Goal: Task Accomplishment & Management: Use online tool/utility

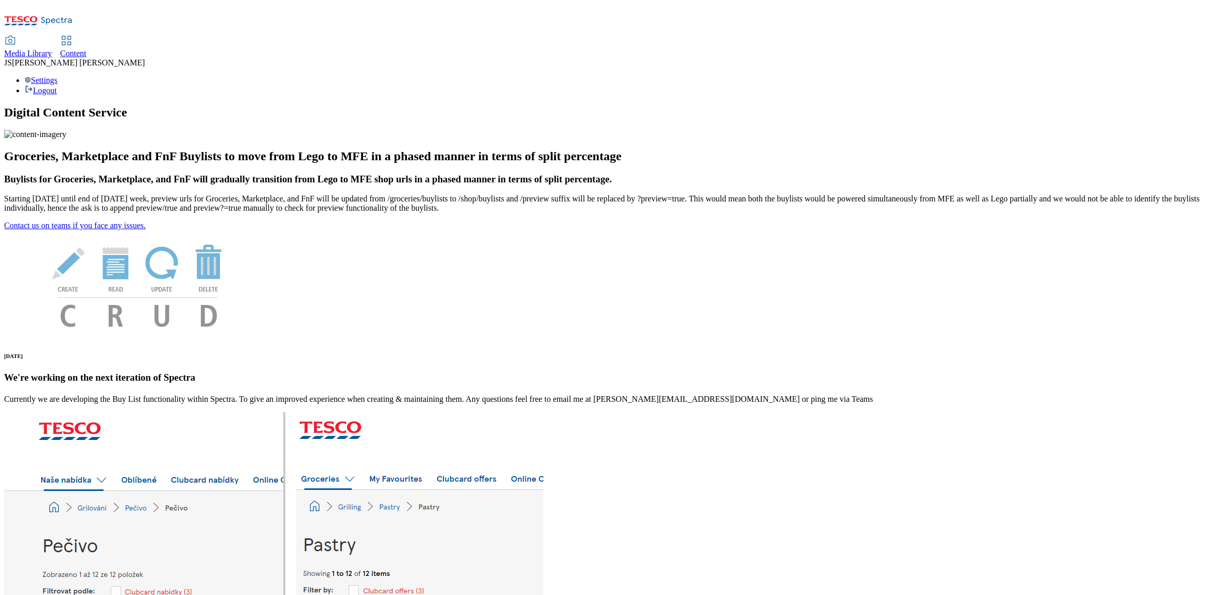
click at [86, 49] on span "Content" at bounding box center [73, 53] width 26 height 9
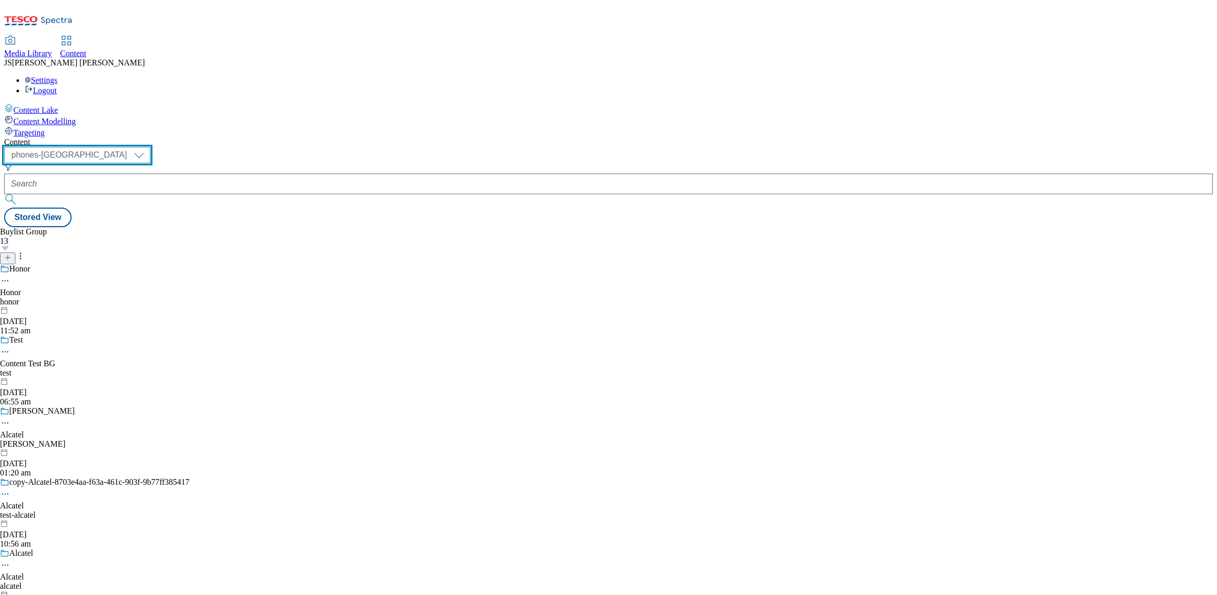
click at [150, 147] on select "ghs-roi ghs-[GEOGRAPHIC_DATA] ighs-cz ighs-hu ighs-sk phones-uk" at bounding box center [77, 155] width 146 height 16
select select "ghs-[GEOGRAPHIC_DATA]"
click at [134, 147] on select "ghs-roi ghs-[GEOGRAPHIC_DATA] ighs-cz ighs-hu ighs-sk phones-uk" at bounding box center [77, 155] width 146 height 16
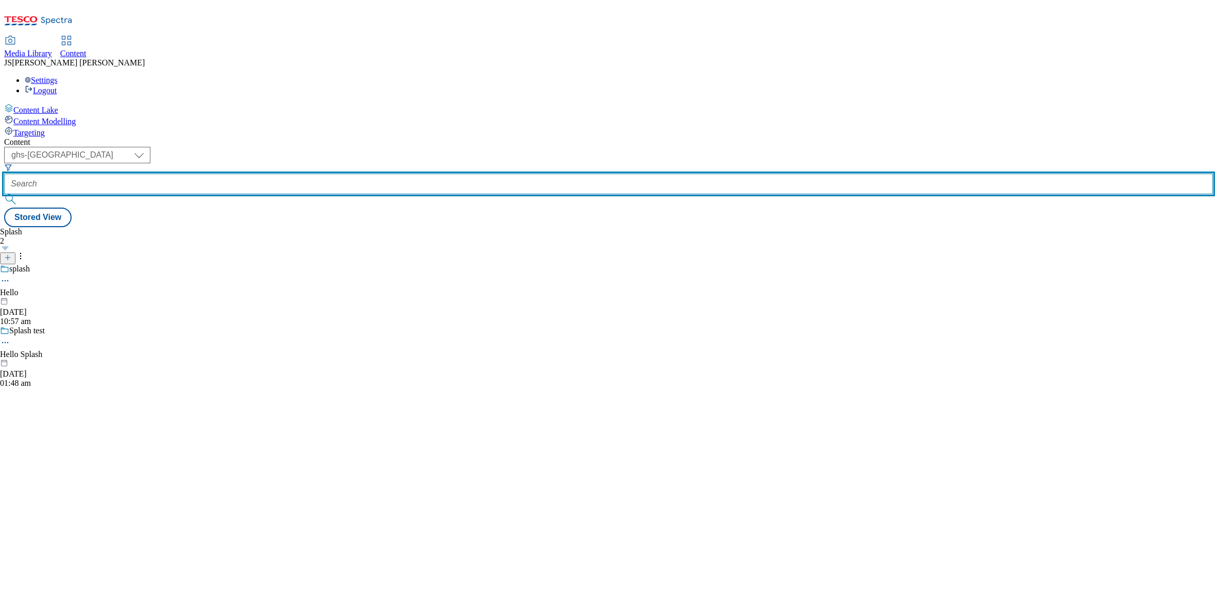
click at [242, 174] on input "text" at bounding box center [608, 184] width 1208 height 21
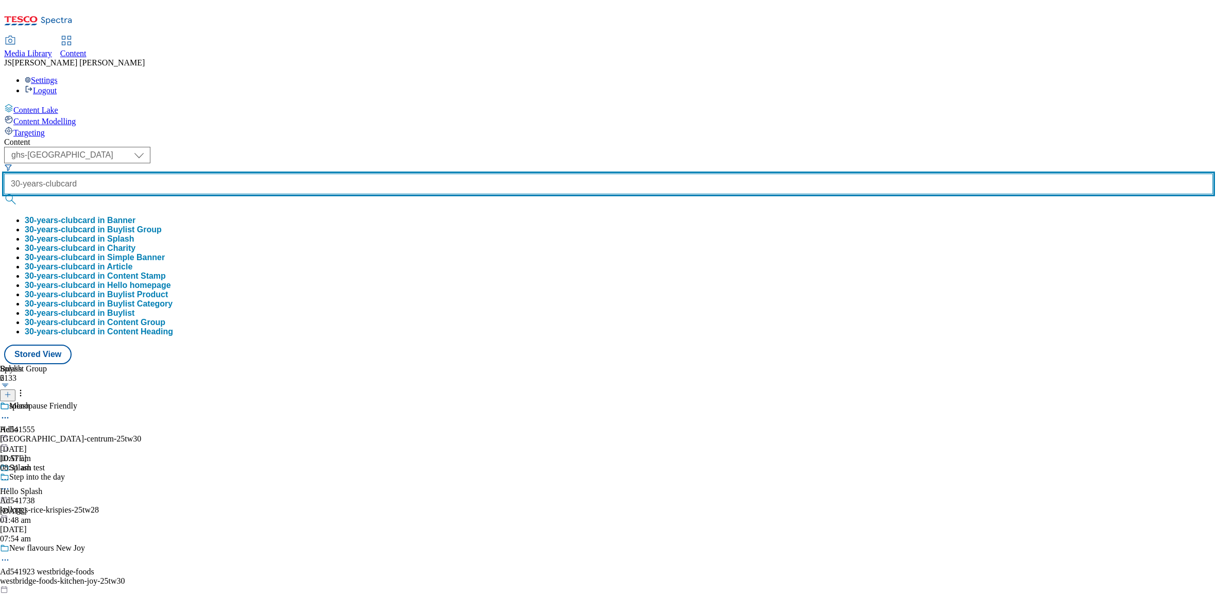
type input "30-years-clubcard"
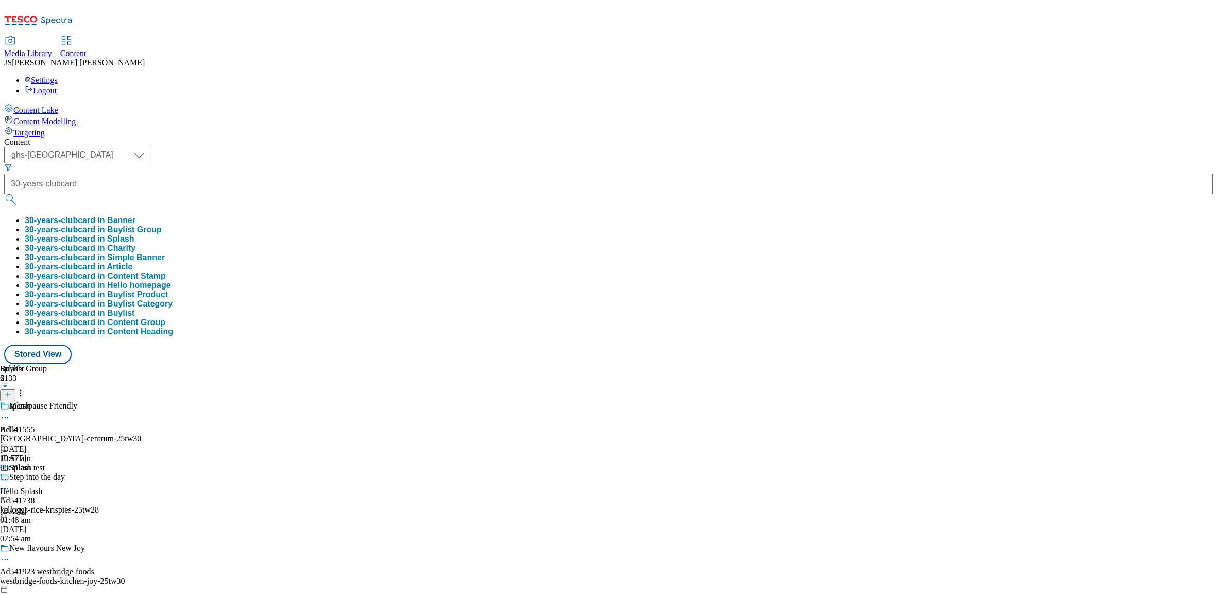
click at [162, 225] on button "30-years-clubcard in Buylist Group" at bounding box center [93, 229] width 137 height 9
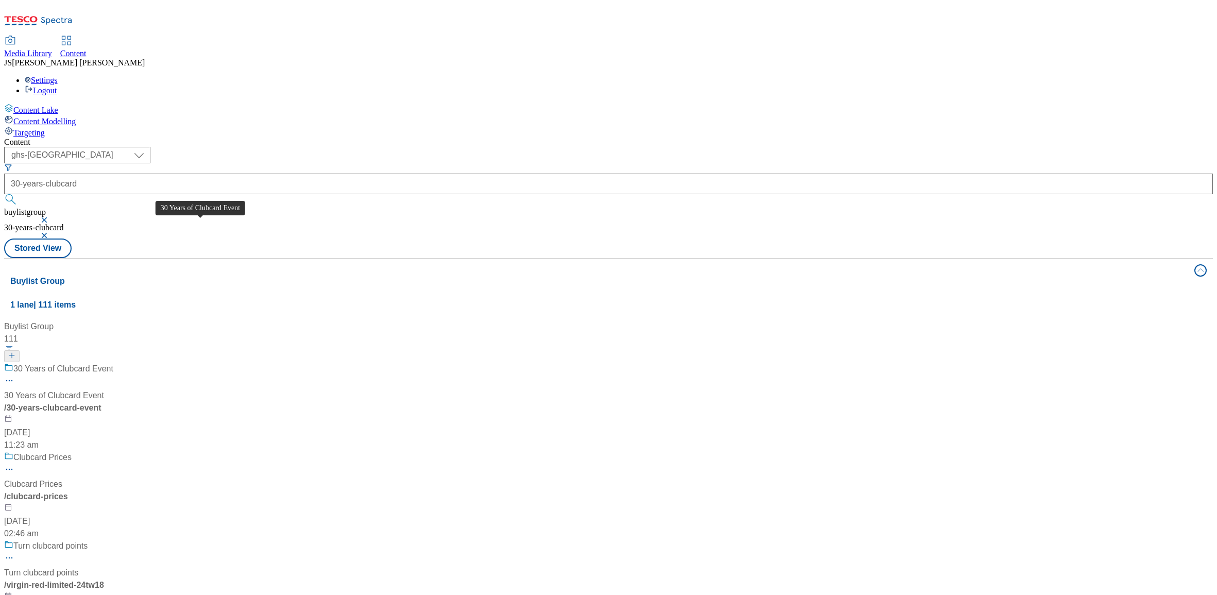
click at [104, 389] on div "30 Years of Clubcard Event" at bounding box center [54, 395] width 100 height 12
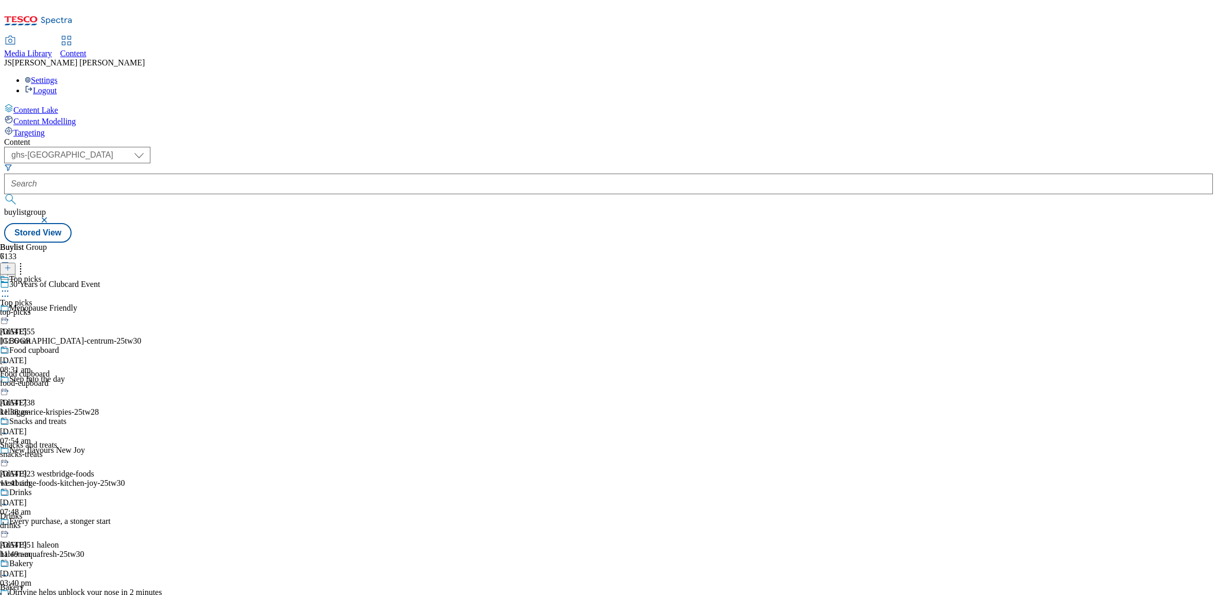
click at [10, 286] on icon at bounding box center [5, 291] width 10 height 10
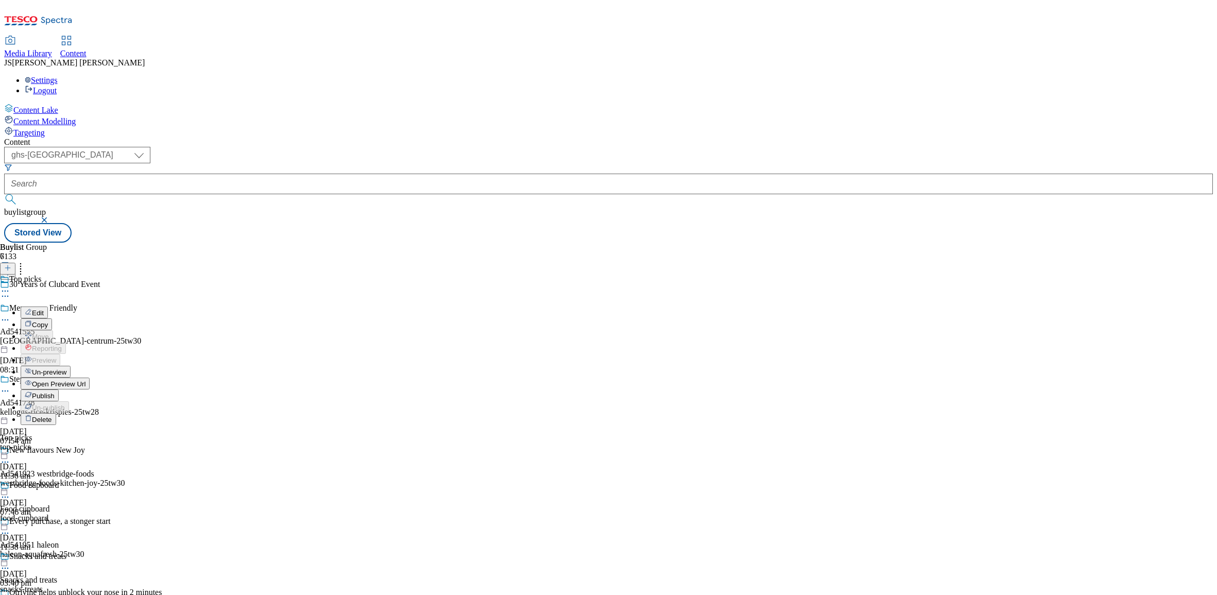
click at [55, 392] on span "Publish" at bounding box center [43, 396] width 23 height 8
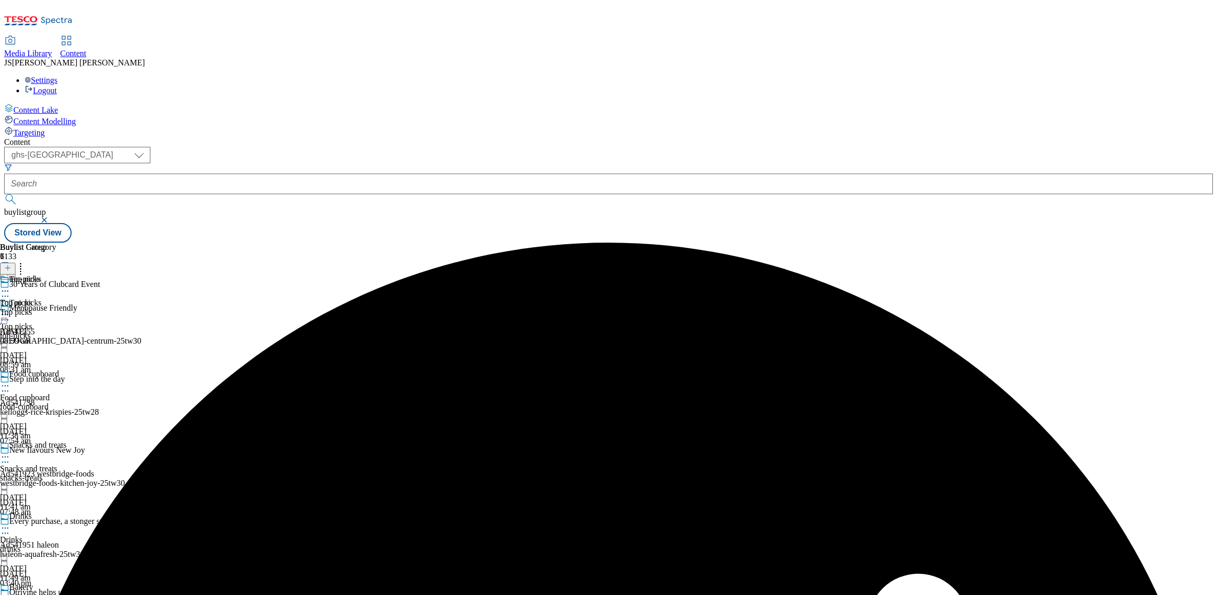
click at [10, 380] on icon at bounding box center [5, 385] width 10 height 10
click at [55, 487] on span "Publish" at bounding box center [43, 491] width 23 height 8
click at [10, 452] on icon at bounding box center [5, 457] width 10 height 10
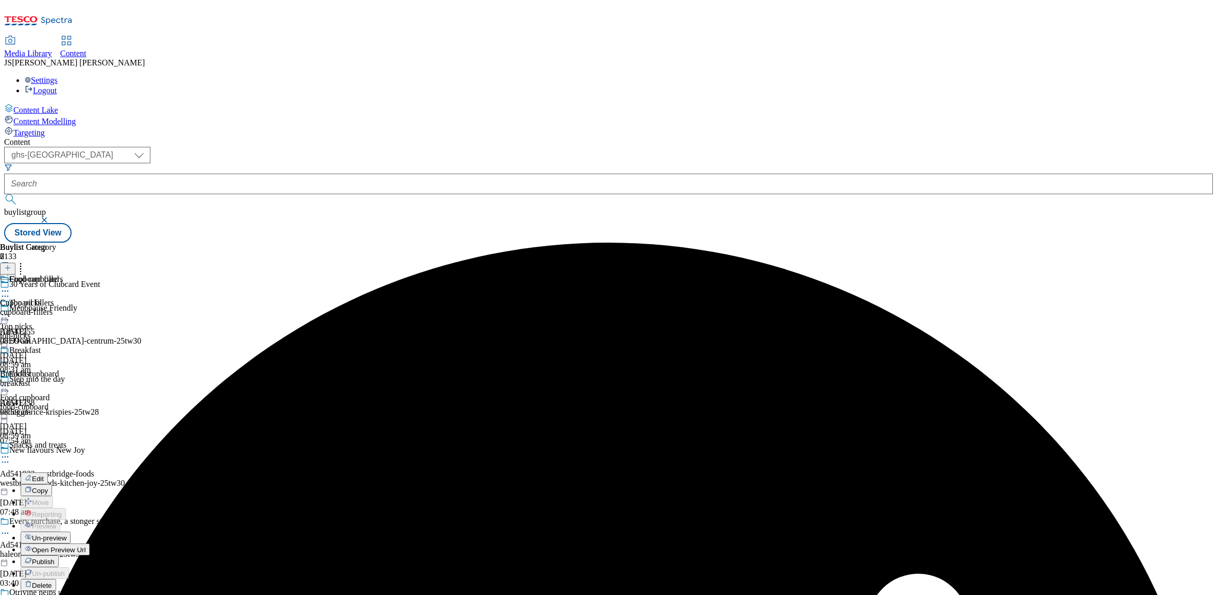
click at [55, 558] on span "Publish" at bounding box center [43, 562] width 23 height 8
click at [10, 523] on icon at bounding box center [5, 528] width 10 height 10
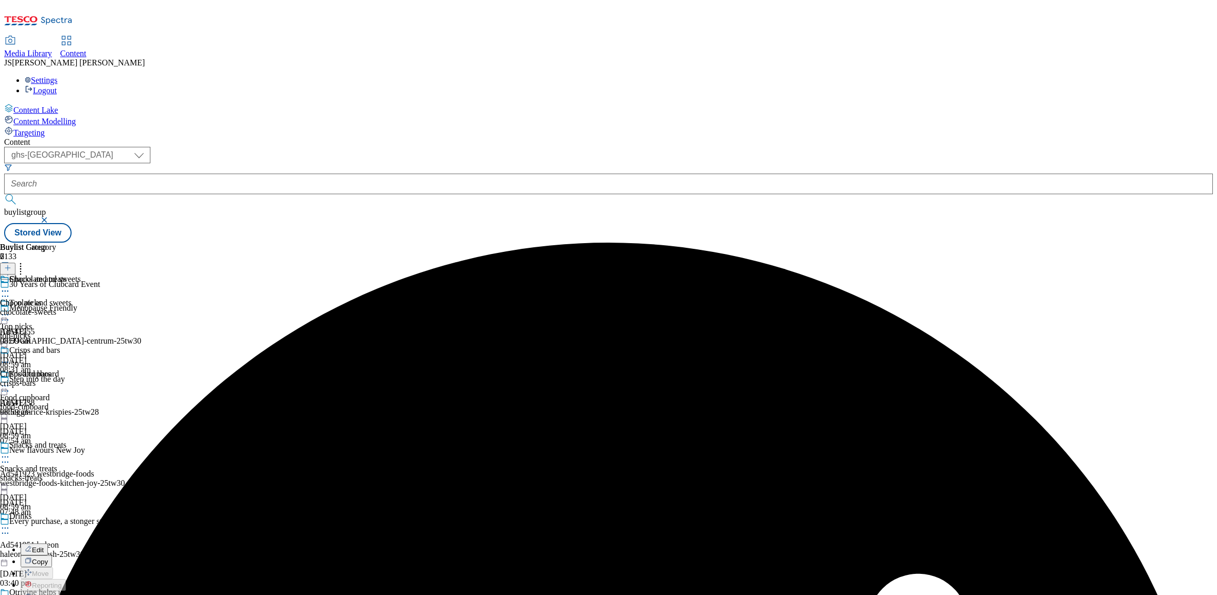
scroll to position [0, 0]
click at [10, 594] on icon at bounding box center [5, 599] width 10 height 10
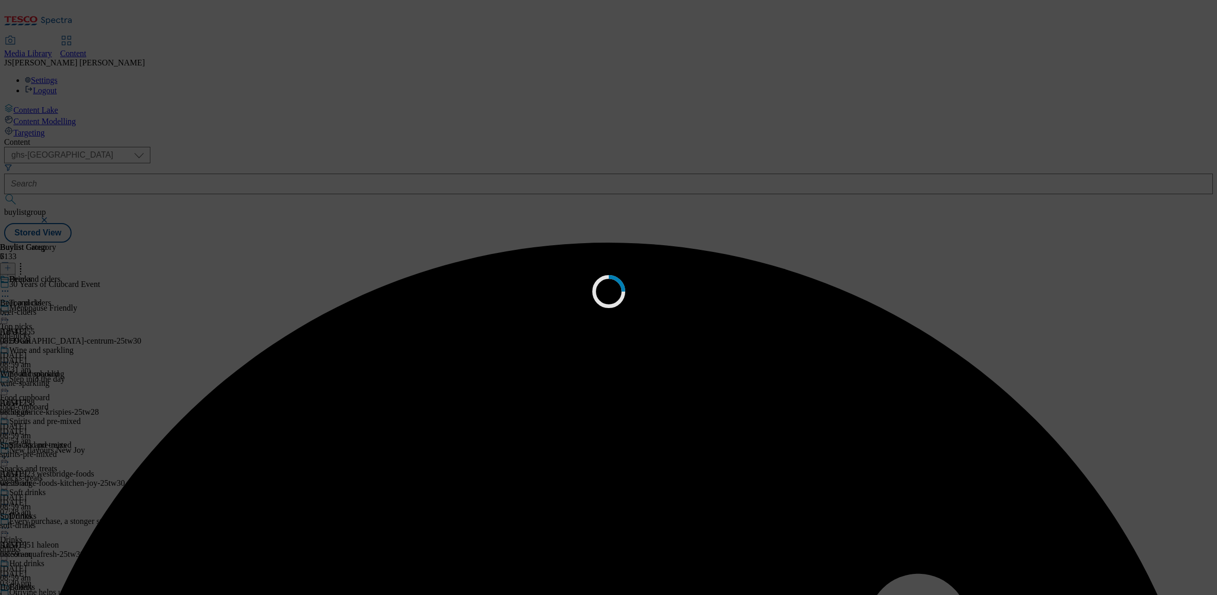
scroll to position [0, 0]
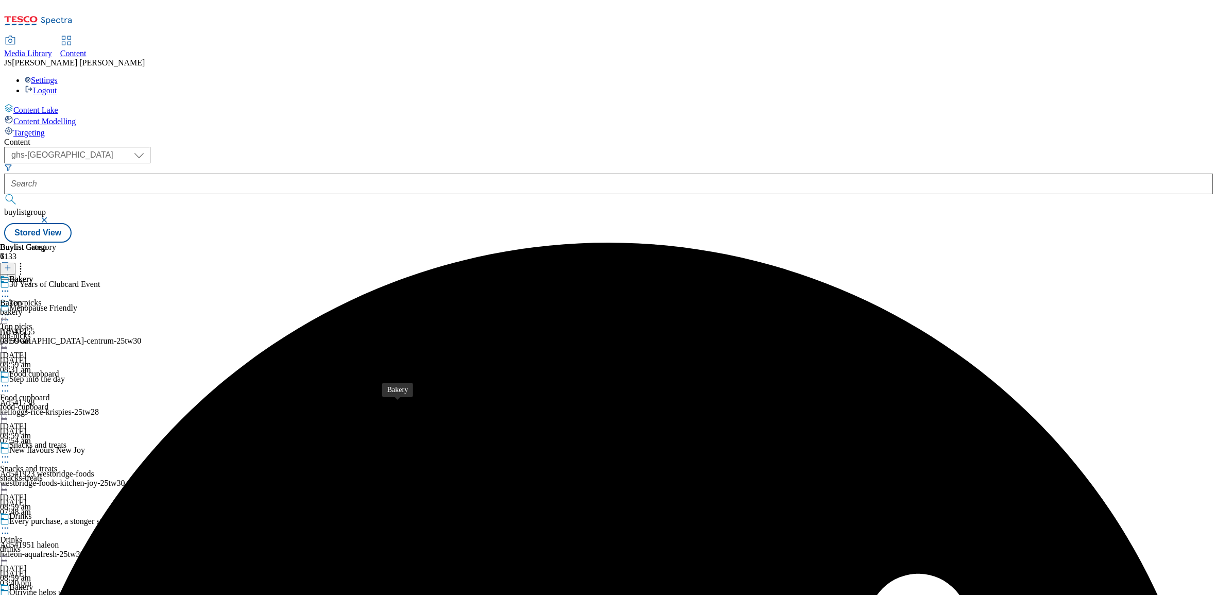
scroll to position [408, 0]
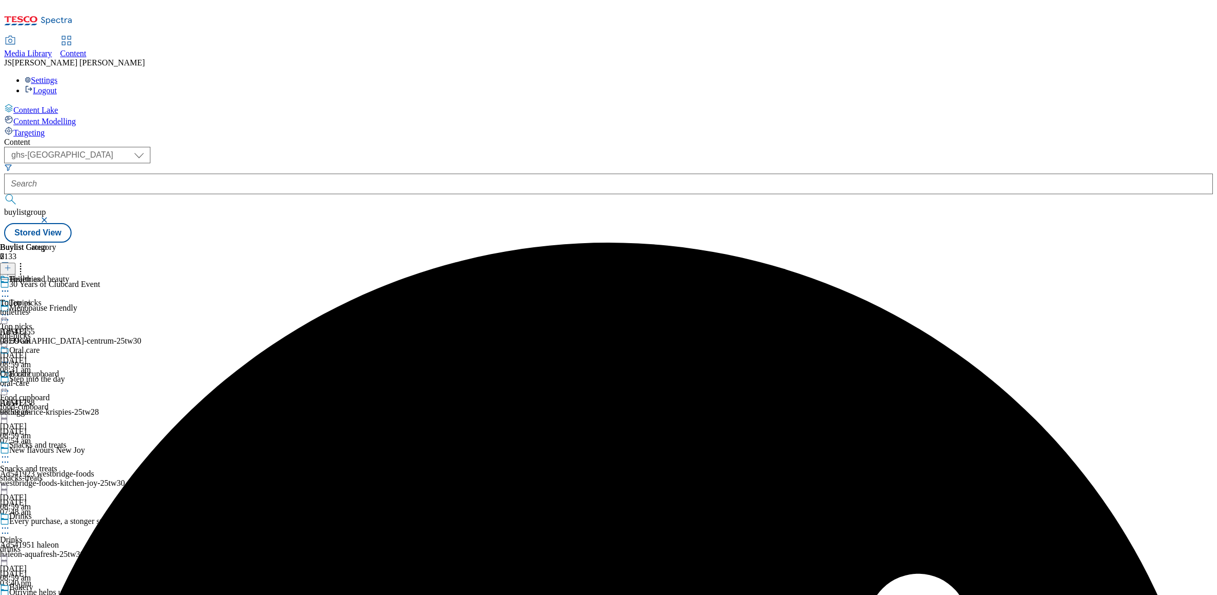
click at [52, 37] on link "Media Library" at bounding box center [28, 48] width 48 height 22
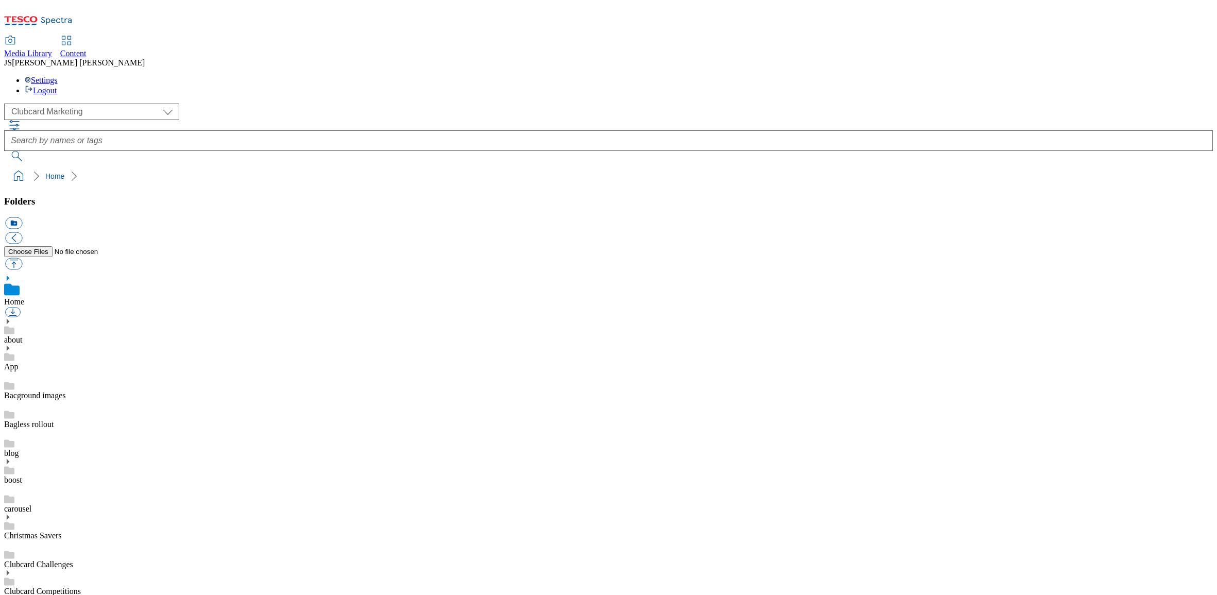
scroll to position [2, 0]
click at [29, 103] on select "Clubcard Marketing Dotcom UK GHS Marketing UK GHS ROI iGHS Marketing CE MCA CZ …" at bounding box center [91, 111] width 175 height 16
click at [7, 103] on select "Clubcard Marketing Dotcom UK GHS Marketing UK GHS ROI iGHS Marketing CE MCA CZ …" at bounding box center [91, 111] width 175 height 16
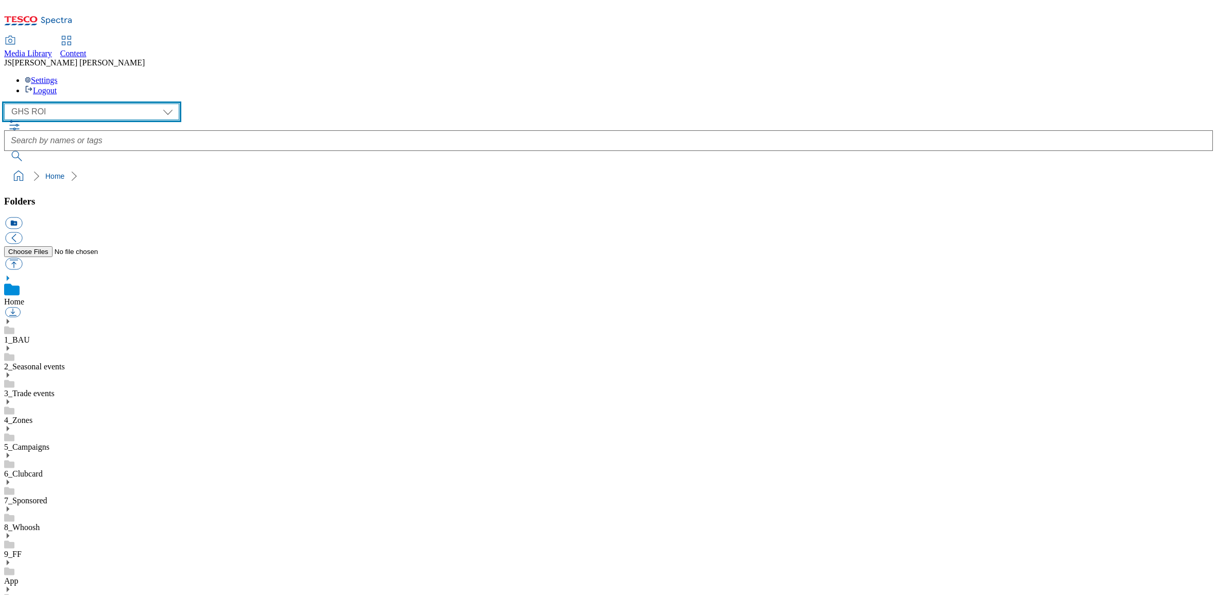
click at [59, 103] on select "Clubcard Marketing Dotcom UK GHS Marketing UK GHS ROI iGHS Marketing CE MCA CZ …" at bounding box center [91, 111] width 175 height 16
select select "flare-ghs-mktg"
click at [7, 103] on select "Clubcard Marketing Dotcom UK GHS Marketing UK GHS ROI iGHS Marketing CE MCA CZ …" at bounding box center [91, 111] width 175 height 16
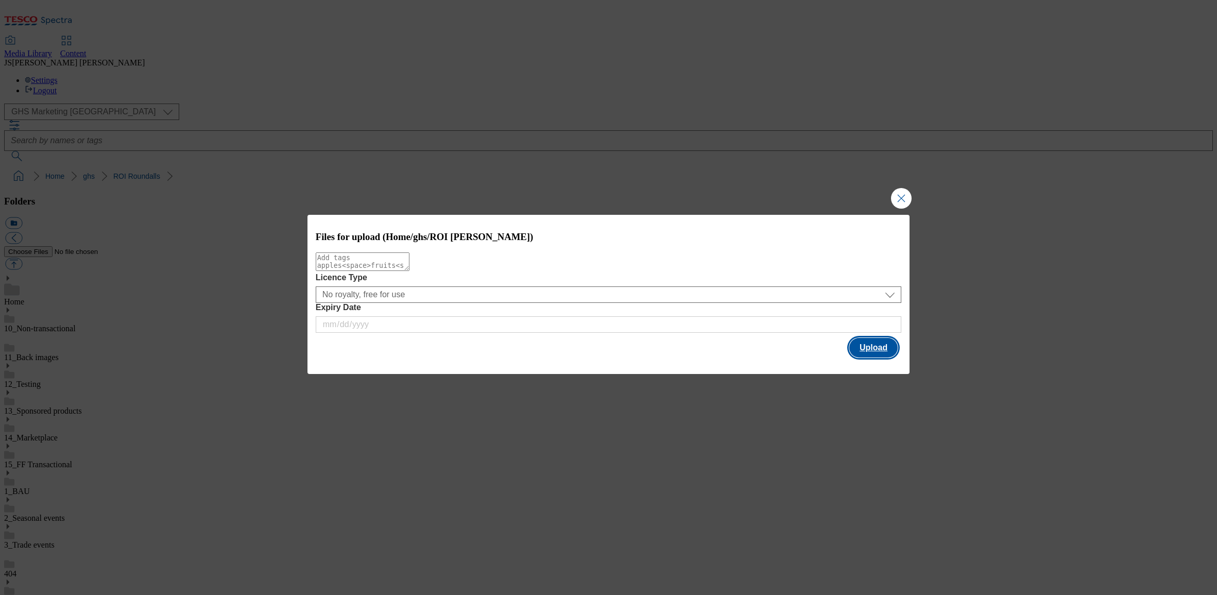
click at [882, 351] on button "Upload" at bounding box center [873, 348] width 48 height 20
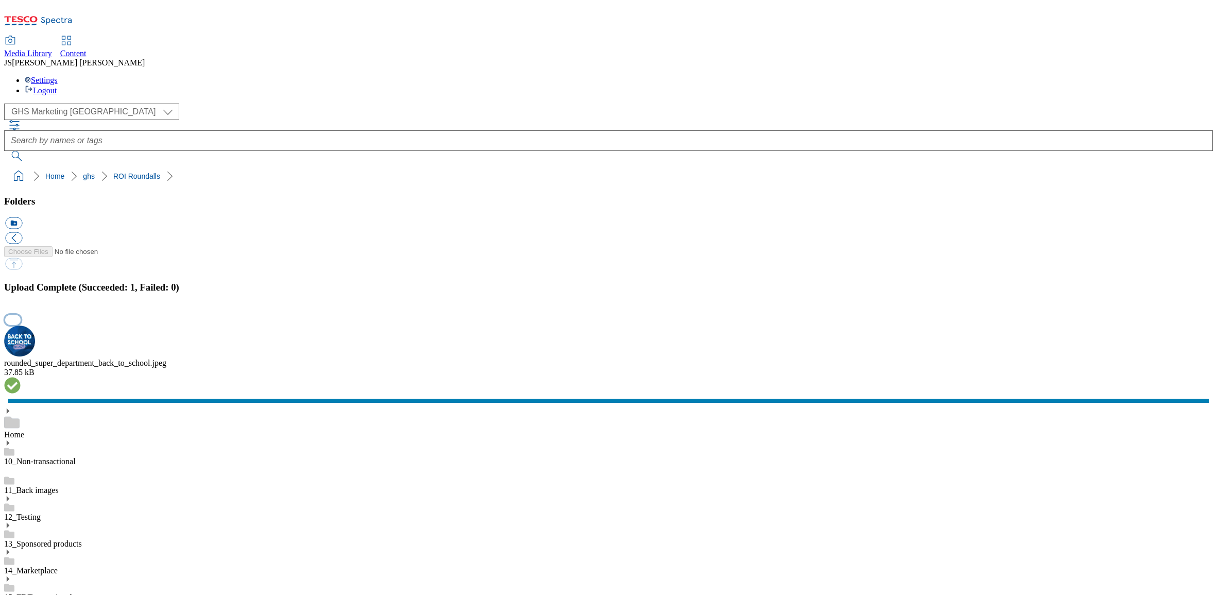
click at [21, 324] on button "button" at bounding box center [12, 320] width 15 height 10
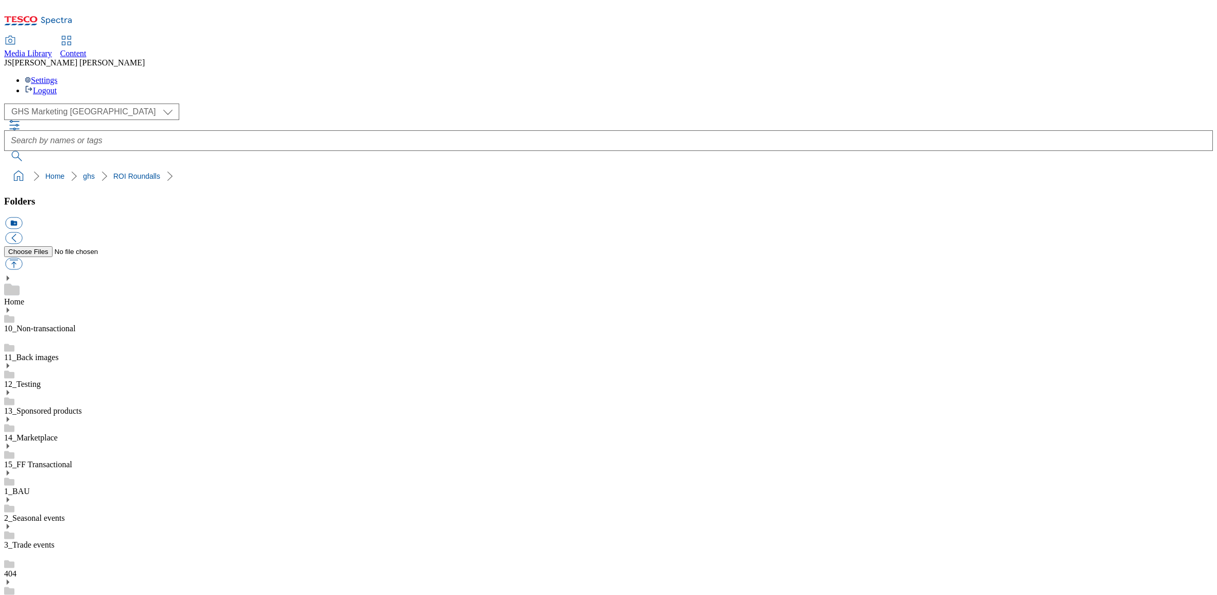
scroll to position [46, 0]
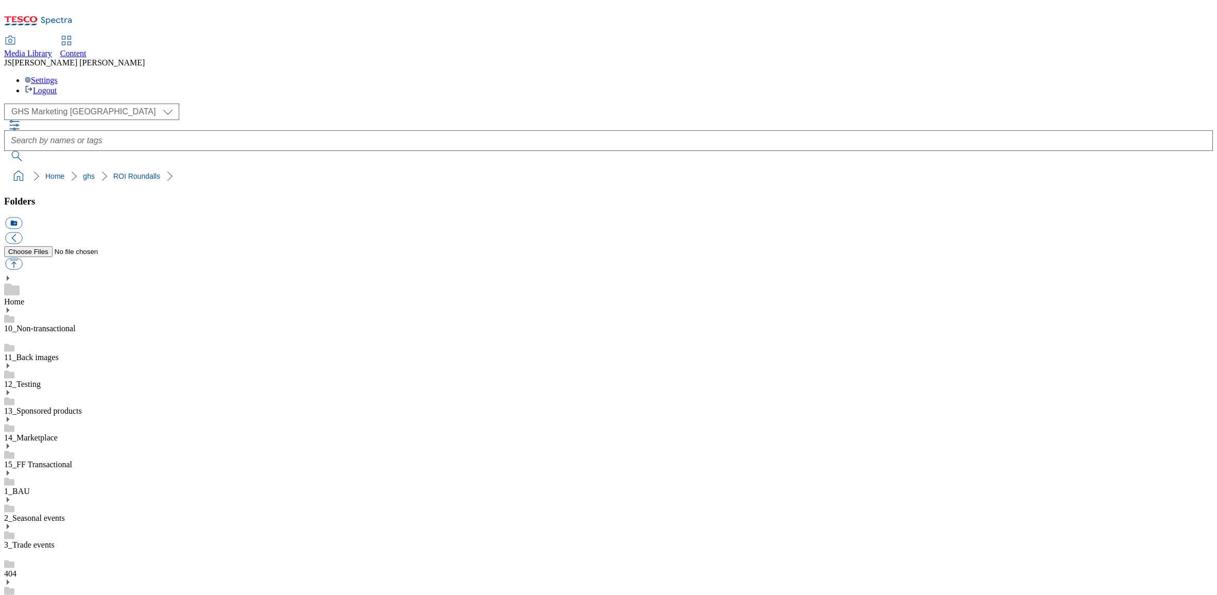
paste input "rounded_super_department_back_to_school"
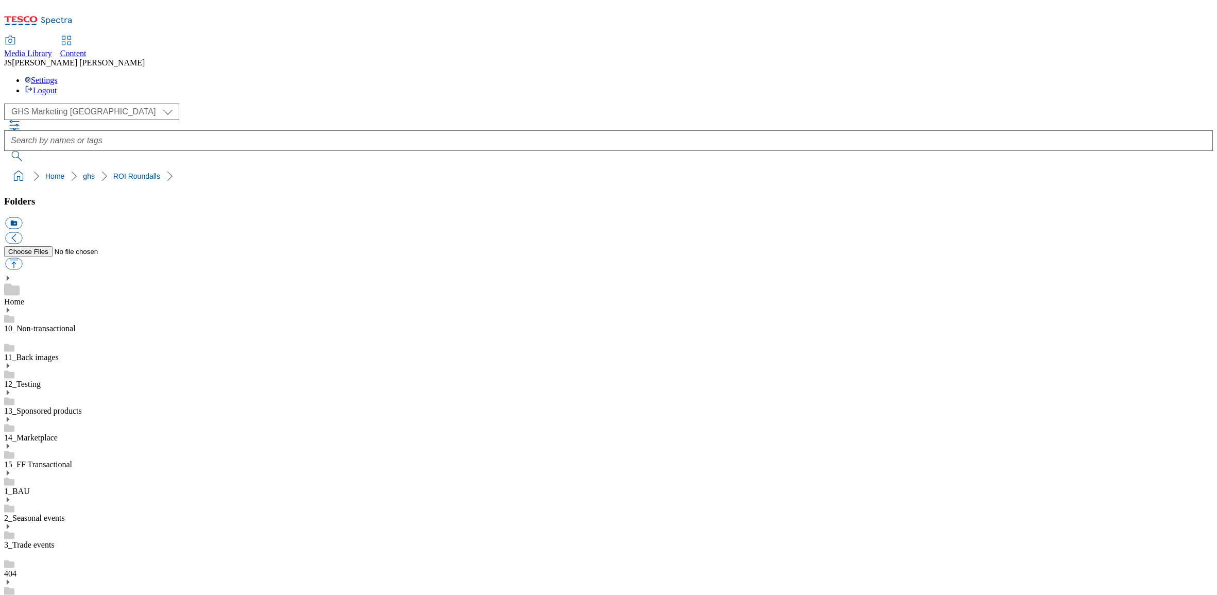
type input "rounded_super_department_back_to_school"
select select "flare-ghs-mktg"
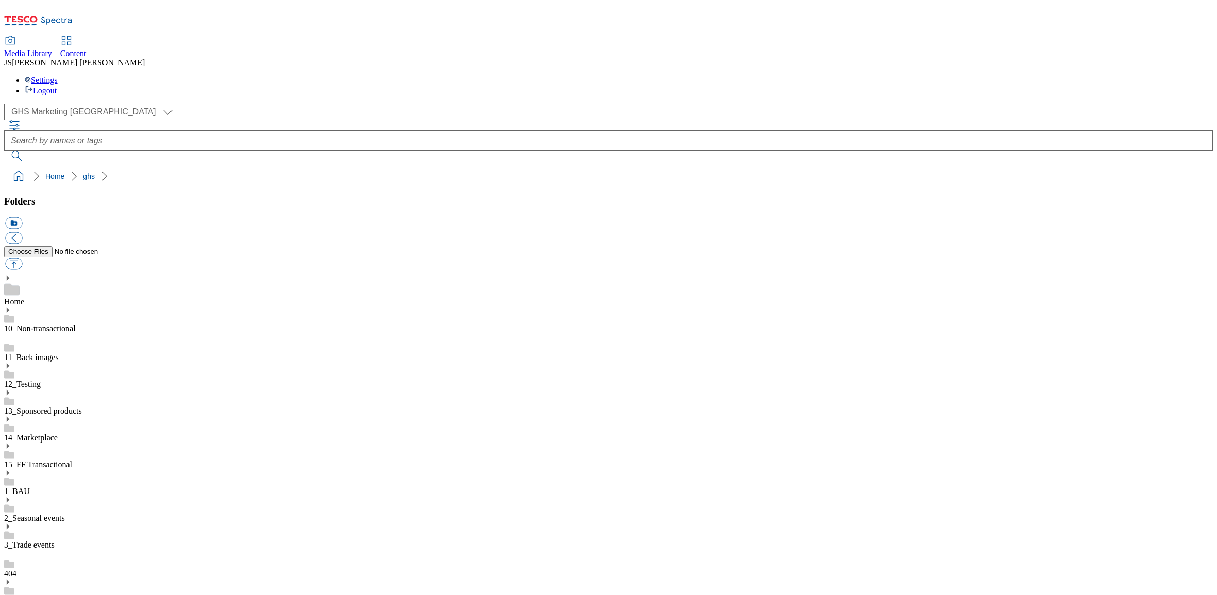
click at [86, 49] on span "Content" at bounding box center [73, 53] width 26 height 9
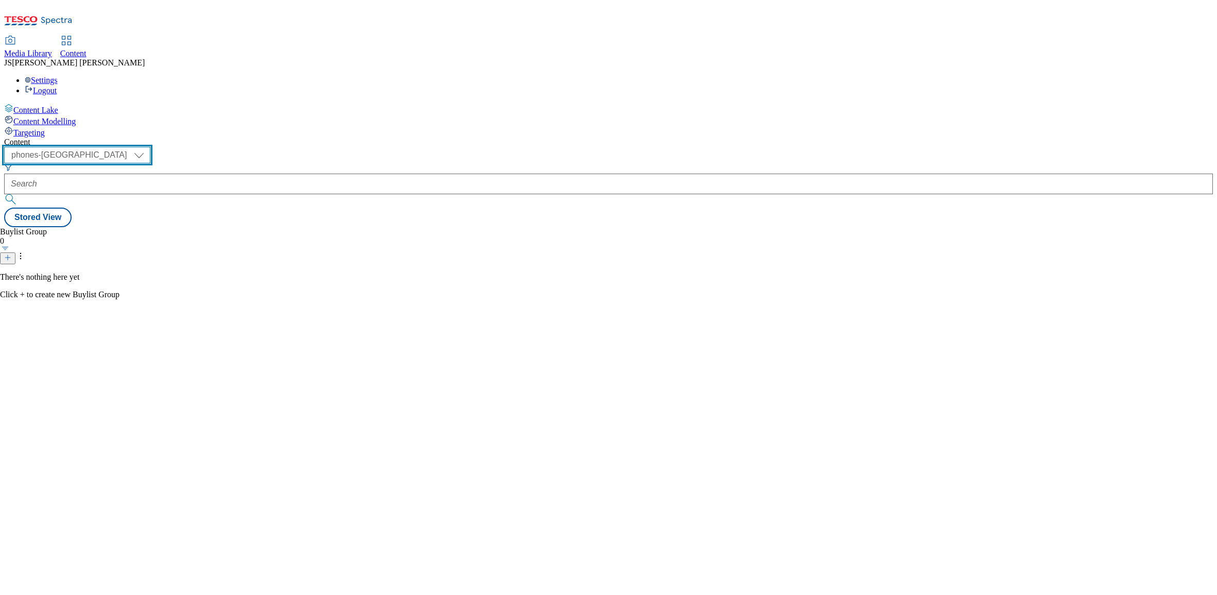
click at [150, 147] on select "ghs-roi ghs-[GEOGRAPHIC_DATA] ighs-cz ighs-hu ighs-sk phones-uk" at bounding box center [77, 155] width 146 height 16
select select "ghs-[GEOGRAPHIC_DATA]"
click at [134, 147] on select "ghs-roi ghs-[GEOGRAPHIC_DATA] ighs-cz ighs-hu ighs-sk phones-uk" at bounding box center [77, 155] width 146 height 16
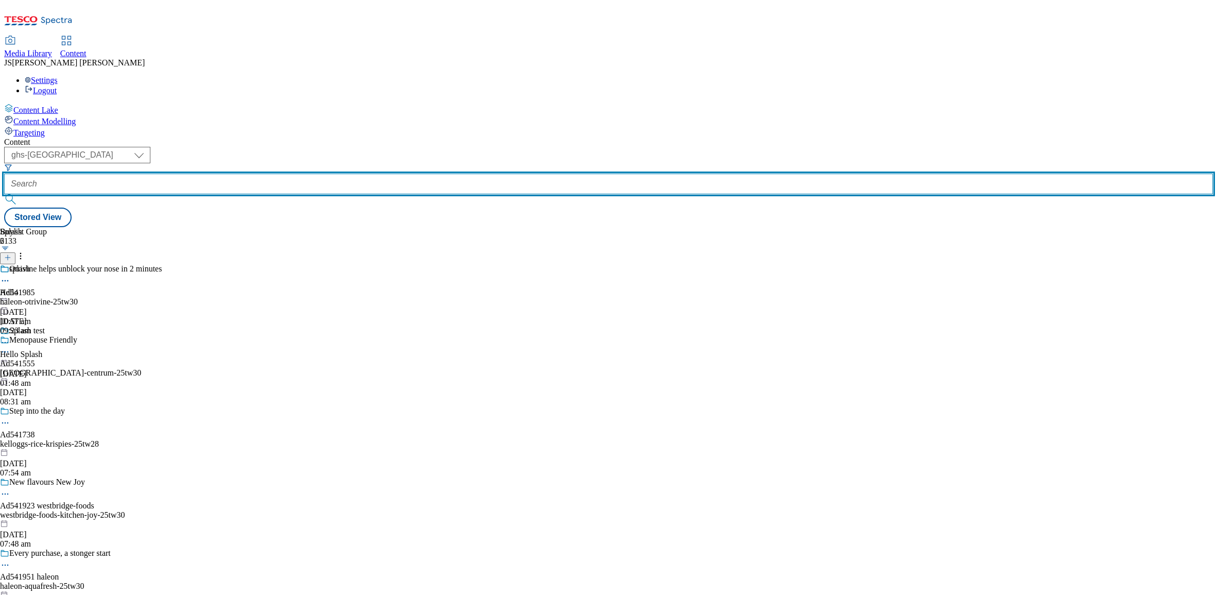
click at [254, 174] on input "text" at bounding box center [608, 184] width 1208 height 21
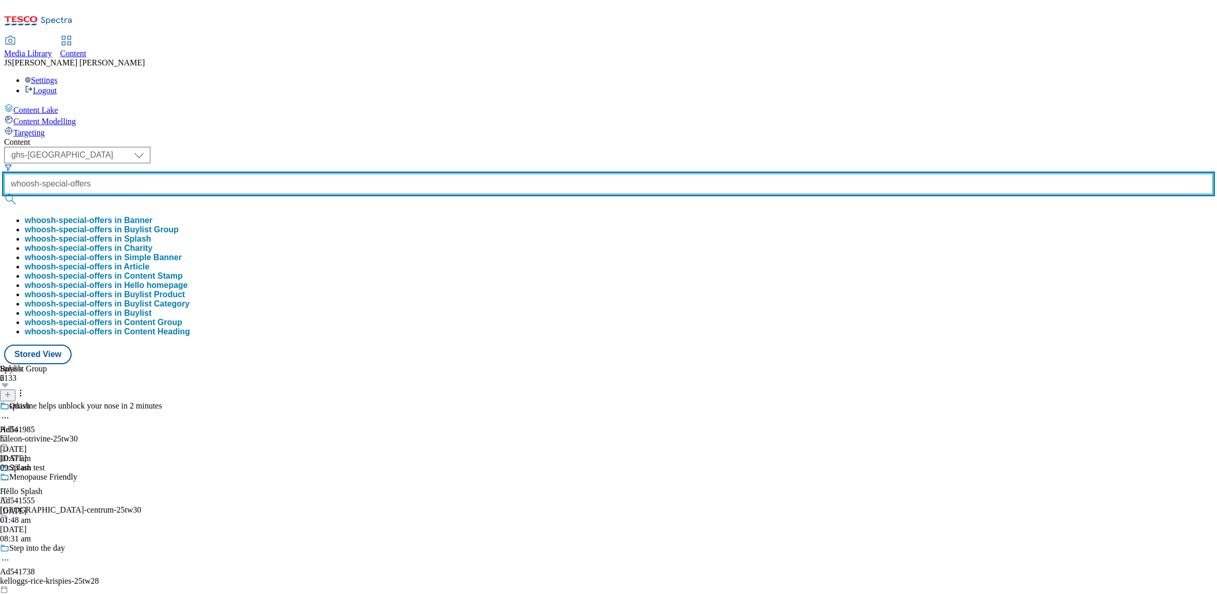
type input "whoosh-special-offers"
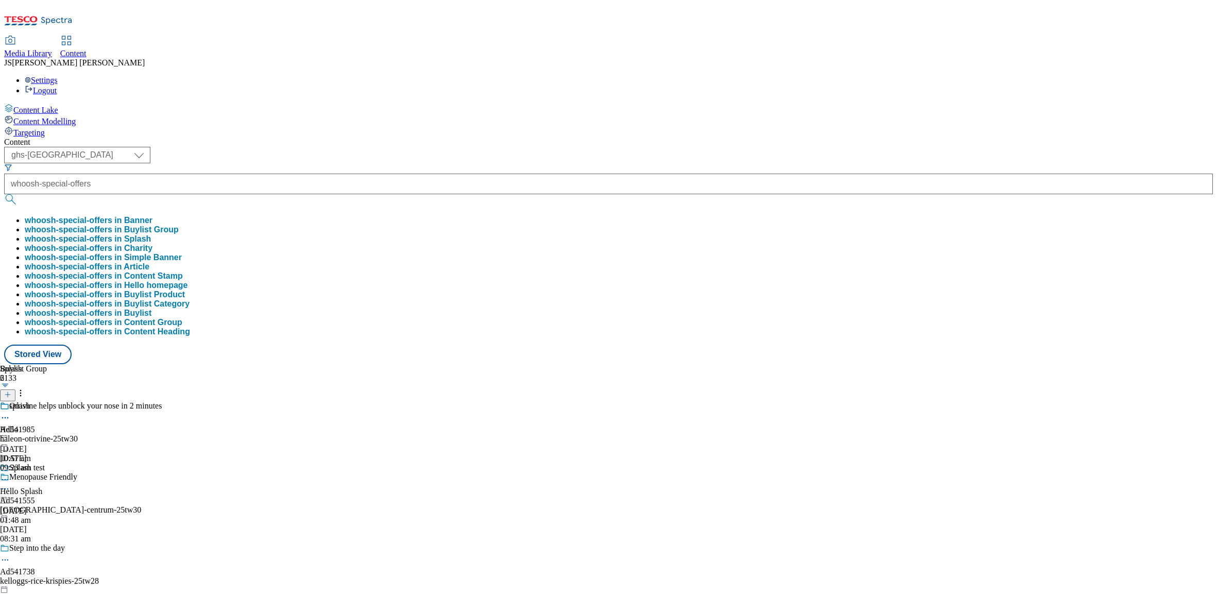
click at [179, 225] on button "whoosh-special-offers in Buylist Group" at bounding box center [102, 229] width 154 height 9
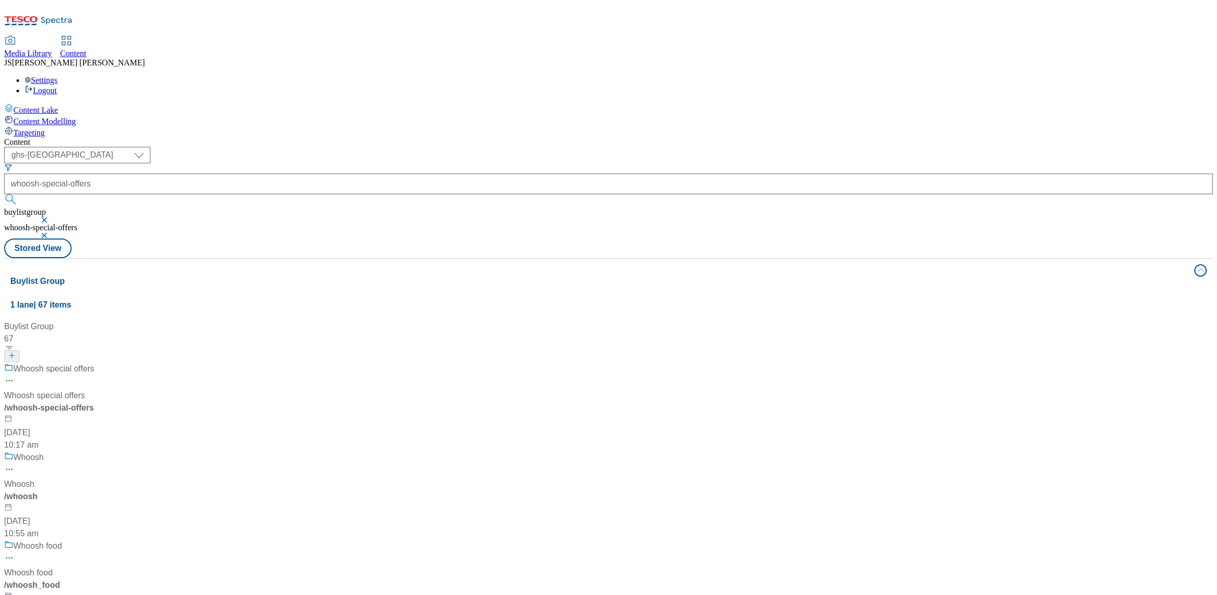
click at [136, 362] on div "Whoosh special offers" at bounding box center [70, 375] width 132 height 27
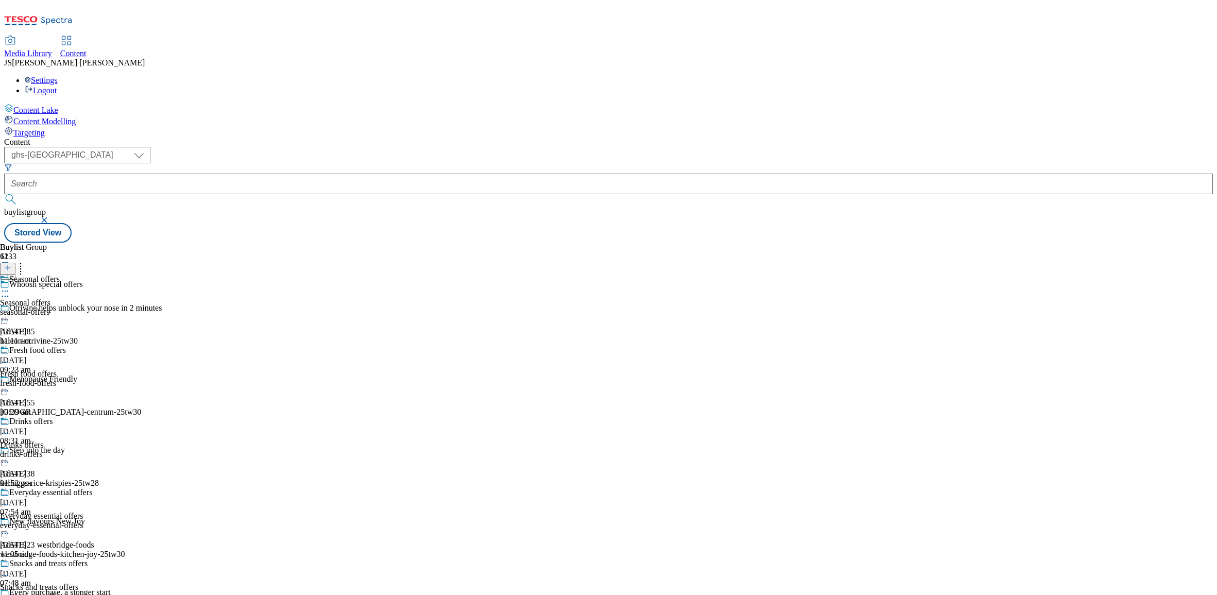
scroll to position [209, 0]
click at [92, 488] on span "Everyday essential offers" at bounding box center [50, 493] width 83 height 11
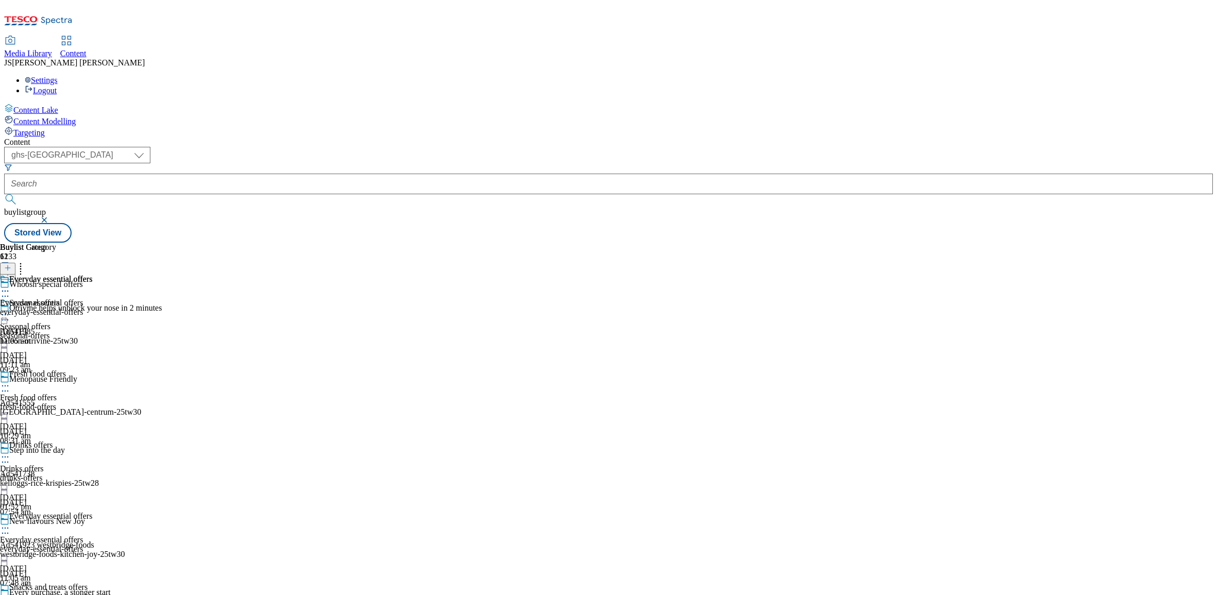
click at [10, 523] on icon at bounding box center [5, 528] width 10 height 10
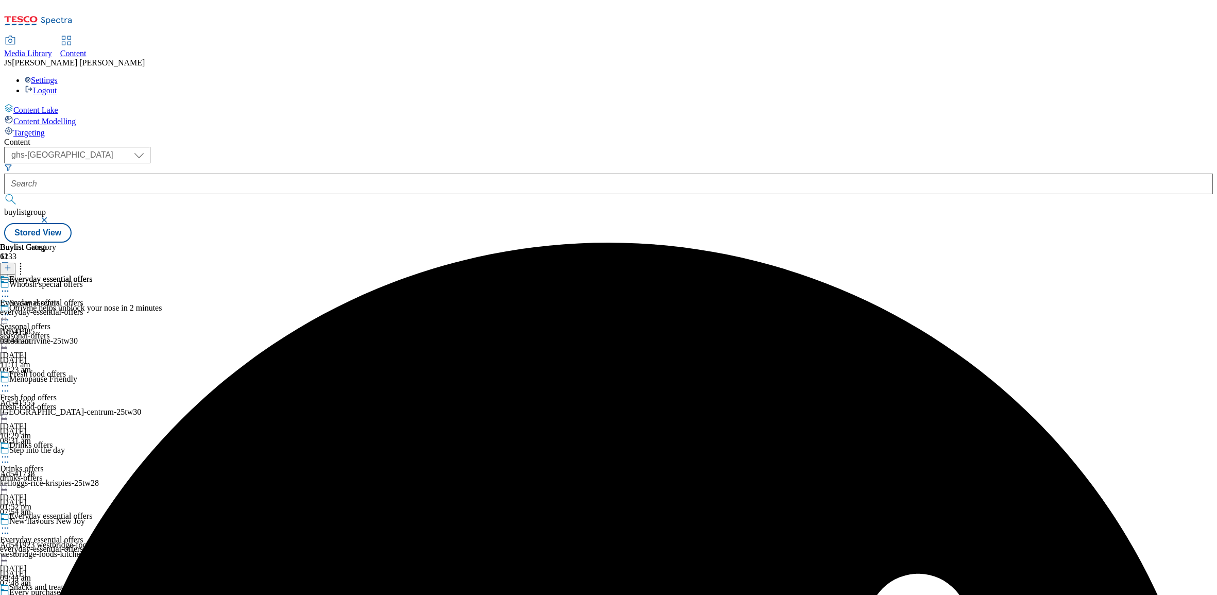
click at [10, 286] on icon at bounding box center [5, 291] width 10 height 10
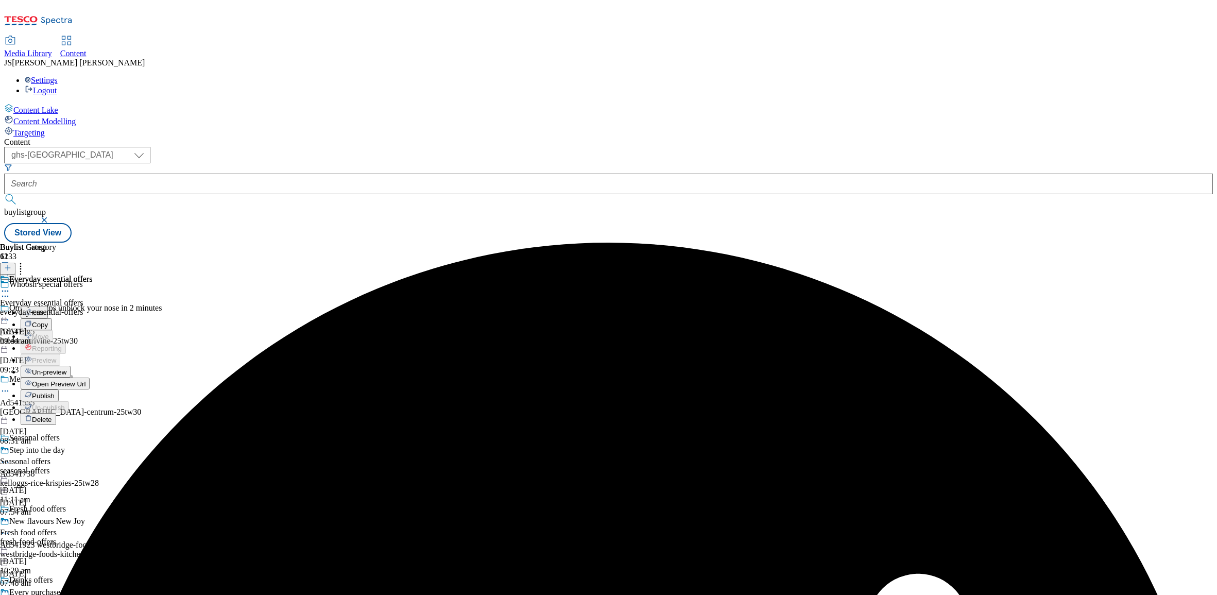
click at [66, 368] on span "Un-preview" at bounding box center [49, 372] width 34 height 8
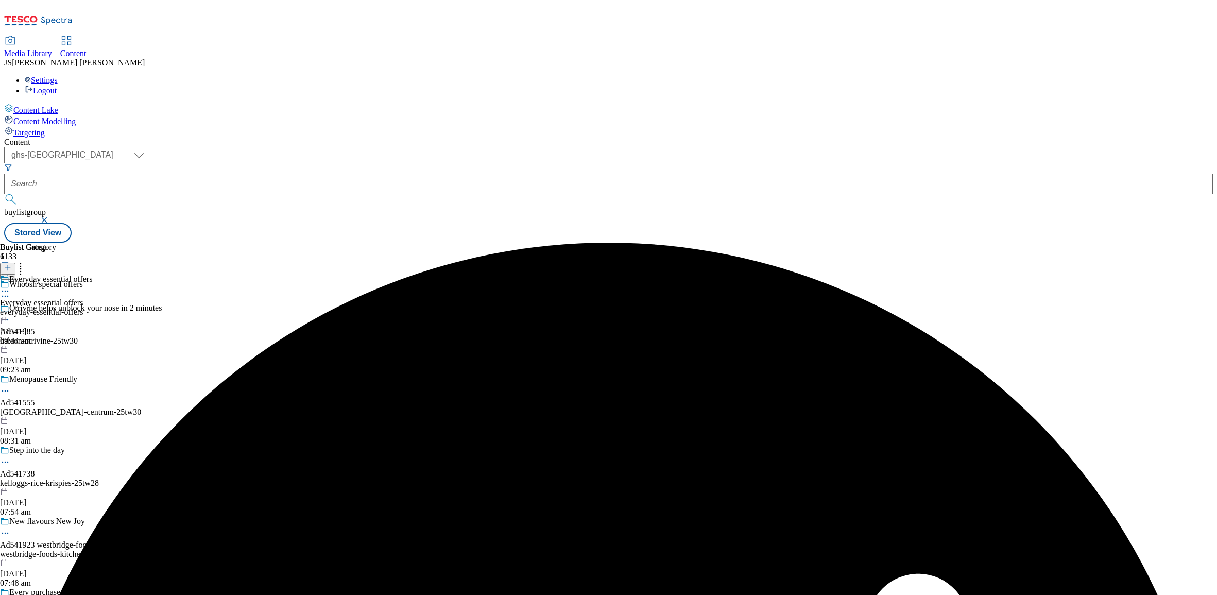
click at [92, 307] on div "everyday-essential-offers" at bounding box center [46, 311] width 92 height 9
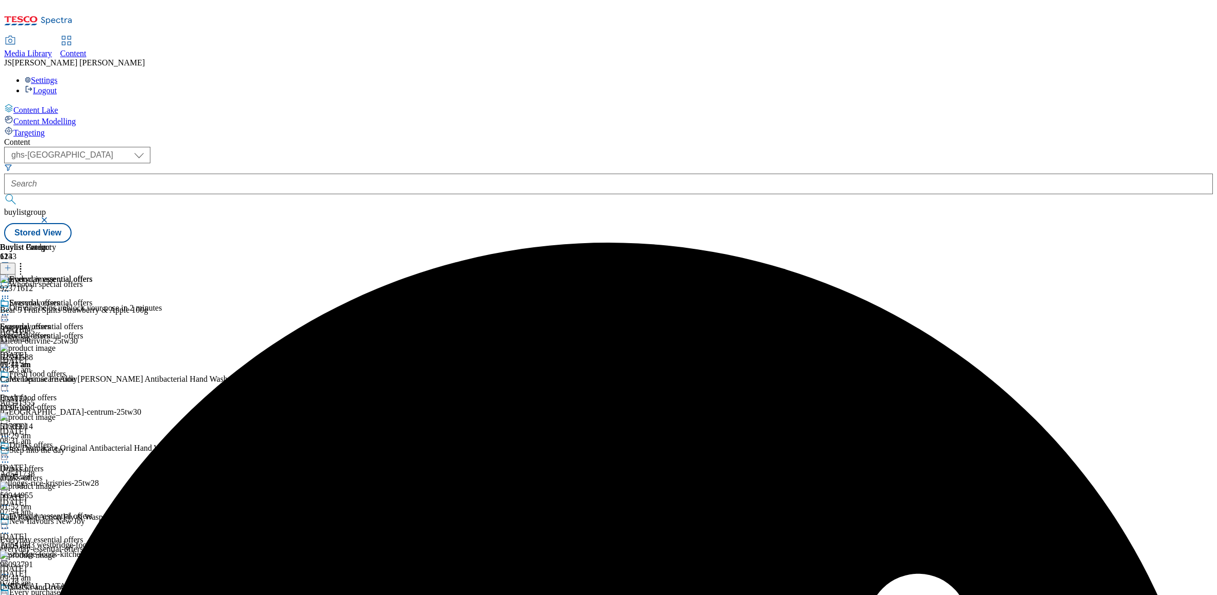
click at [92, 298] on div "Everyday essential offers Everyday essential offers everyday-essential-offers […" at bounding box center [46, 333] width 92 height 71
click at [11, 264] on icon at bounding box center [7, 267] width 7 height 7
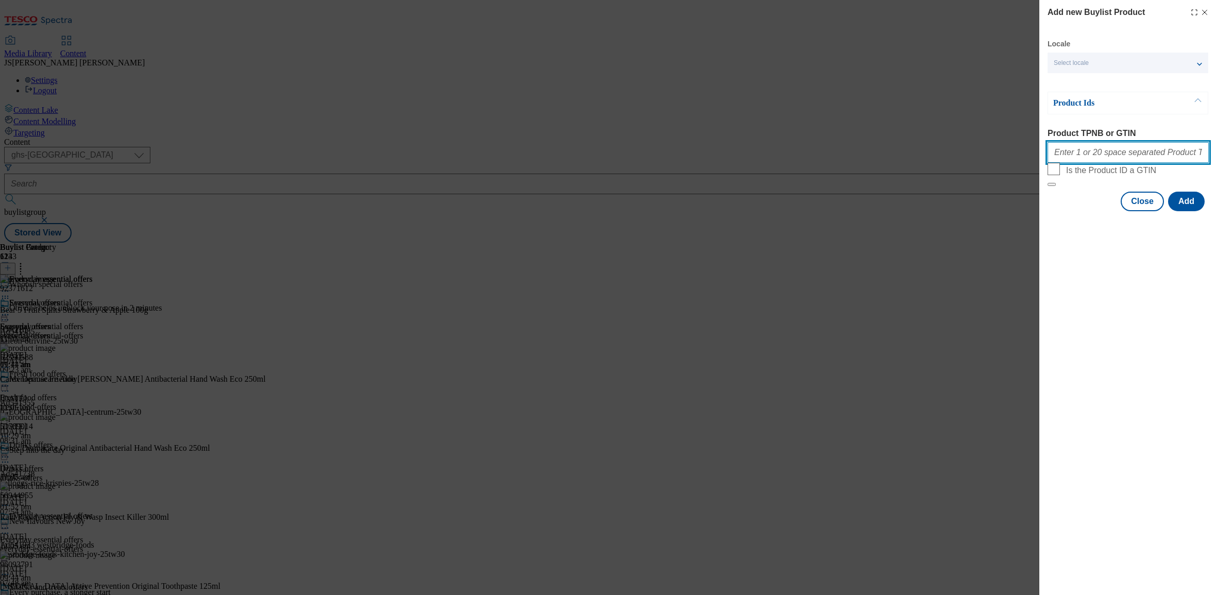
click at [1083, 148] on input "Product TPNB or GTIN" at bounding box center [1127, 152] width 161 height 21
paste input "93210422 52221638 89452665 93350117 51950788 90007910 52702790 52702801 7973062…"
type input "93210422 52221638 89452665 93350117 51950788 90007910 52702790 52702801 7973062…"
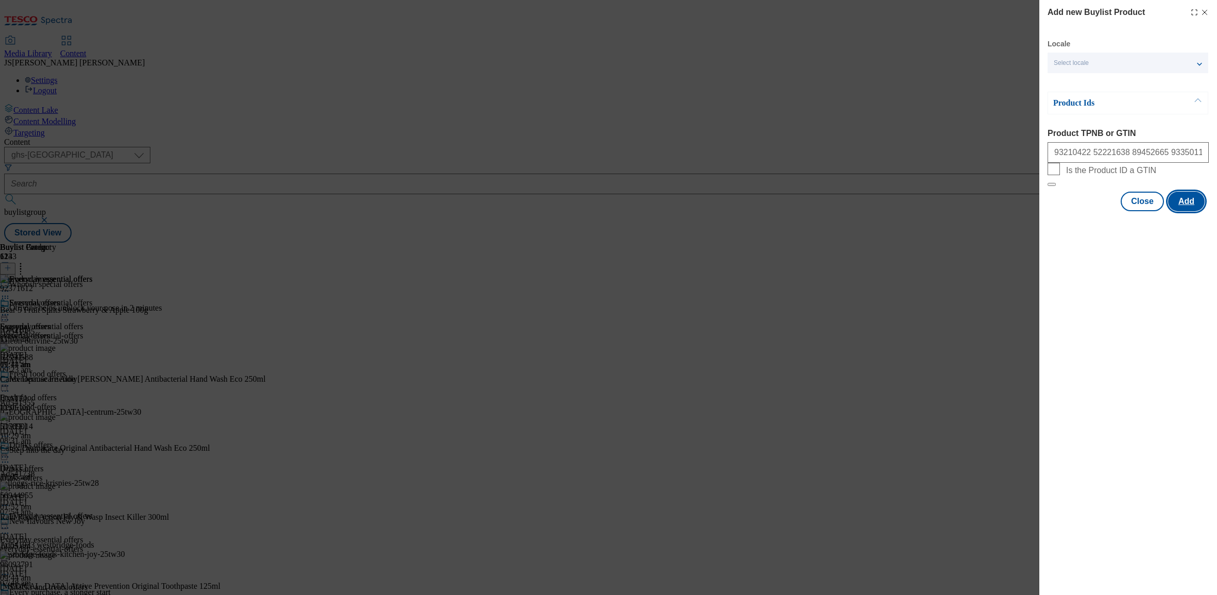
click at [1178, 211] on button "Add" at bounding box center [1186, 202] width 37 height 20
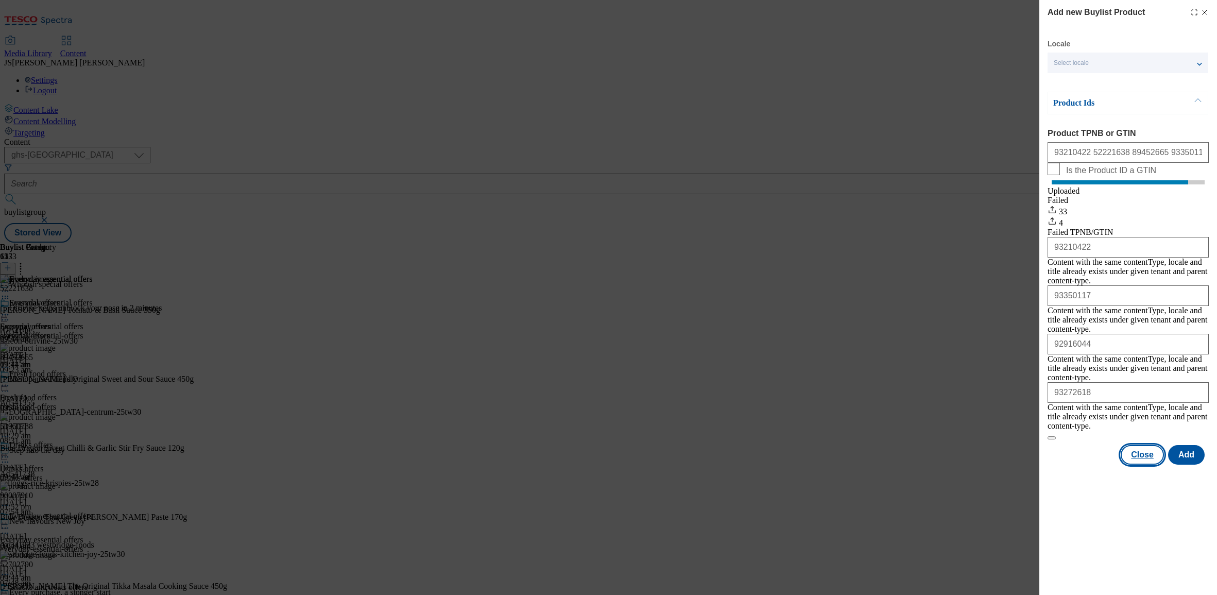
click at [1144, 445] on button "Close" at bounding box center [1141, 455] width 43 height 20
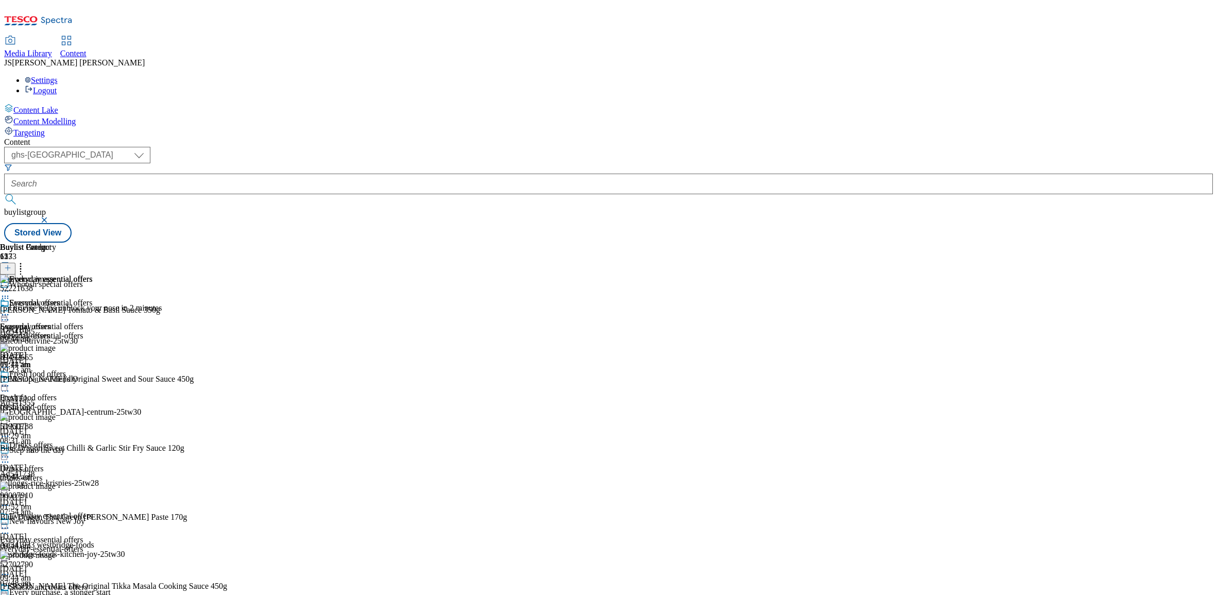
click at [26, 261] on icon at bounding box center [20, 266] width 10 height 10
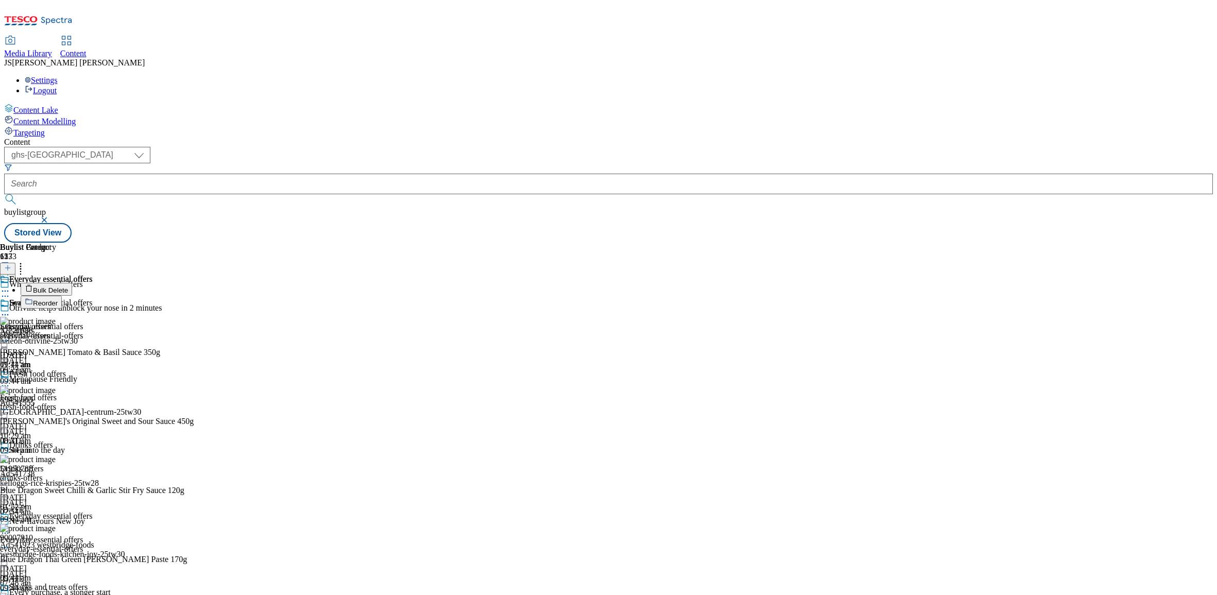
click at [58, 299] on span "Reorder" at bounding box center [45, 303] width 25 height 8
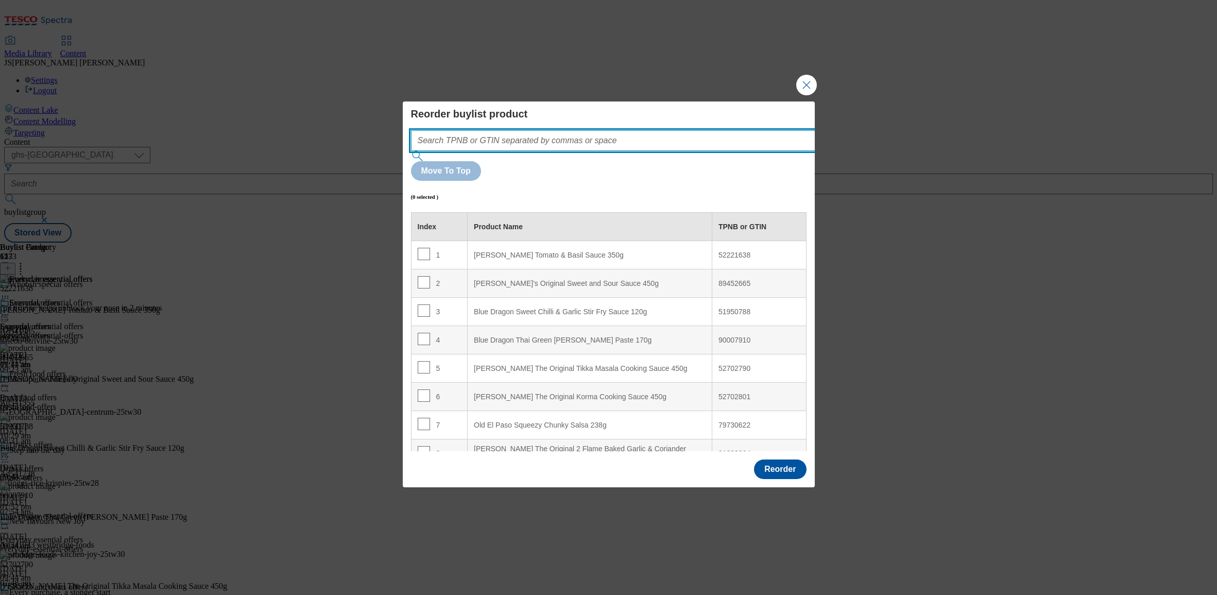
click at [506, 151] on input "Modal" at bounding box center [628, 140] width 435 height 21
paste input "93210422 52221638 89452665 93350117 51950788 90007910 52702790 52702801 7973062…"
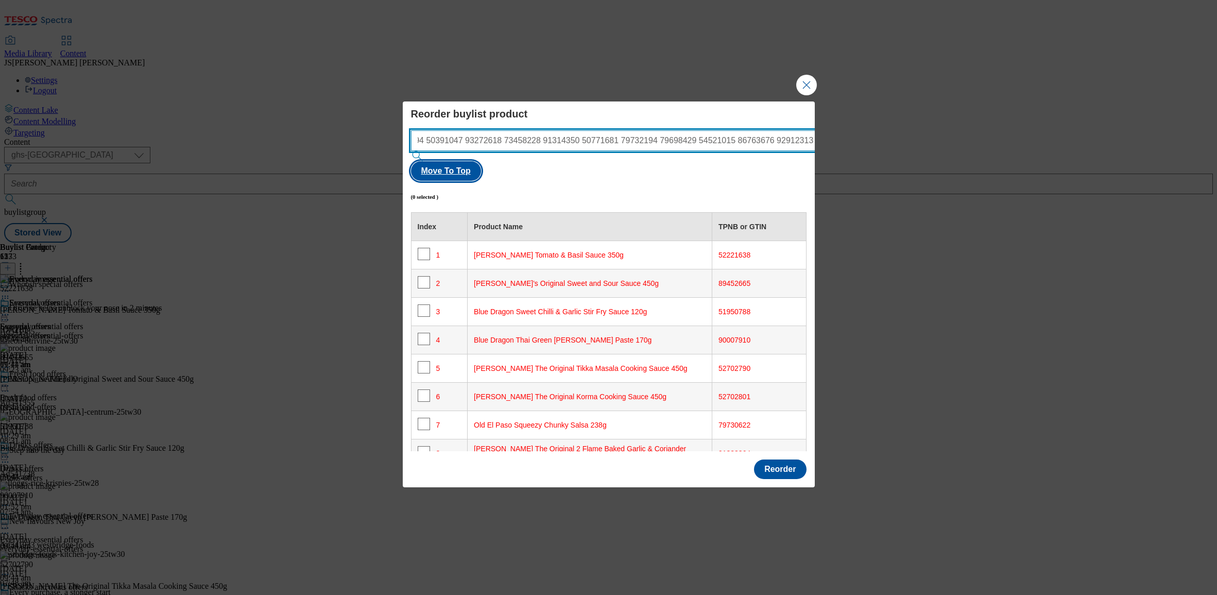
type input "93210422 52221638 89452665 93350117 51950788 90007910 52702790 52702801 7973062…"
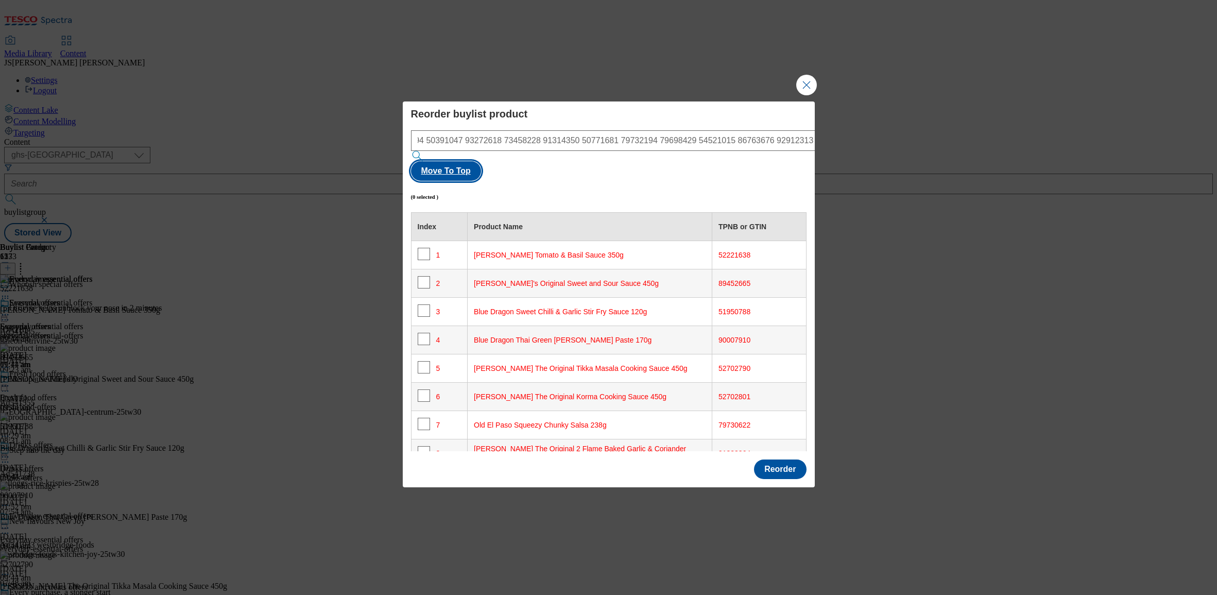
scroll to position [0, 0]
click at [481, 161] on button "Move To Top" at bounding box center [446, 171] width 70 height 20
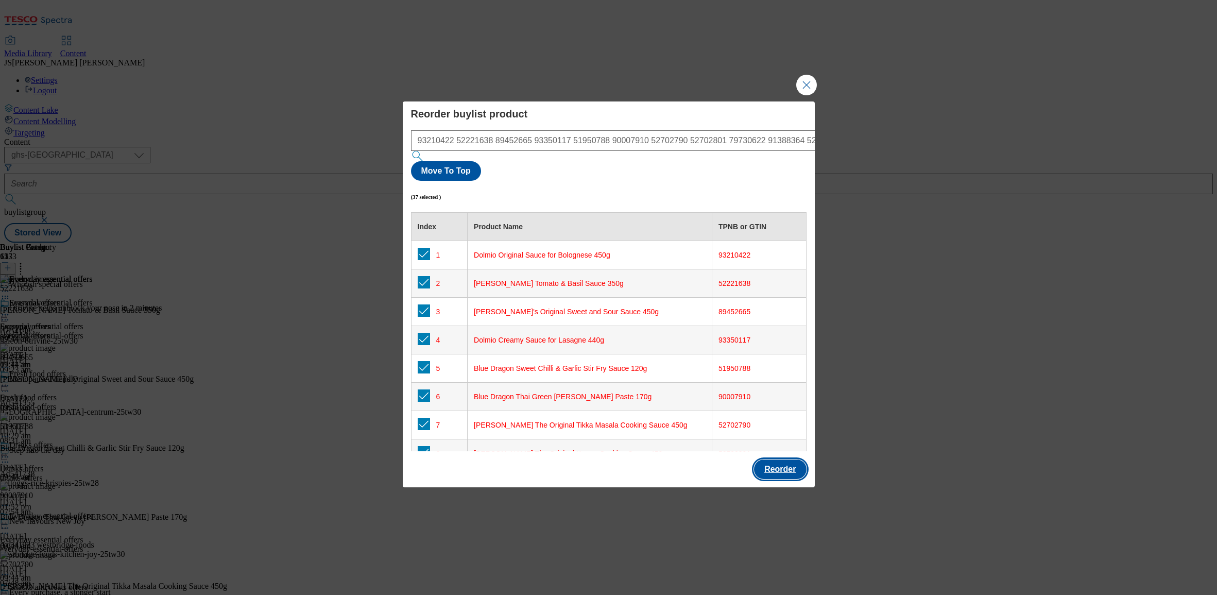
click at [784, 459] on button "Reorder" at bounding box center [780, 469] width 52 height 20
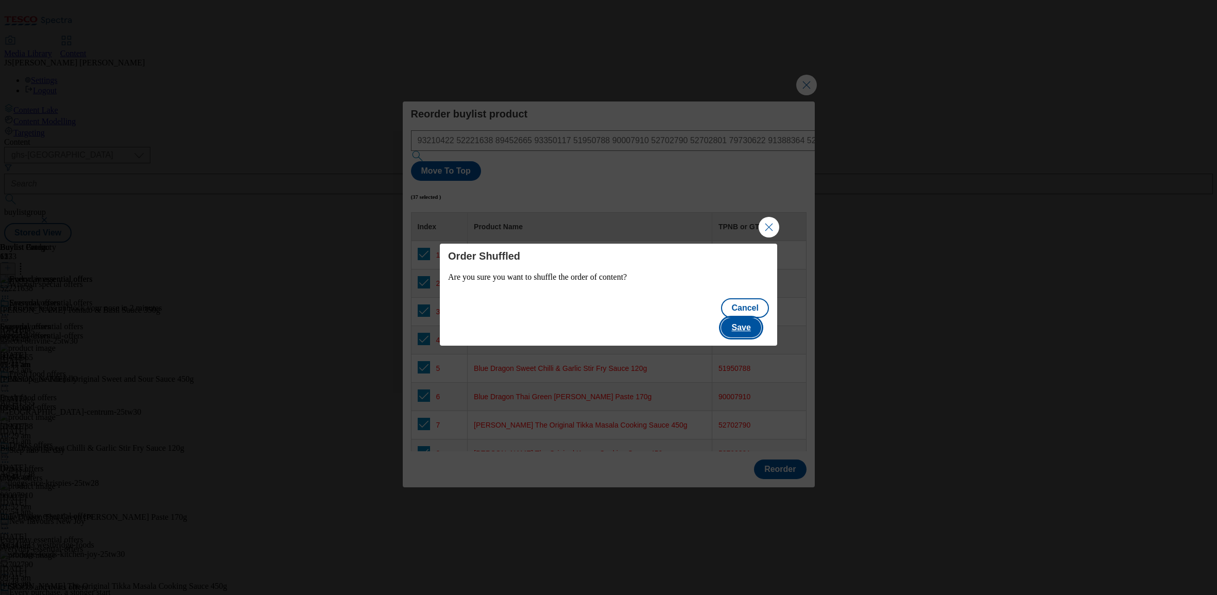
click at [755, 318] on button "Save" at bounding box center [741, 328] width 40 height 20
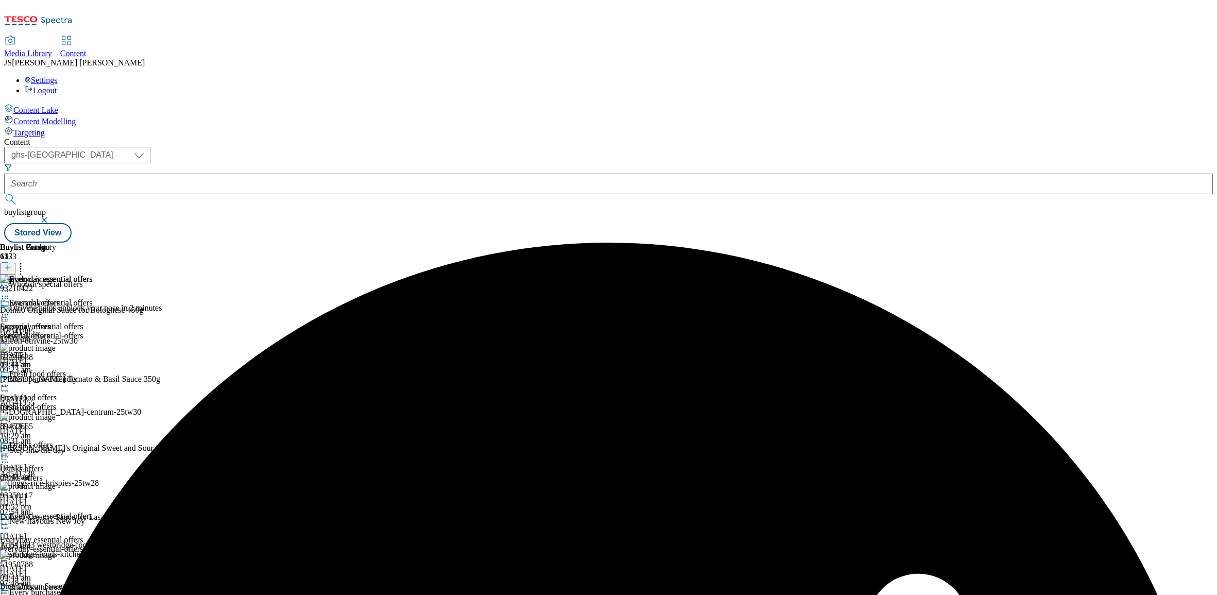
click at [10, 286] on icon at bounding box center [5, 291] width 10 height 10
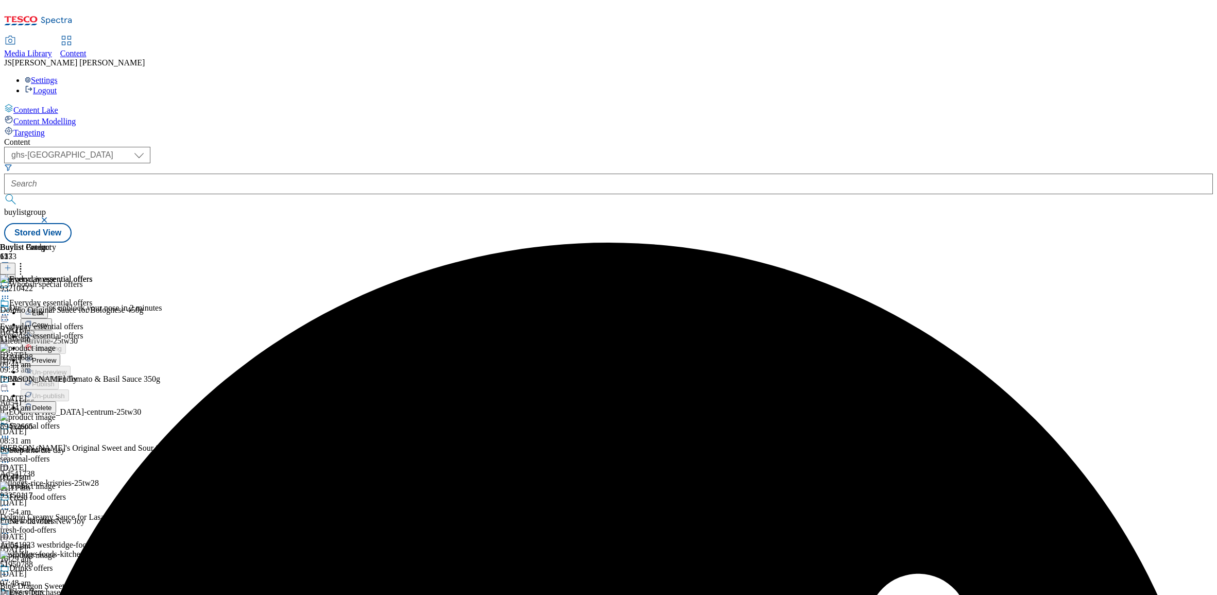
click at [56, 356] on span "Preview" at bounding box center [44, 360] width 24 height 8
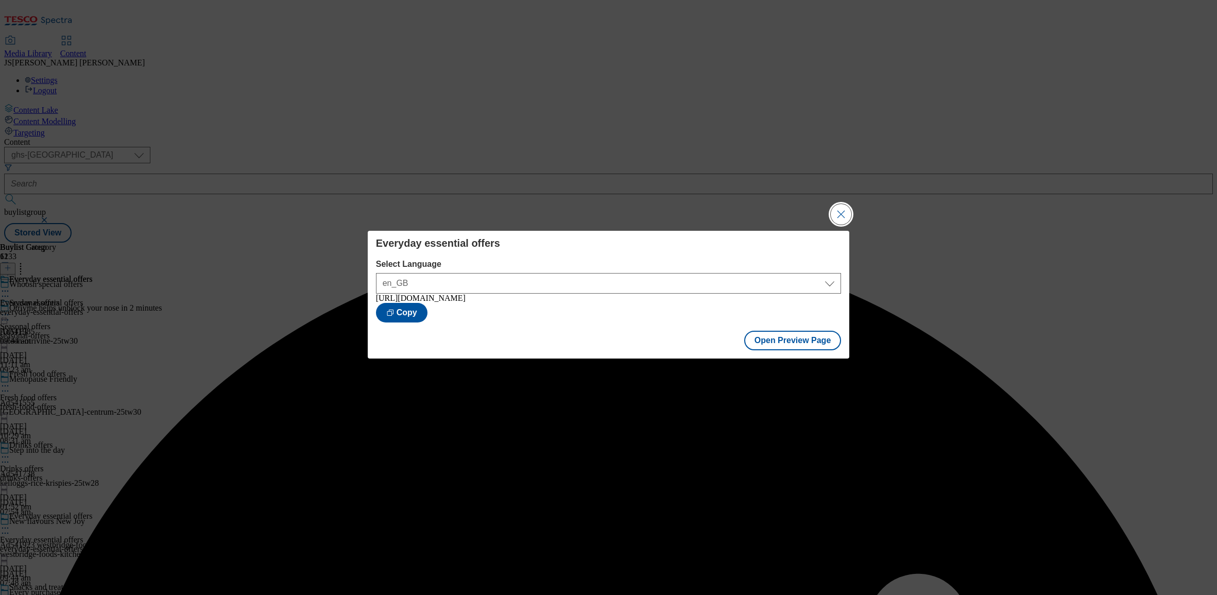
click at [836, 212] on button "Close Modal" at bounding box center [840, 214] width 21 height 21
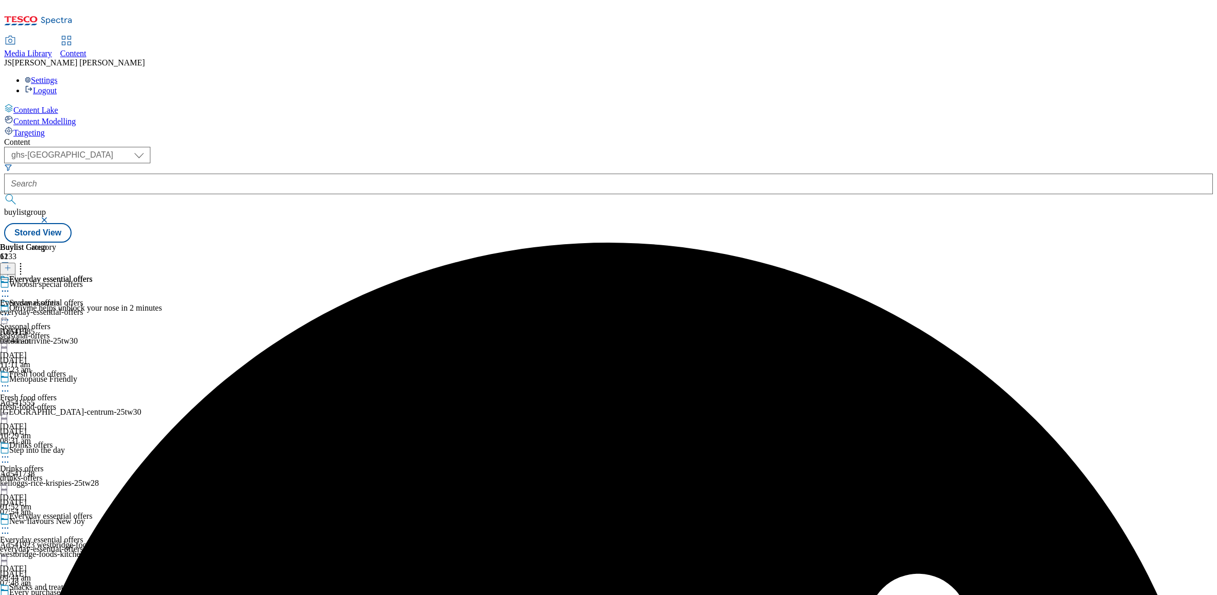
click at [10, 286] on icon at bounding box center [5, 291] width 10 height 10
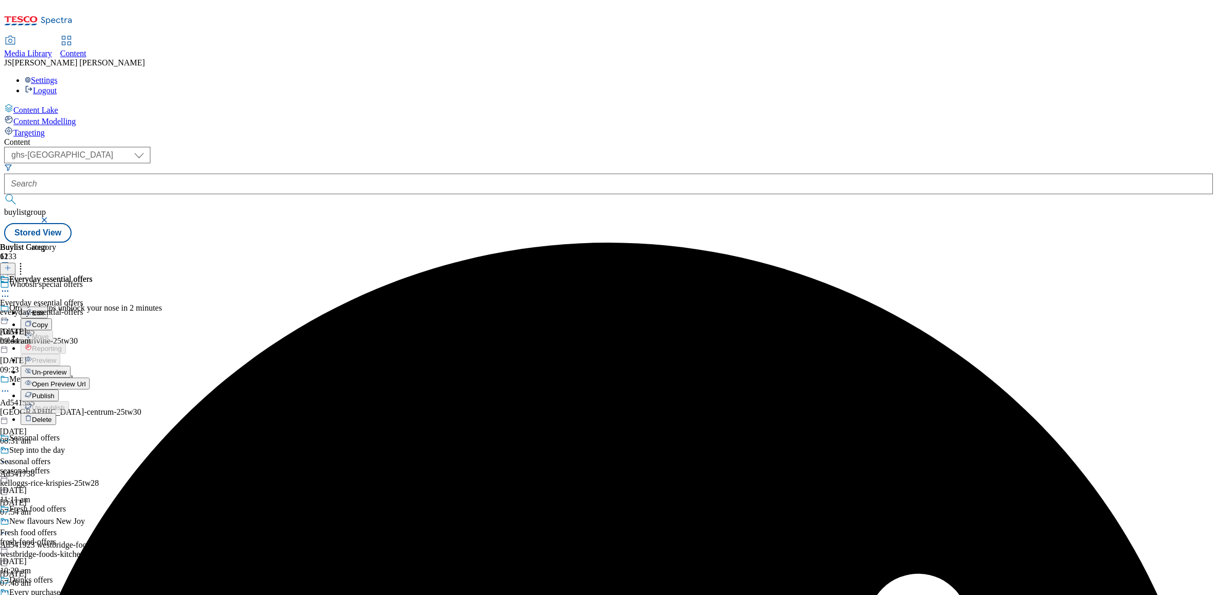
click at [55, 392] on span "Publish" at bounding box center [43, 396] width 23 height 8
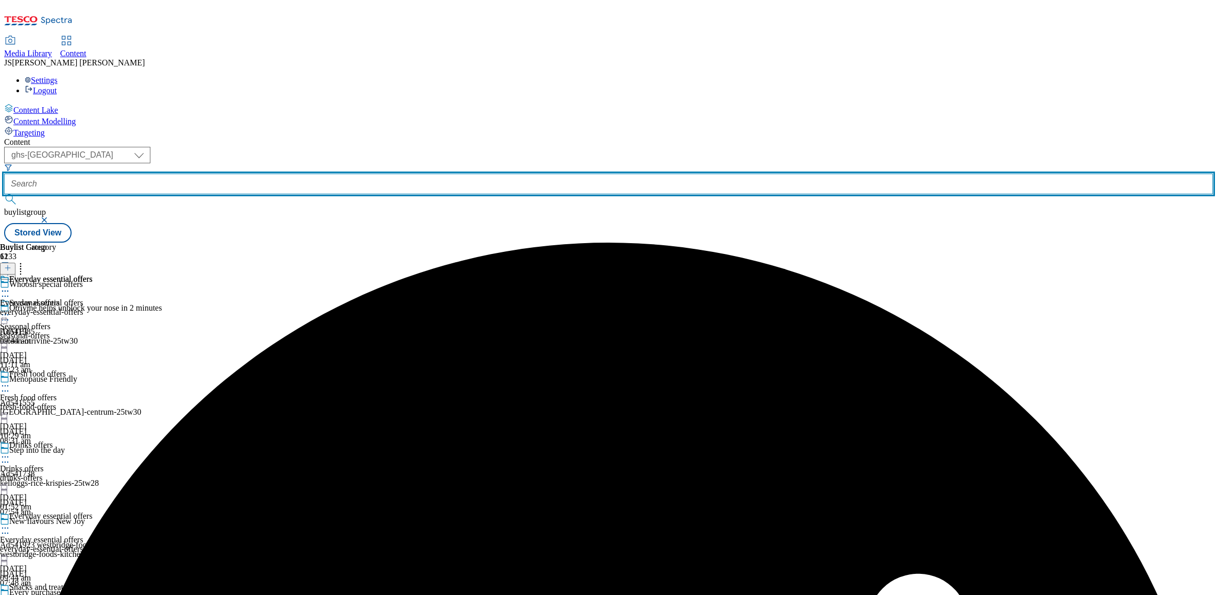
click at [249, 174] on input "text" at bounding box center [608, 184] width 1208 height 21
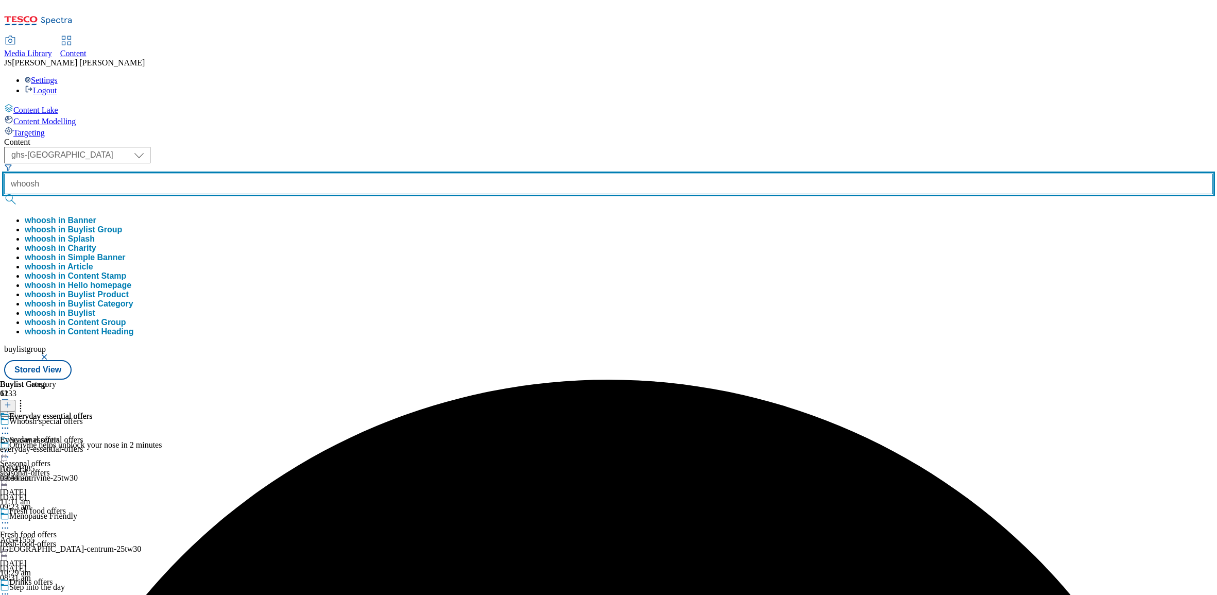
type input "whoosh"
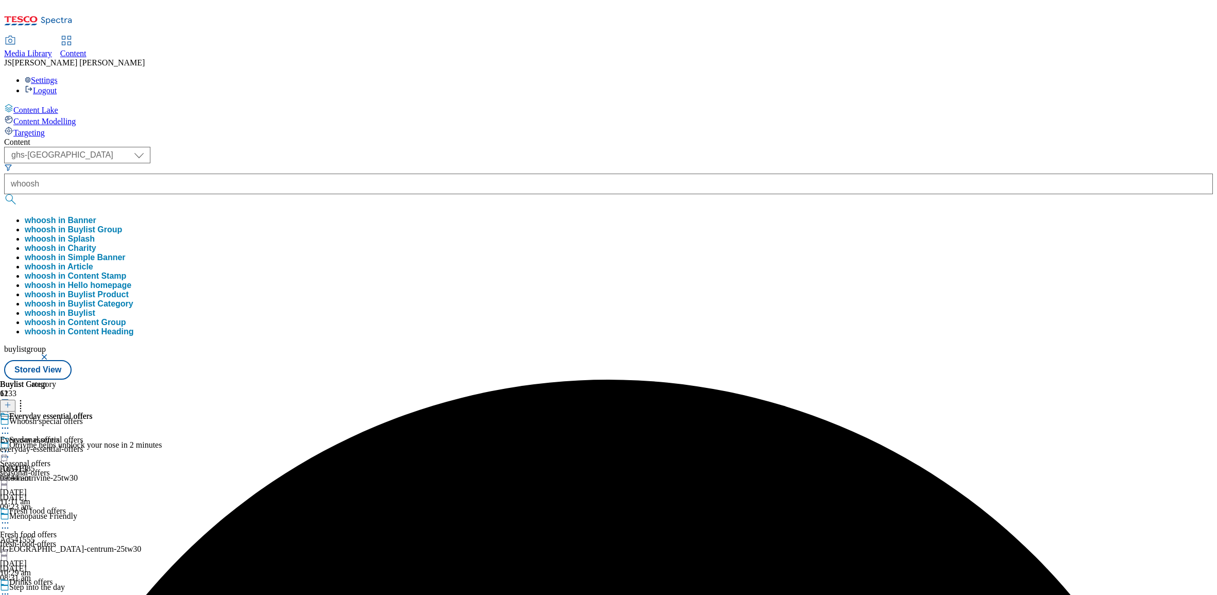
click at [122, 225] on button "whoosh in Buylist Group" at bounding box center [73, 229] width 97 height 9
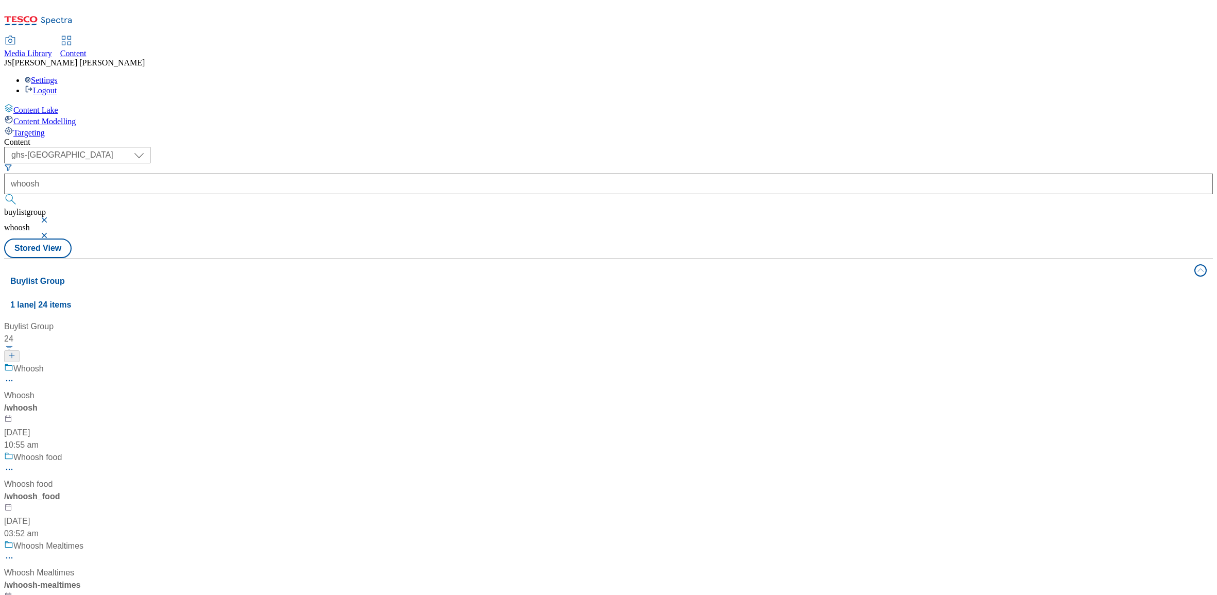
click at [136, 402] on div "/ whoosh" at bounding box center [70, 408] width 132 height 12
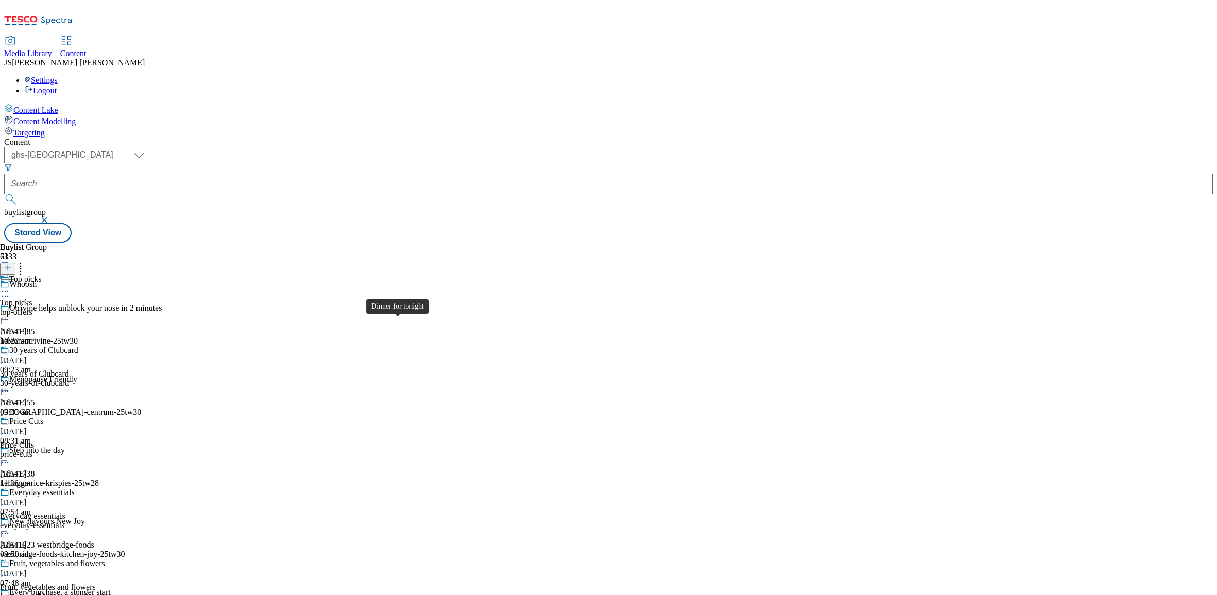
scroll to position [1037, 0]
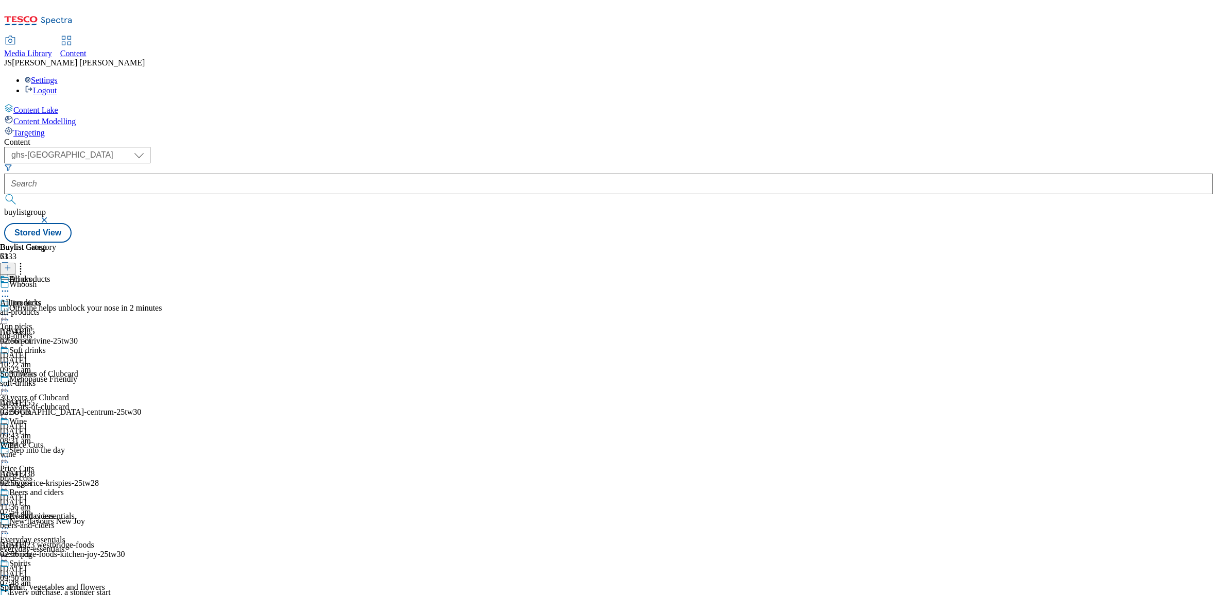
click at [775, 243] on div "Buylist Group 6133 Whoosh Otrivine helps unblock your nose in 2 minutes Ad54198…" at bounding box center [608, 243] width 1208 height 0
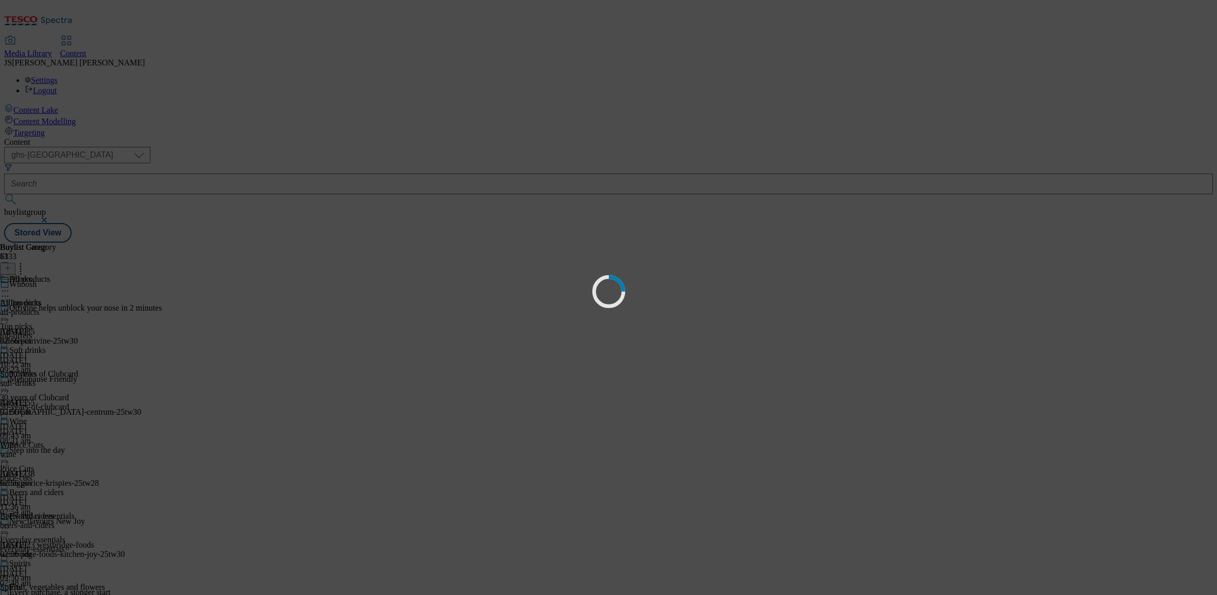
scroll to position [0, 0]
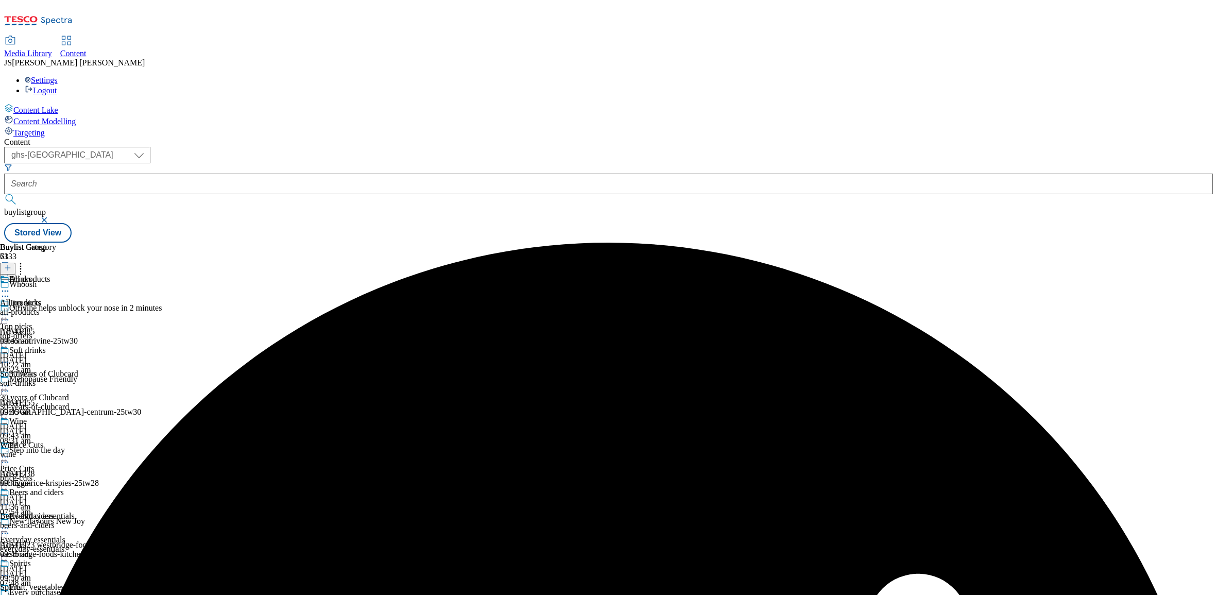
click at [4, 290] on circle at bounding box center [3, 291] width 2 height 2
click at [66, 368] on span "Un-preview" at bounding box center [49, 372] width 34 height 8
click at [64, 307] on div "all-products" at bounding box center [32, 311] width 64 height 9
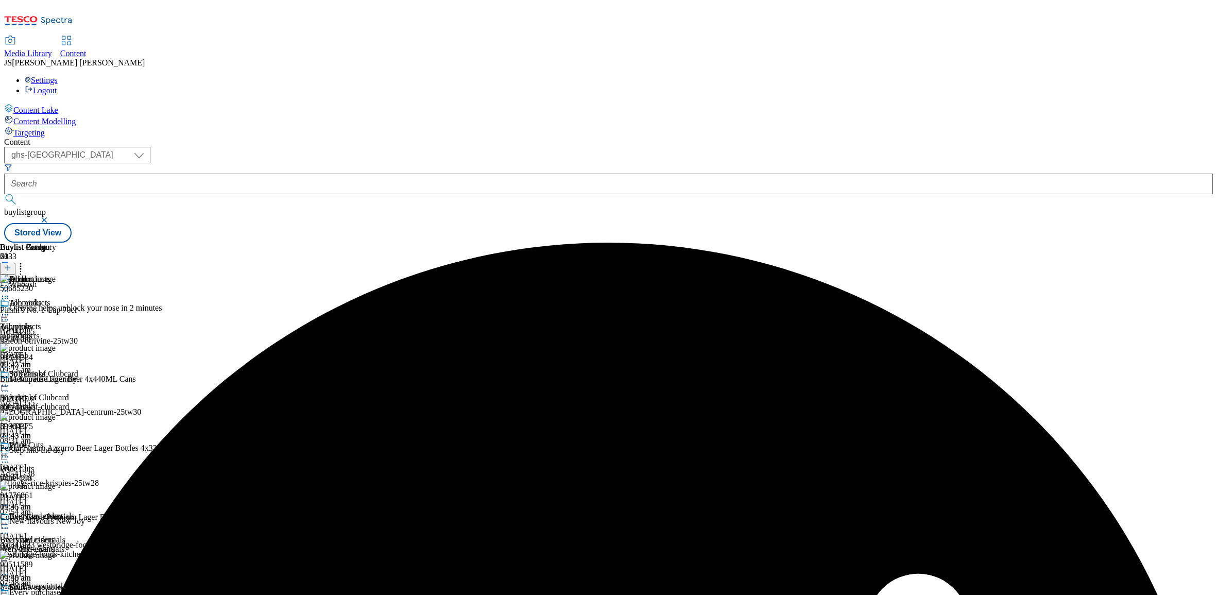
click at [11, 264] on icon at bounding box center [7, 267] width 7 height 7
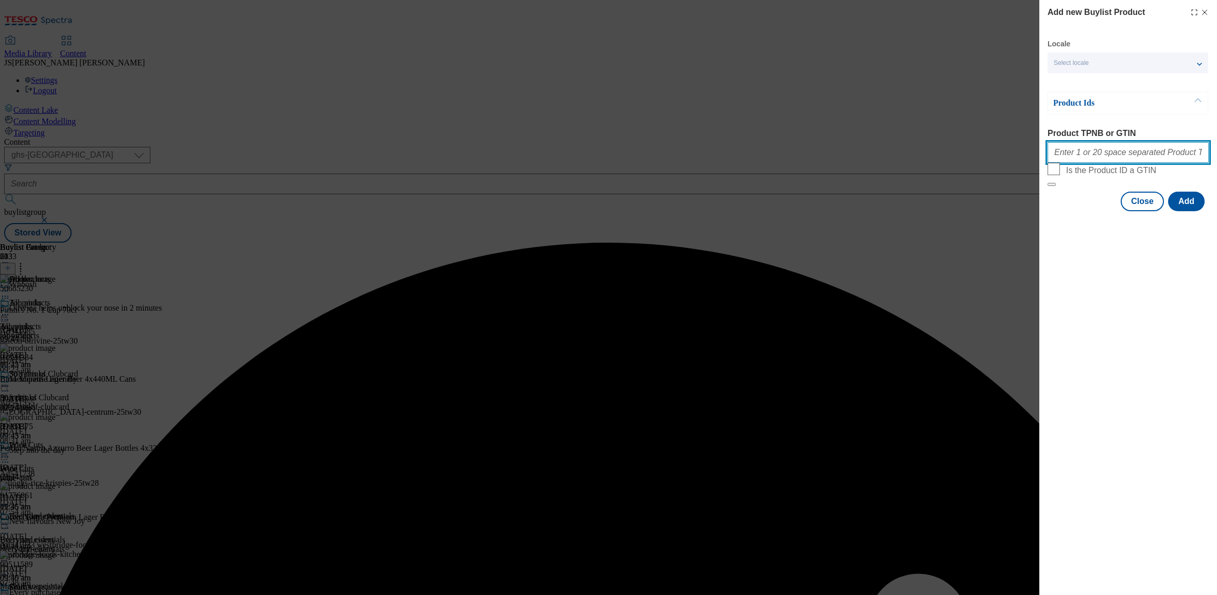
click at [1093, 153] on input "Product TPNB or GTIN" at bounding box center [1127, 152] width 161 height 21
paste input "50237986 54930308 50237721 71903258 87860260 65500507 92671384 58409258 5549072…"
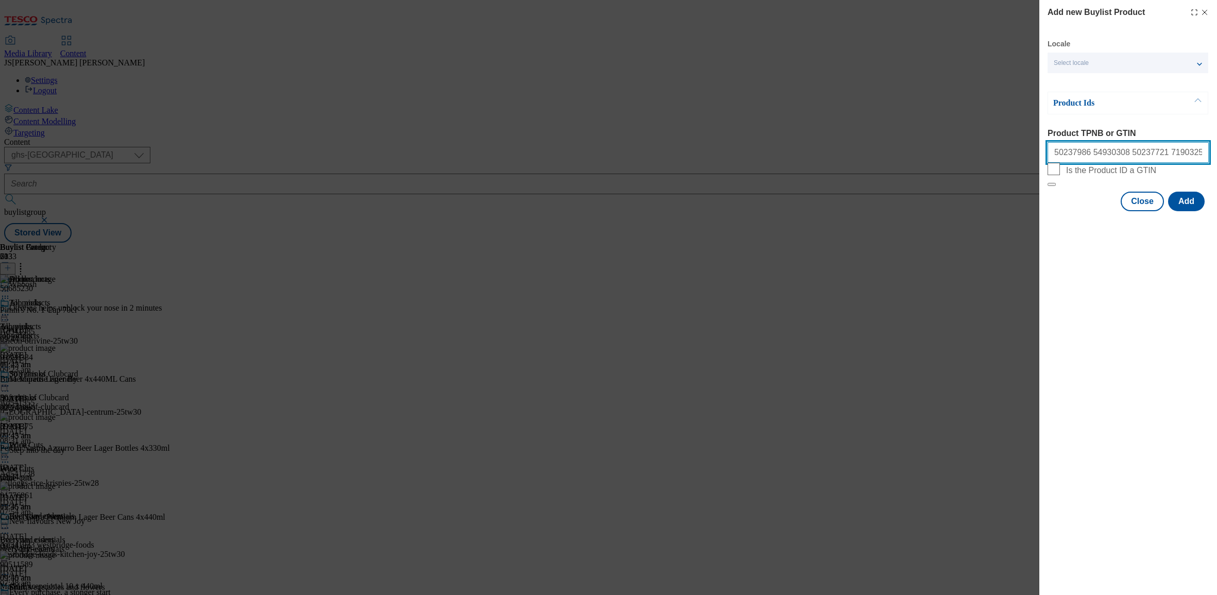
scroll to position [0, 493]
type input "50237986 54930308 50237721 71903258 87860260 65500507 92671384 58409258 5549072…"
click at [1177, 211] on button "Add" at bounding box center [1186, 202] width 37 height 20
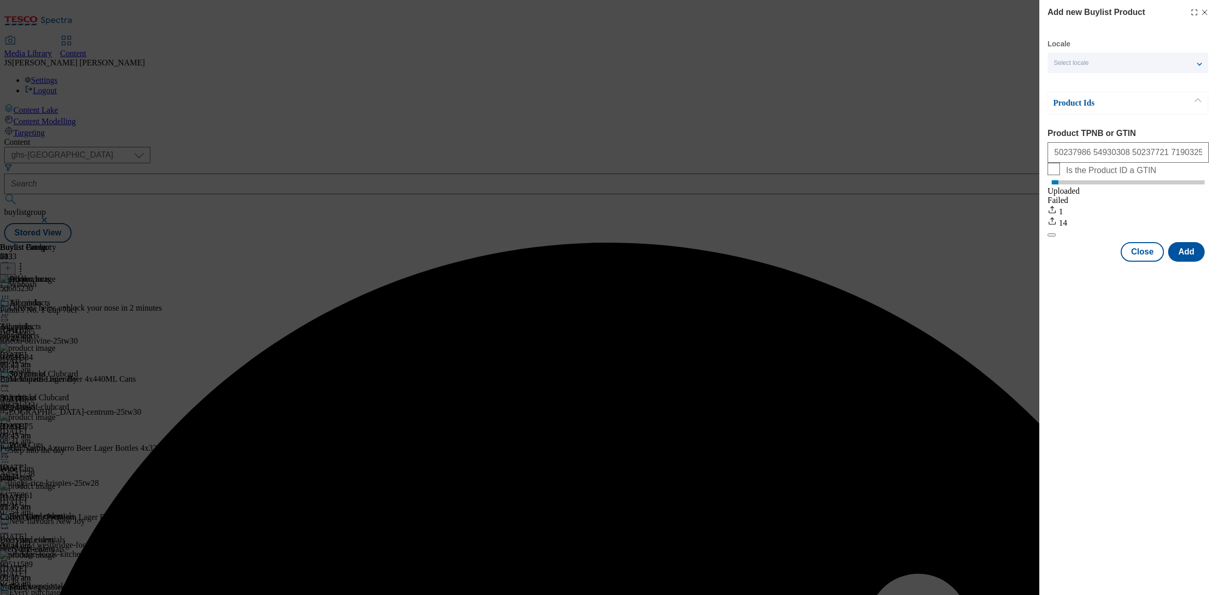
click at [1103, 276] on div "Modal" at bounding box center [1128, 271] width 178 height 14
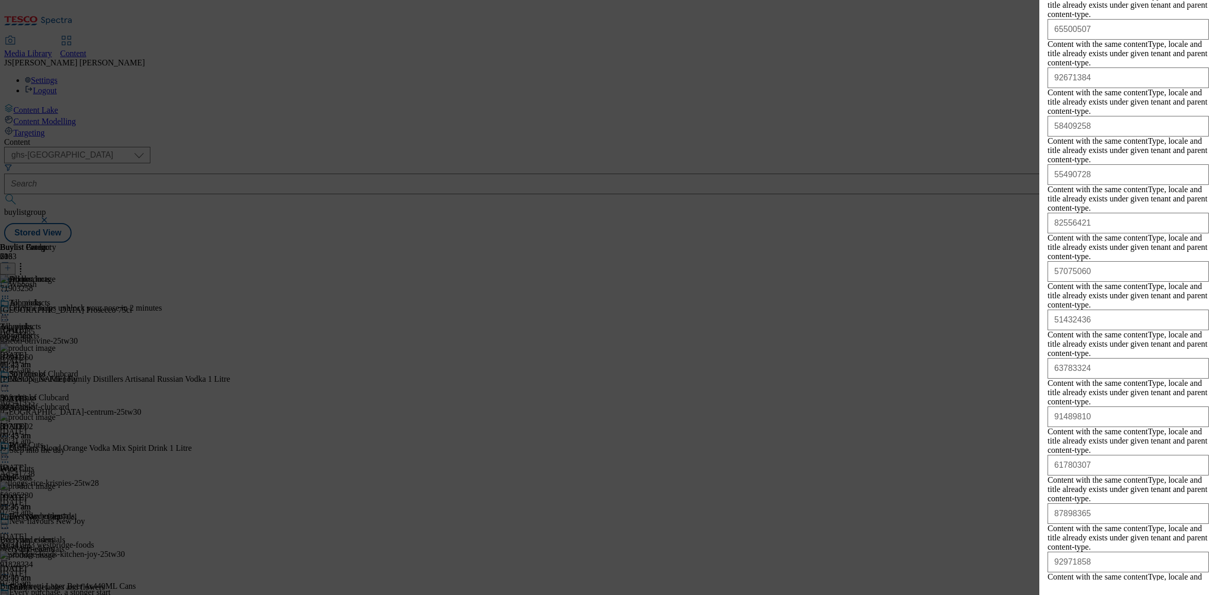
scroll to position [522, 0]
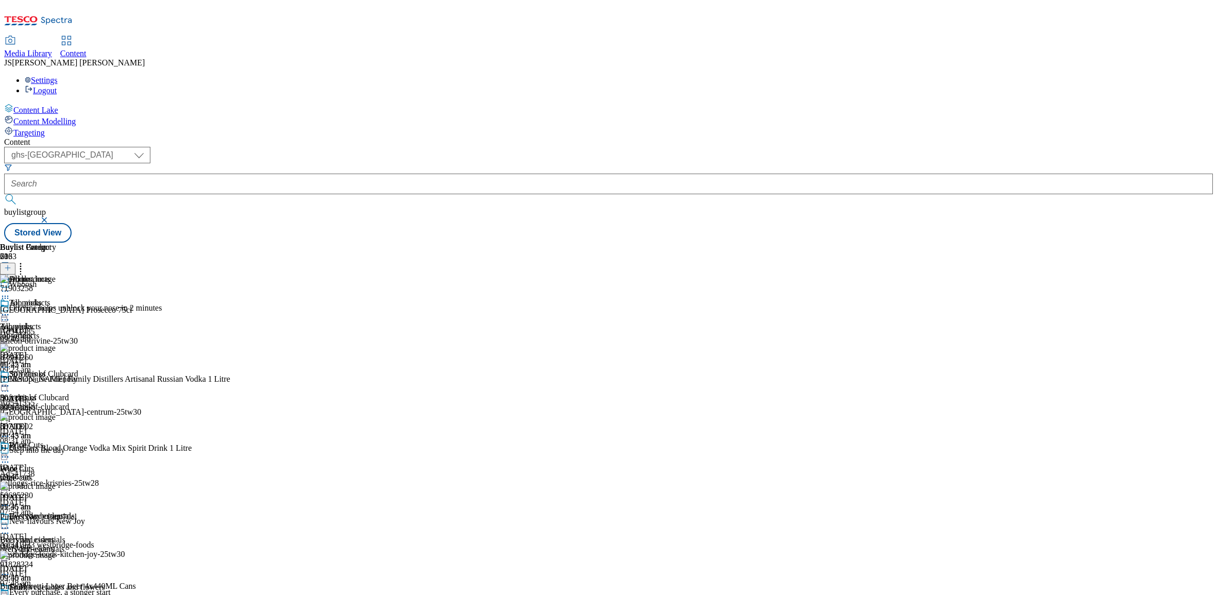
scroll to position [0, 0]
click at [26, 261] on icon at bounding box center [20, 266] width 10 height 10
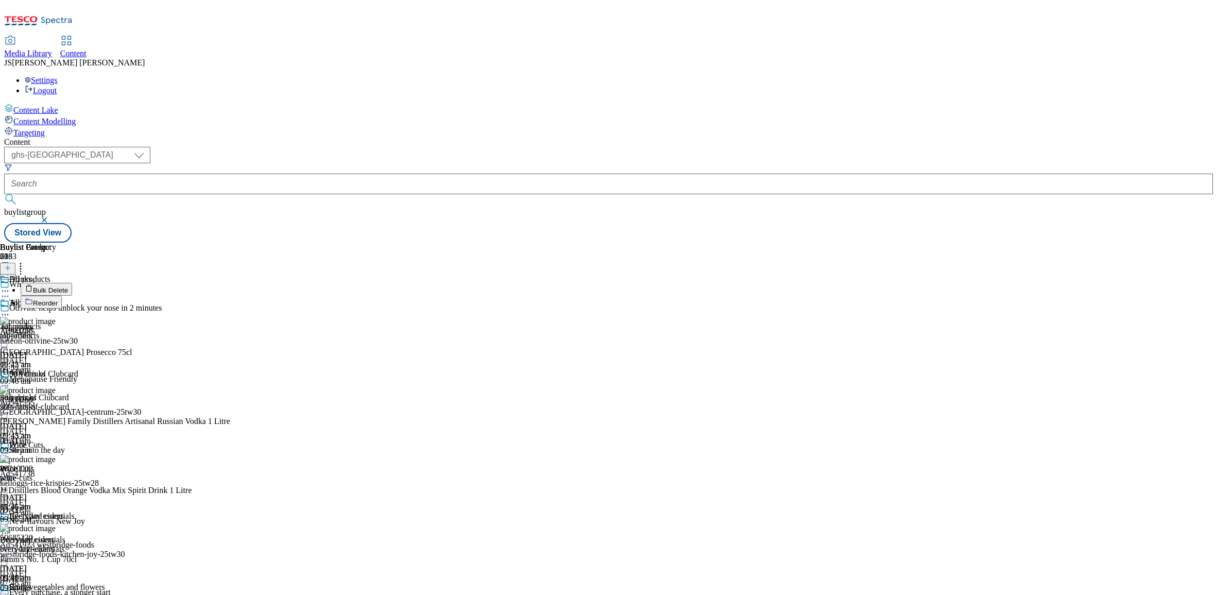
click at [58, 299] on span "Reorder" at bounding box center [45, 303] width 25 height 8
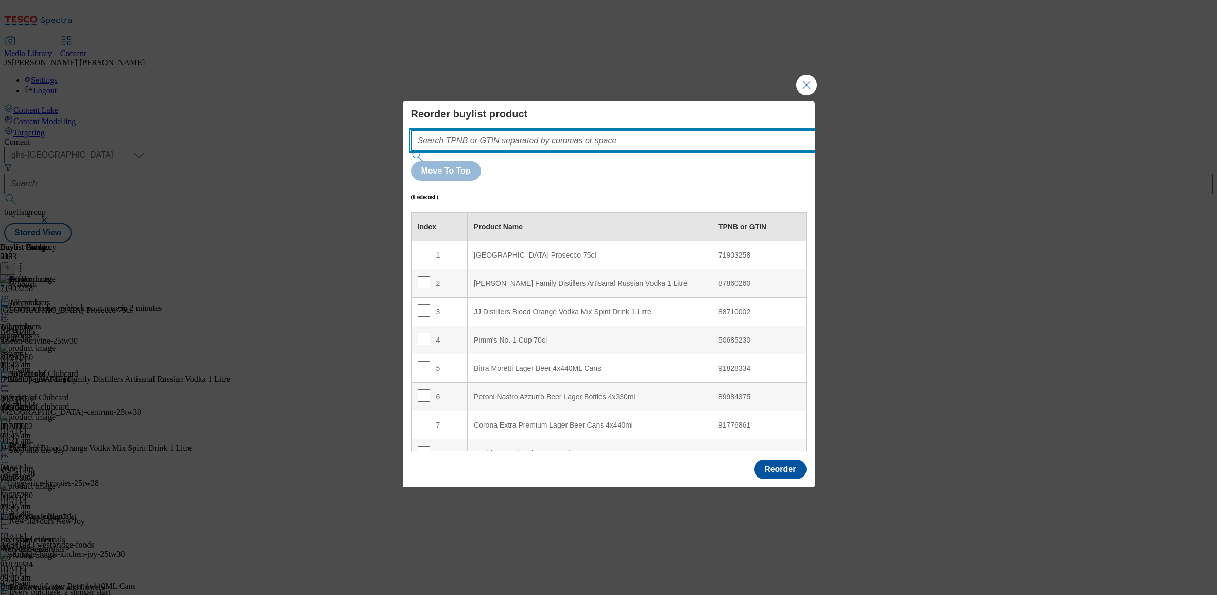
click at [573, 151] on input "Modal" at bounding box center [628, 140] width 435 height 21
paste input "50237986 54930308 50237721 71903258 87860260 65500507 92671384 58409258 5549072…"
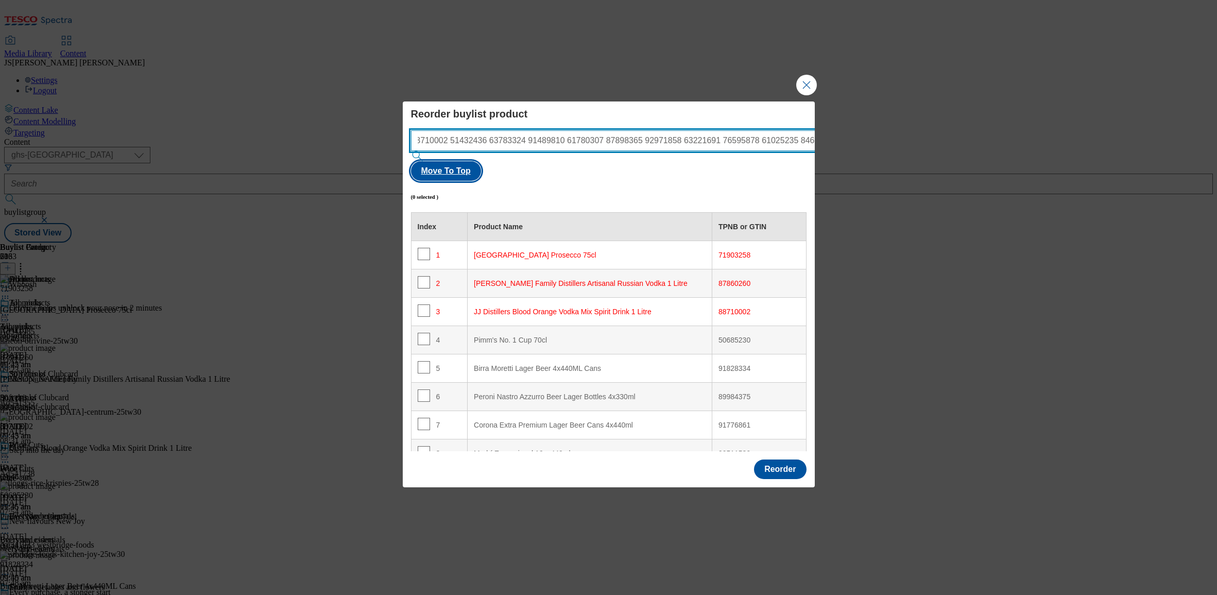
type input "50237986 54930308 50237721 71903258 87860260 65500507 92671384 58409258 5549072…"
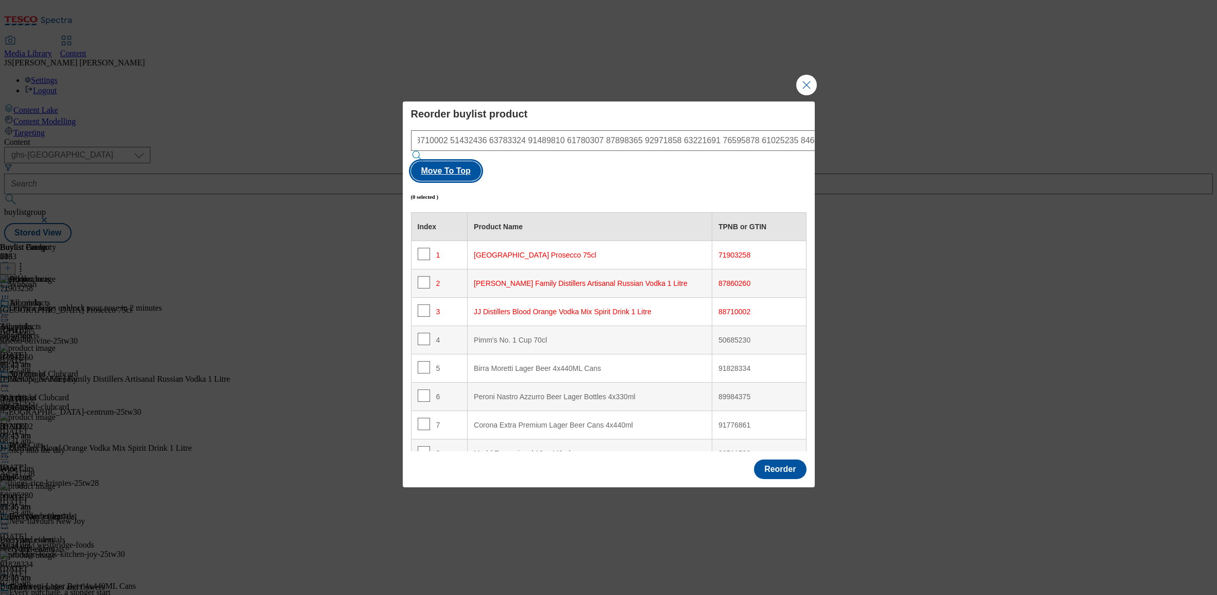
click at [481, 164] on button "Move To Top" at bounding box center [446, 171] width 70 height 20
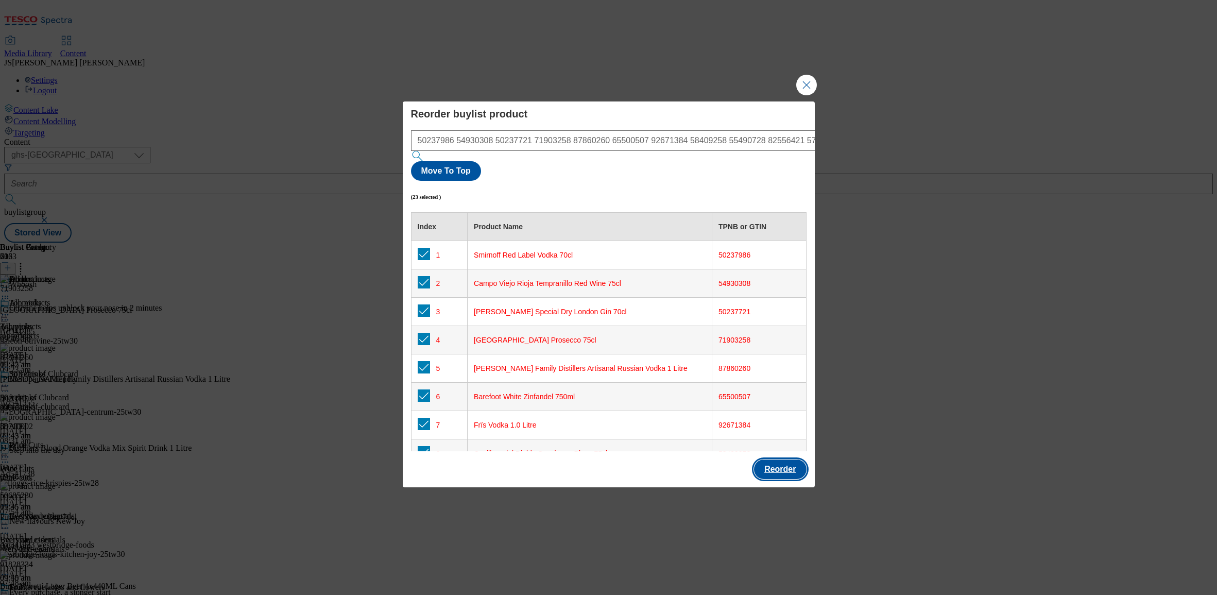
click at [776, 459] on button "Reorder" at bounding box center [780, 469] width 52 height 20
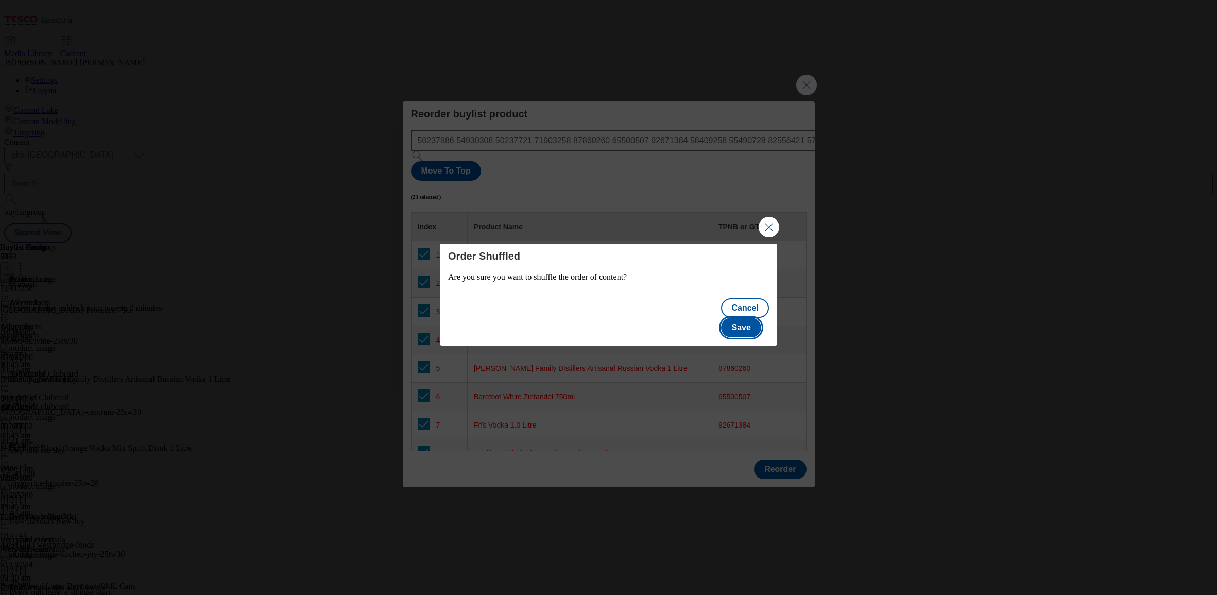
click at [751, 320] on button "Save" at bounding box center [741, 328] width 40 height 20
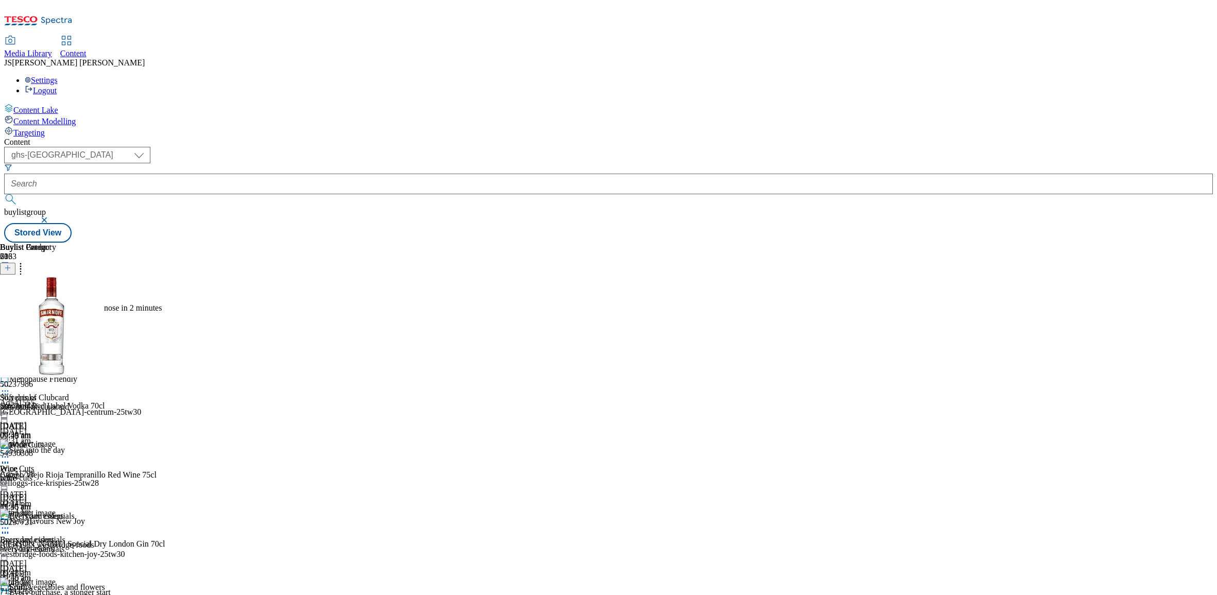
click at [10, 286] on icon at bounding box center [5, 291] width 10 height 10
click at [56, 356] on span "Preview" at bounding box center [44, 360] width 24 height 8
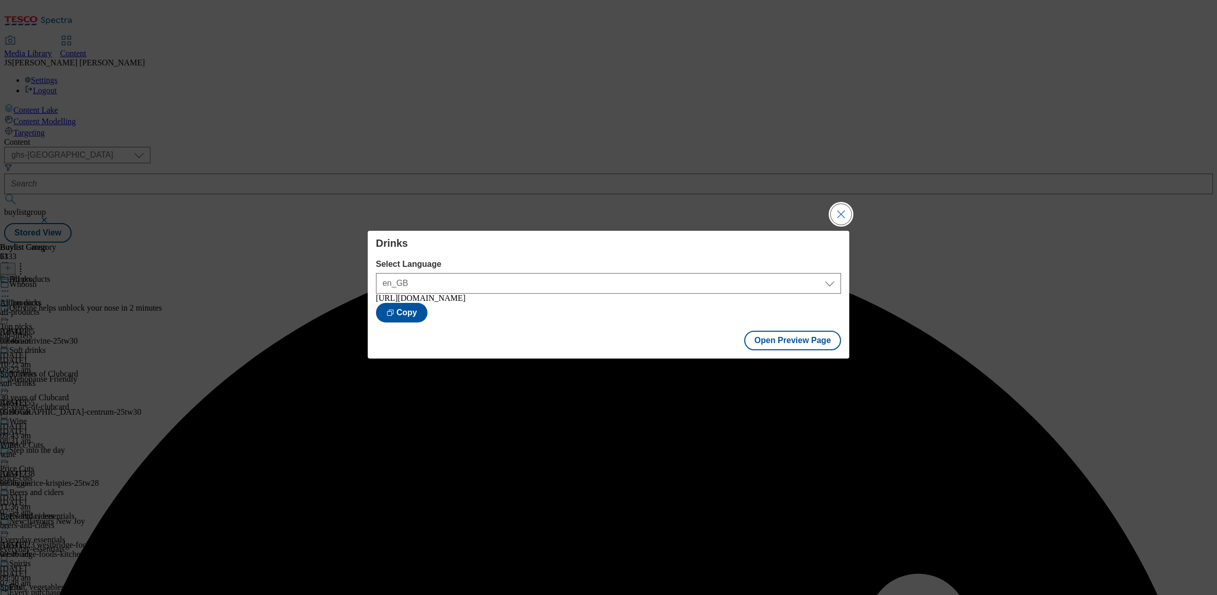
click at [840, 214] on button "Close Modal" at bounding box center [840, 214] width 21 height 21
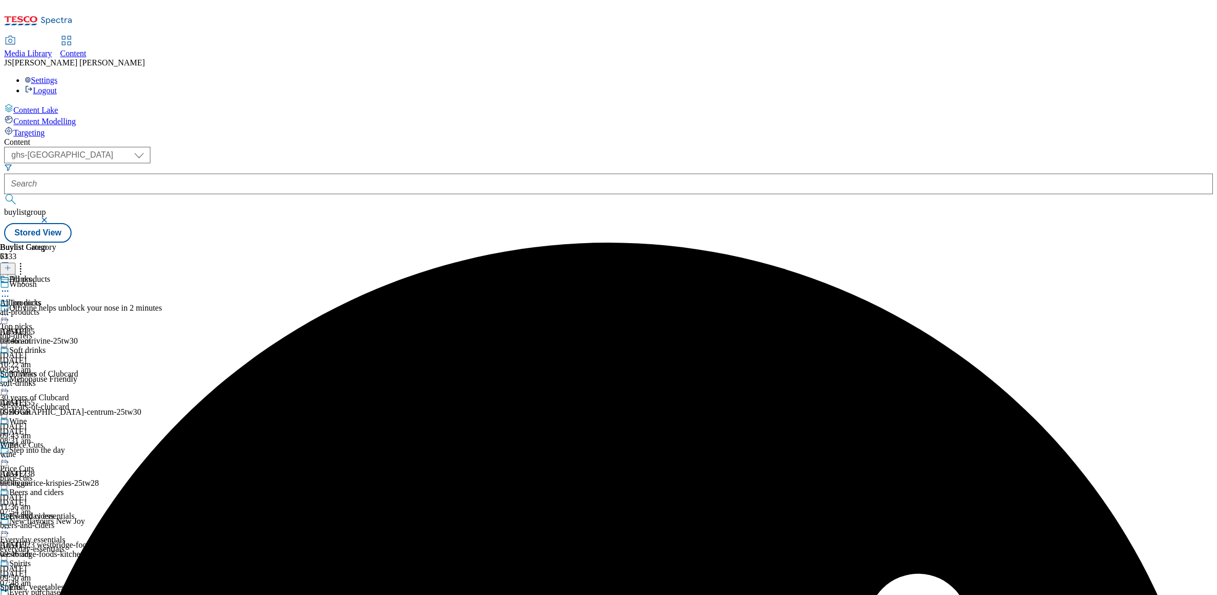
click at [10, 286] on icon at bounding box center [5, 291] width 10 height 10
click at [55, 392] on span "Publish" at bounding box center [43, 396] width 23 height 8
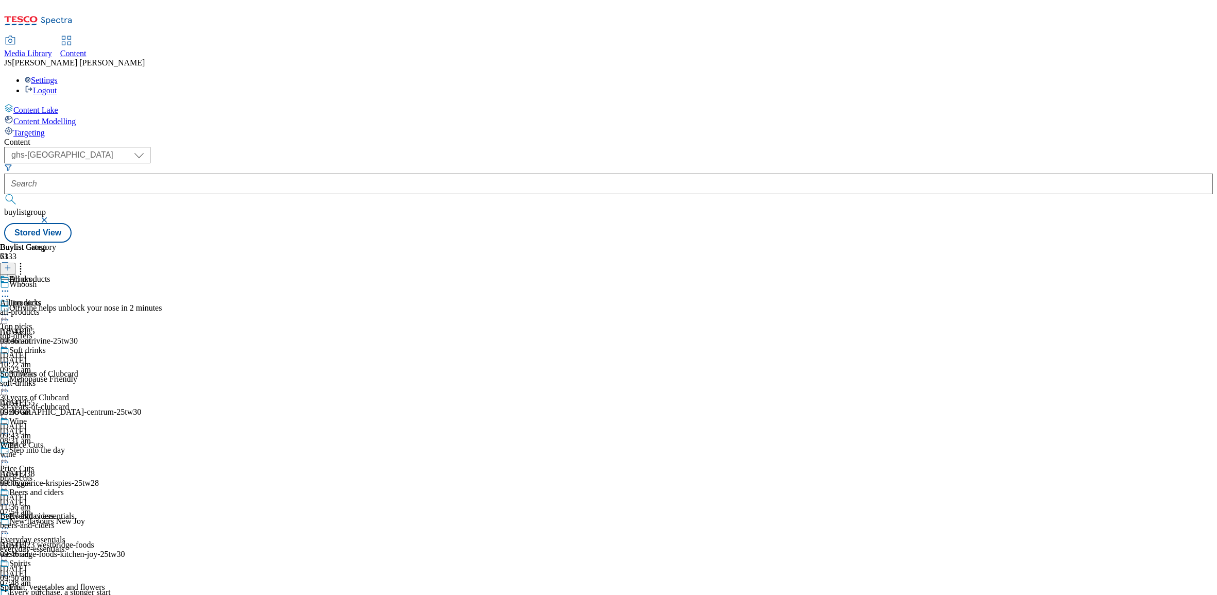
scroll to position [1159, 0]
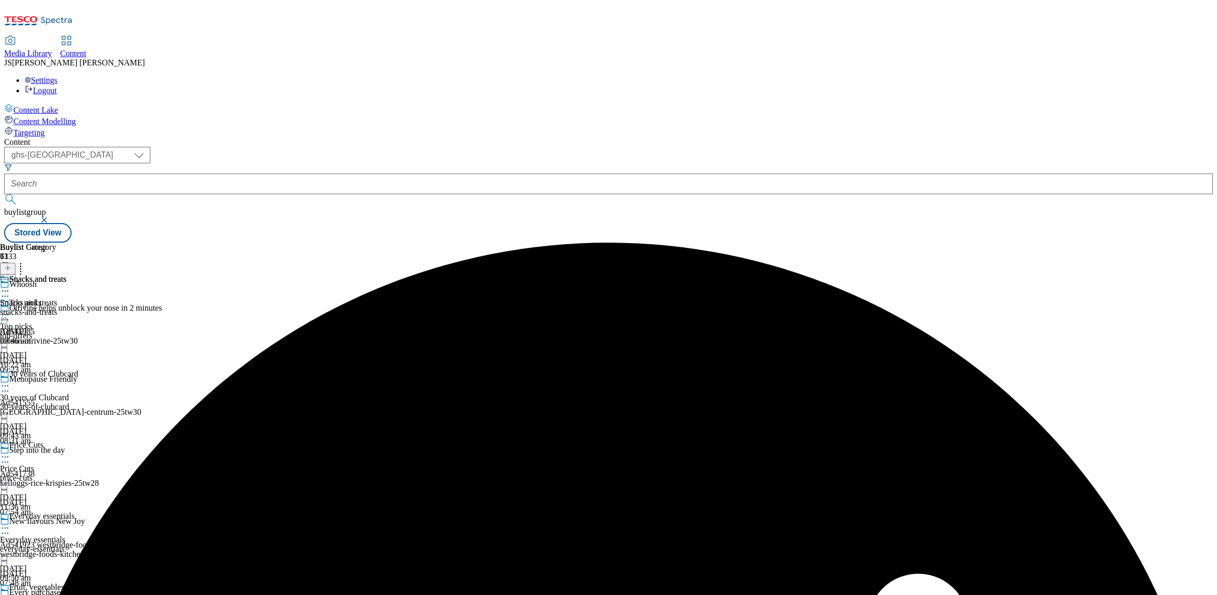
click at [4, 290] on circle at bounding box center [3, 291] width 2 height 2
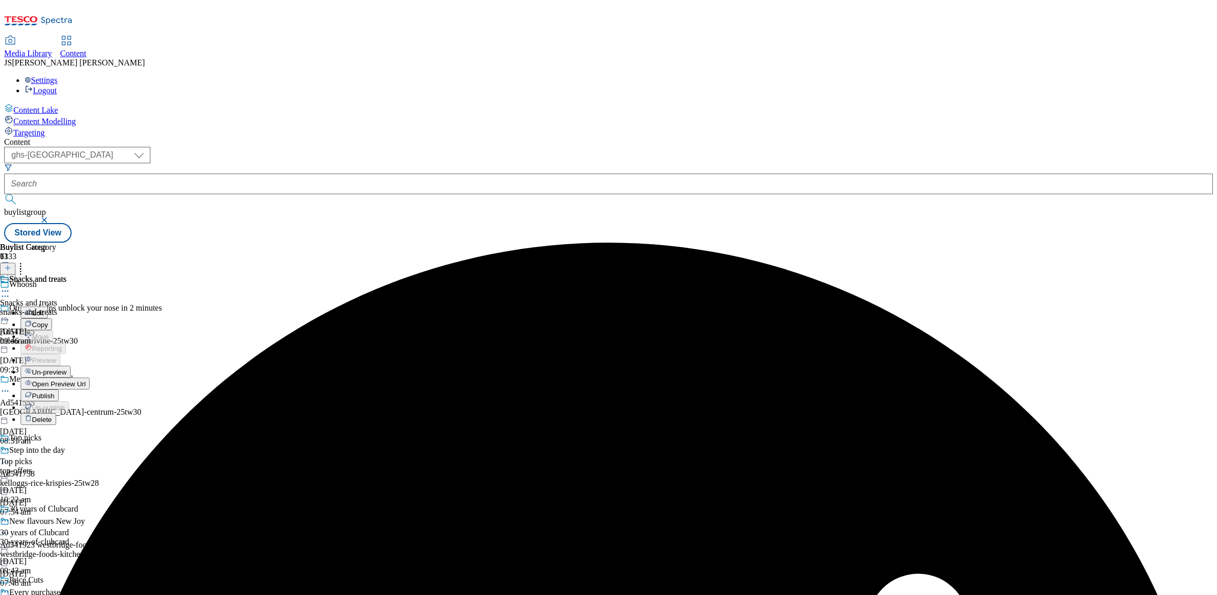
click at [66, 368] on span "Un-preview" at bounding box center [49, 372] width 34 height 8
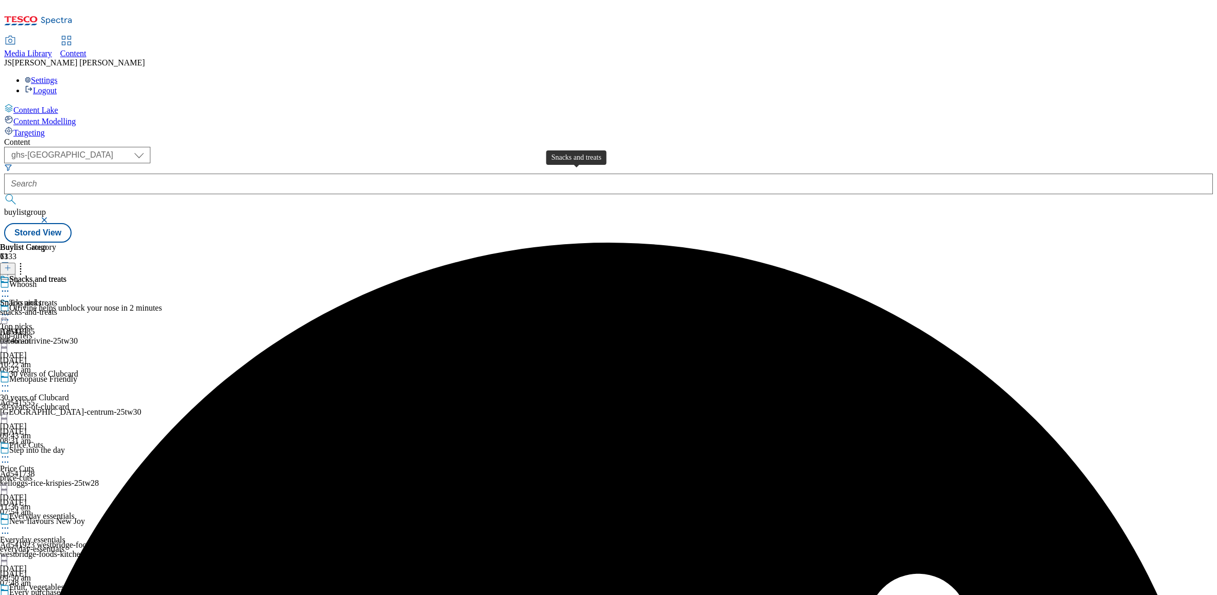
click at [57, 298] on div "Snacks and treats" at bounding box center [28, 302] width 57 height 9
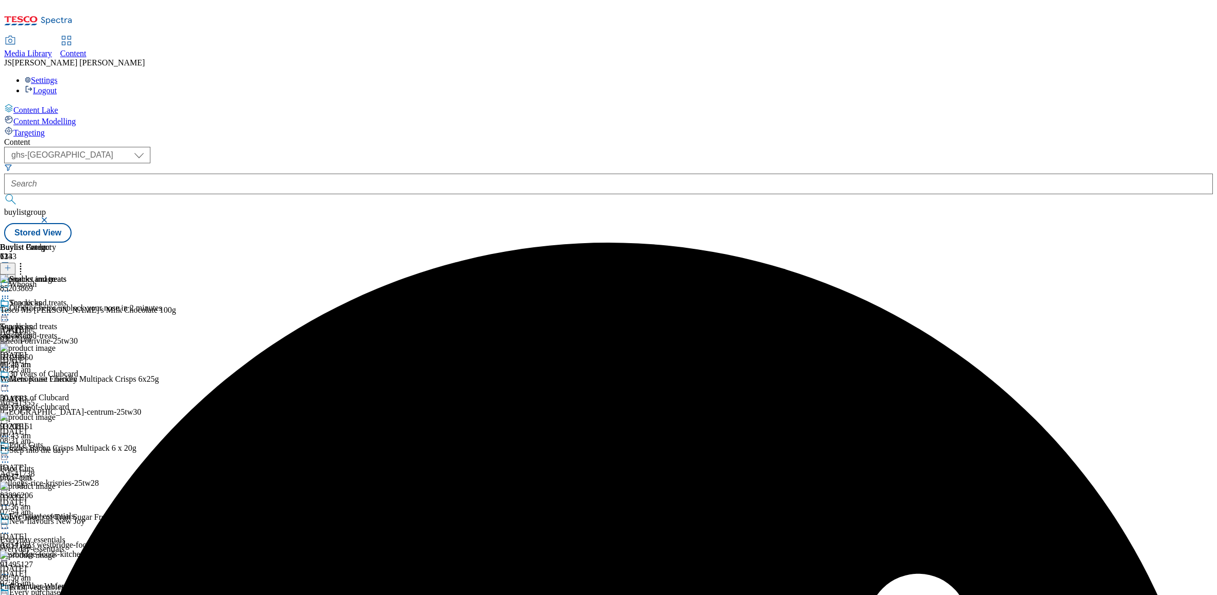
click at [11, 264] on icon at bounding box center [7, 267] width 7 height 7
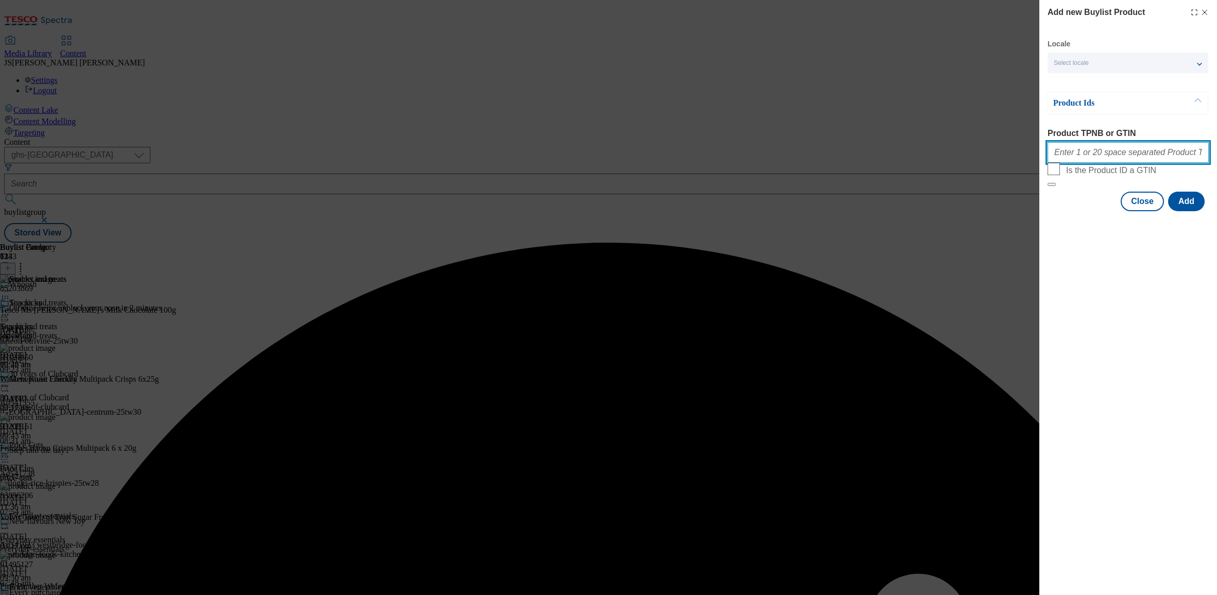
click at [1062, 150] on input "Product TPNB or GTIN" at bounding box center [1127, 152] width 161 height 21
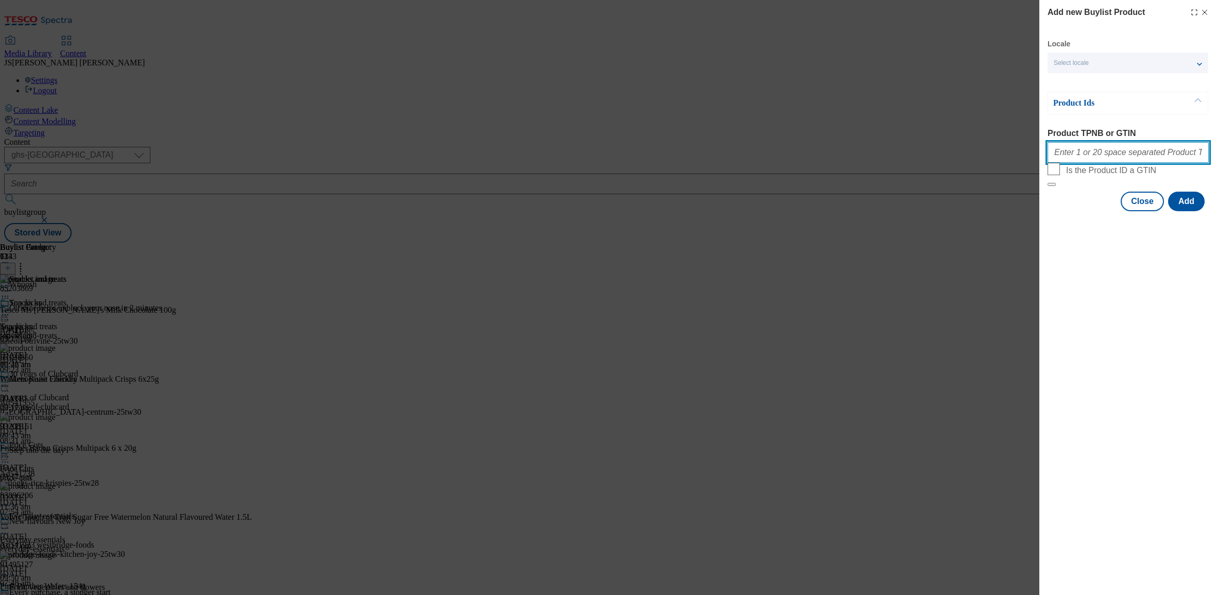
paste input "91574380 85978470 91578888 80845480 97018680 78426685 93419562 96305922 86382867"
type input "91574380 85978470 91578888 80845480 97018680 78426685 93419562 96305922 86382867"
click at [1194, 211] on button "Add" at bounding box center [1186, 202] width 37 height 20
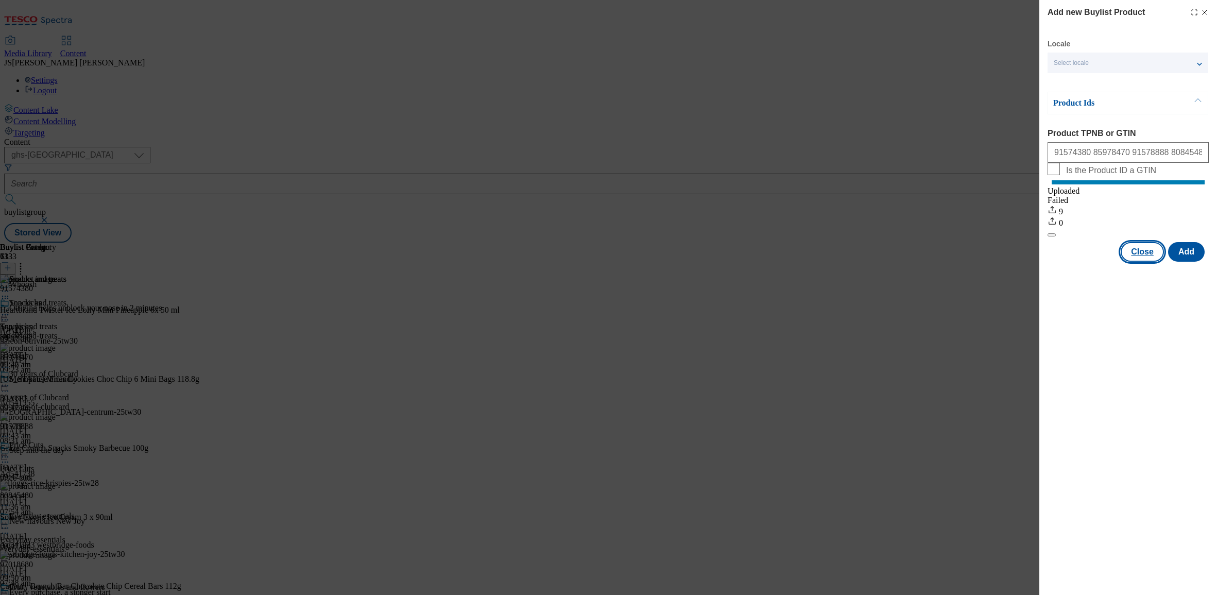
click at [1144, 262] on button "Close" at bounding box center [1141, 252] width 43 height 20
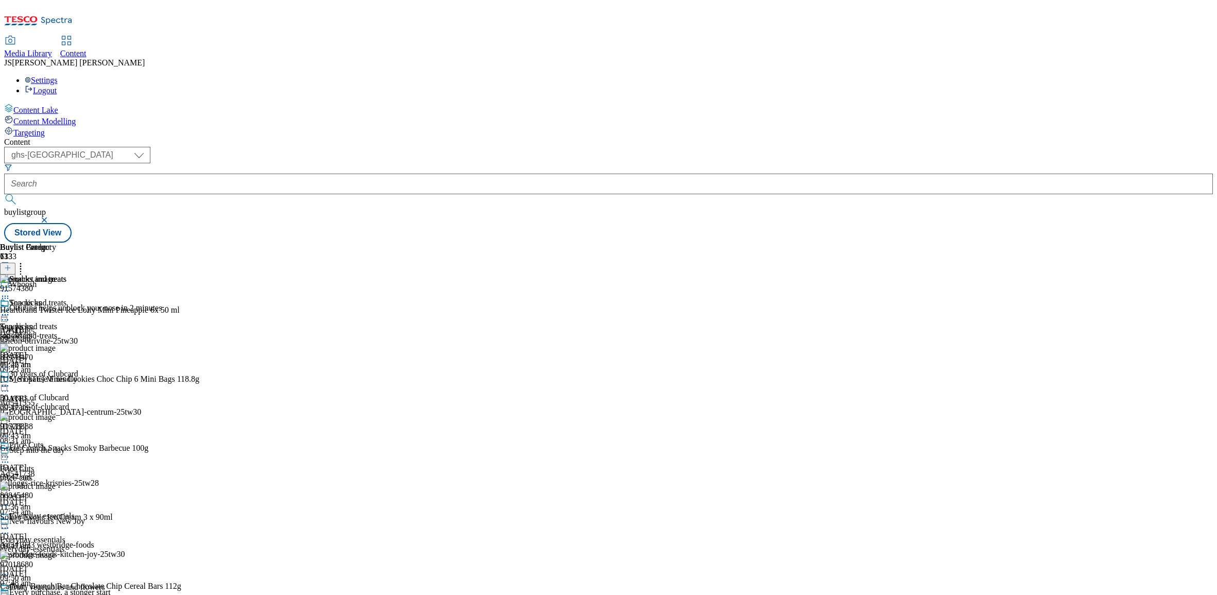
click at [26, 261] on icon at bounding box center [20, 266] width 10 height 10
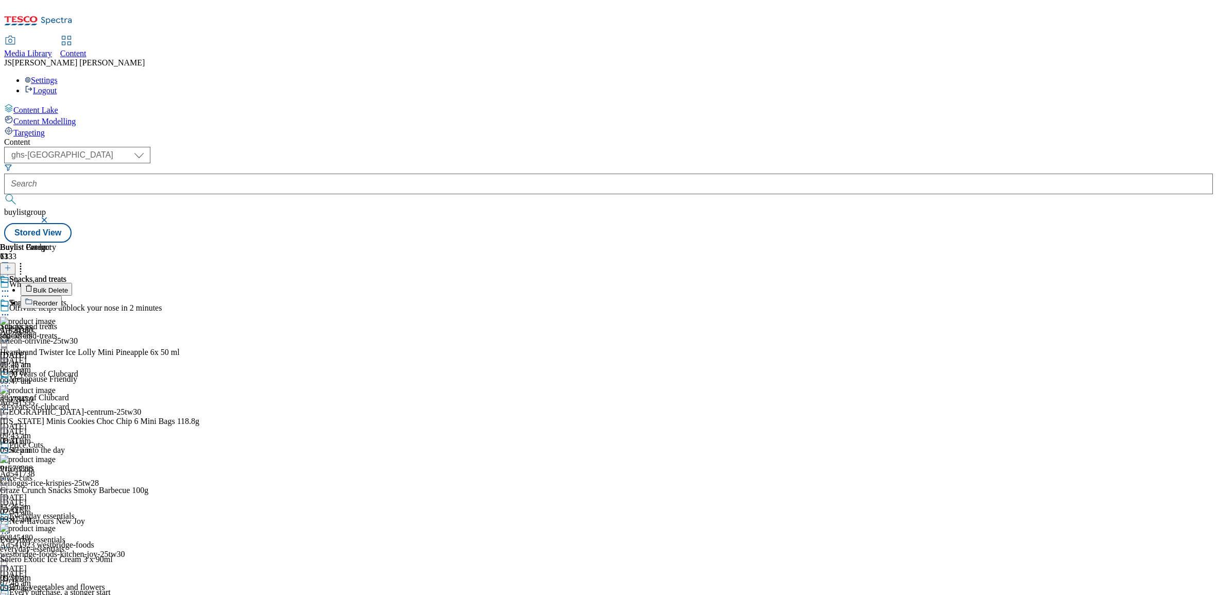
click at [199, 296] on li "Reorder" at bounding box center [110, 302] width 179 height 13
click at [62, 296] on button "Reorder" at bounding box center [41, 302] width 41 height 13
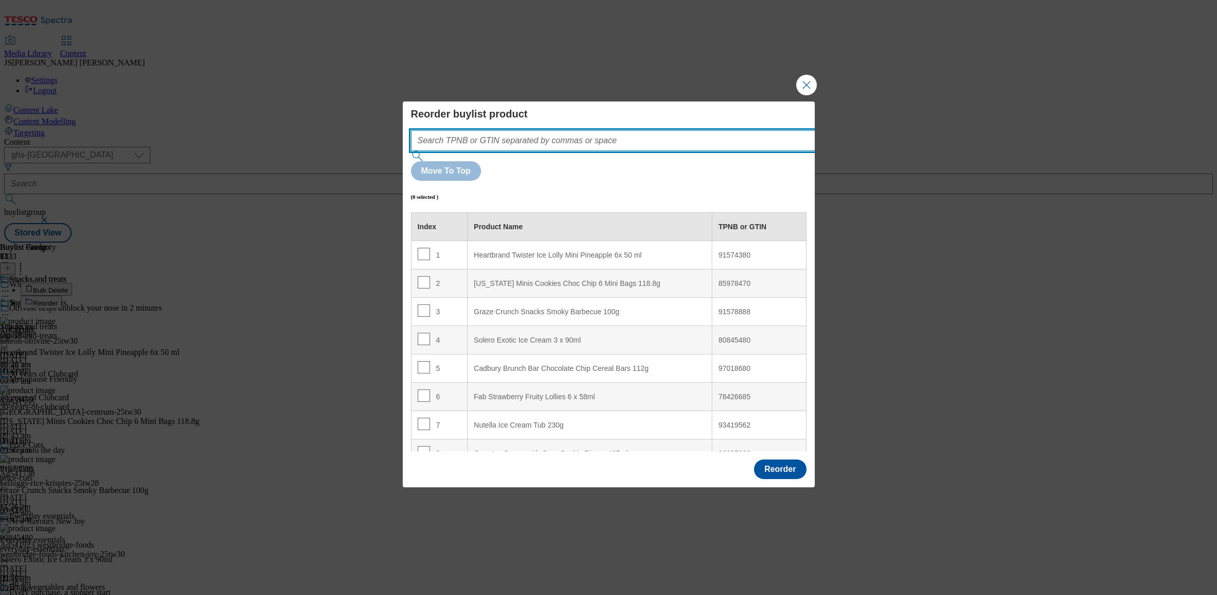
click at [499, 151] on input "Modal" at bounding box center [628, 140] width 435 height 21
paste input "91574380 85978470 91578888 80845480 97018680 78426685 93419562 96305922 86382867"
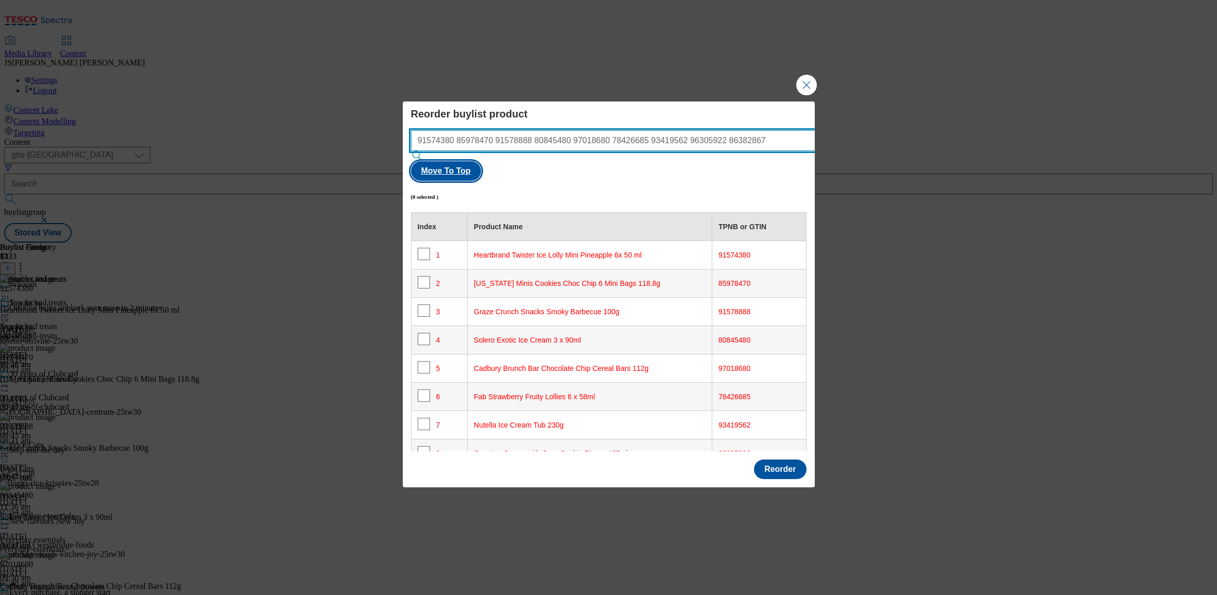
type input "91574380 85978470 91578888 80845480 97018680 78426685 93419562 96305922 86382867"
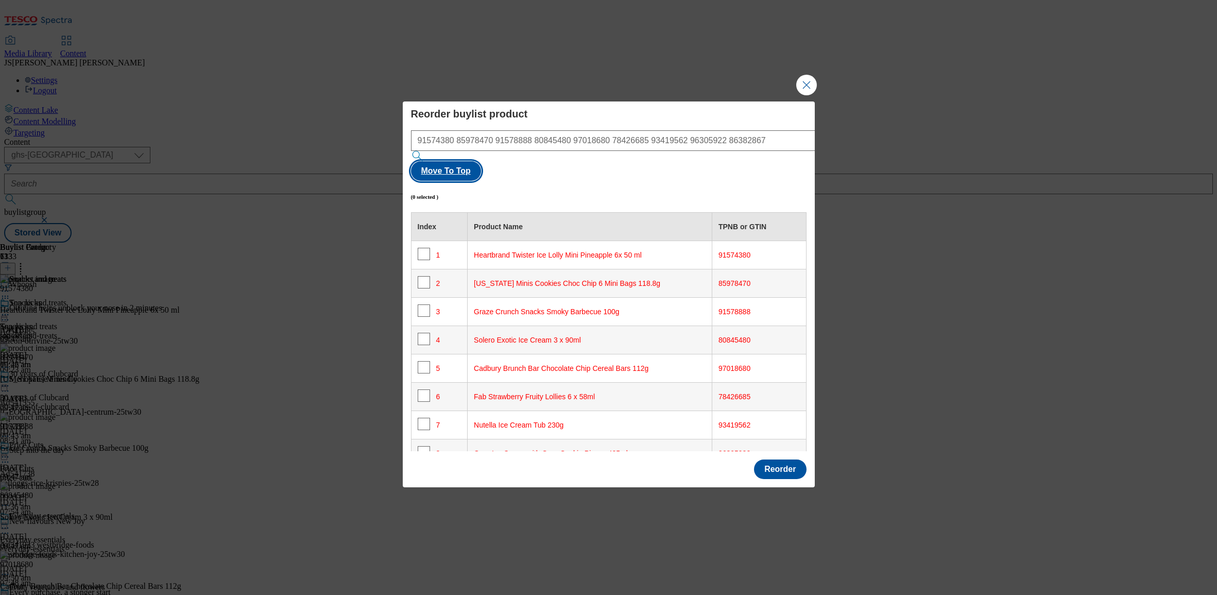
scroll to position [0, 0]
click at [481, 161] on button "Move To Top" at bounding box center [446, 171] width 70 height 20
checkbox input "true"
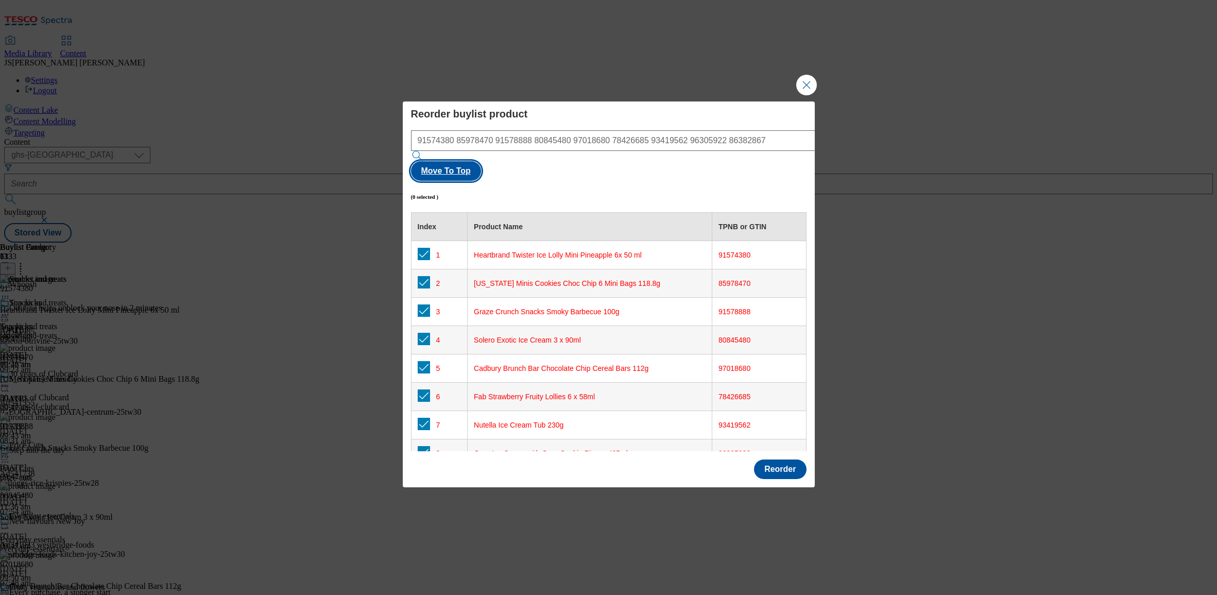
checkbox input "true"
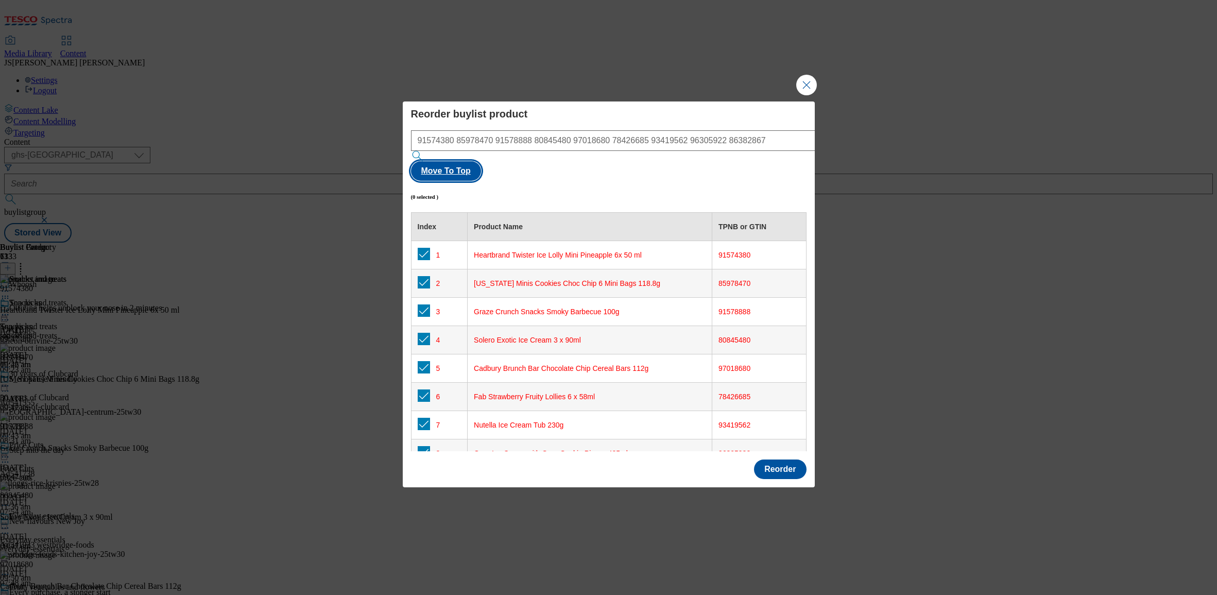
checkbox input "true"
click at [772, 459] on button "Reorder" at bounding box center [780, 469] width 52 height 20
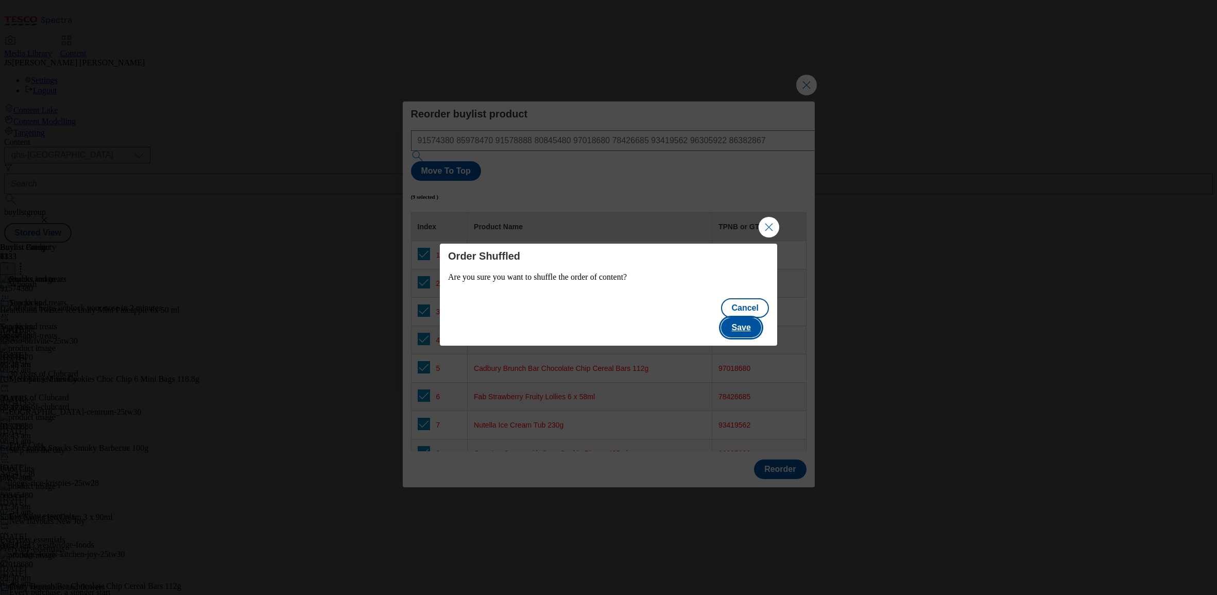
click at [751, 318] on button "Save" at bounding box center [741, 328] width 40 height 20
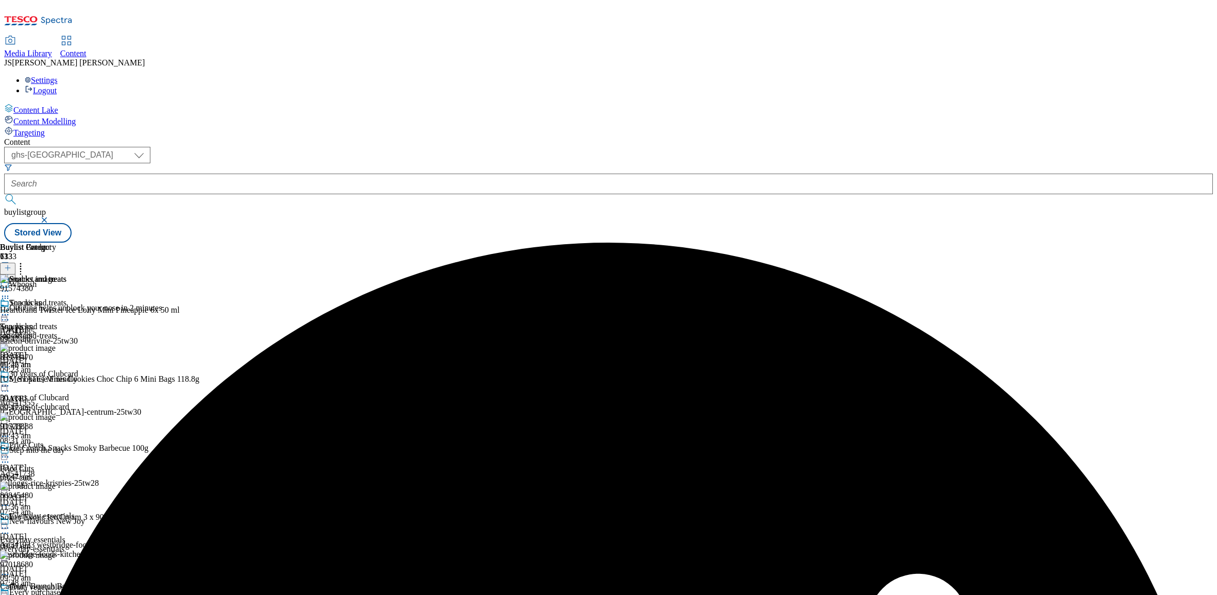
click at [10, 286] on icon at bounding box center [5, 291] width 10 height 10
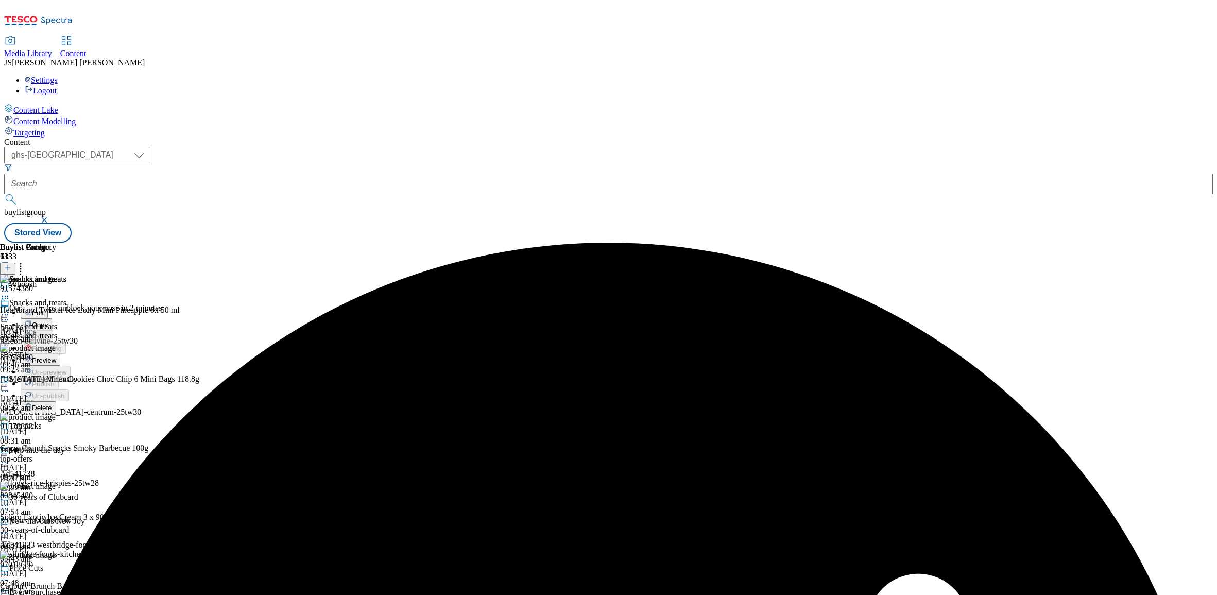
click at [56, 356] on span "Preview" at bounding box center [44, 360] width 24 height 8
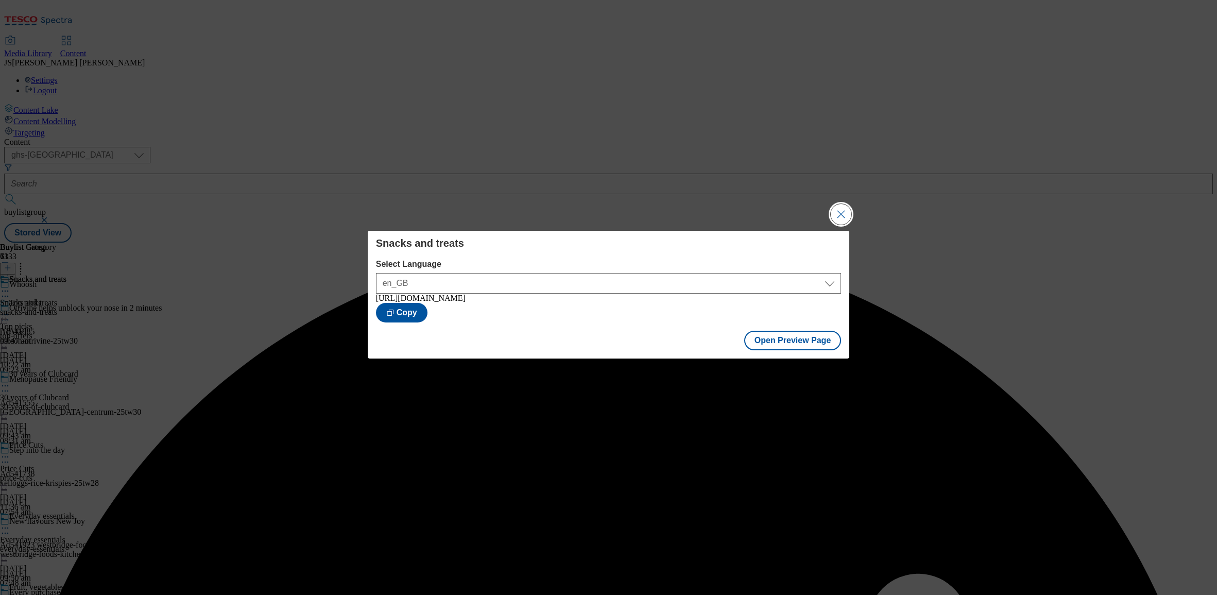
click at [851, 205] on button "Close Modal" at bounding box center [840, 214] width 21 height 21
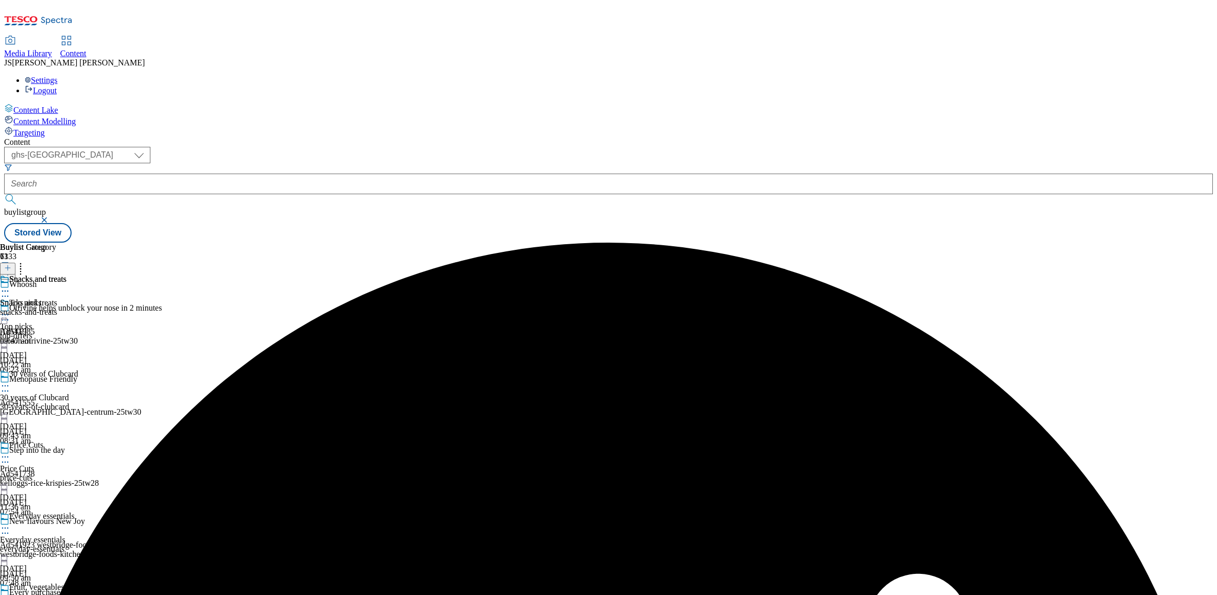
click at [10, 286] on icon at bounding box center [5, 291] width 10 height 10
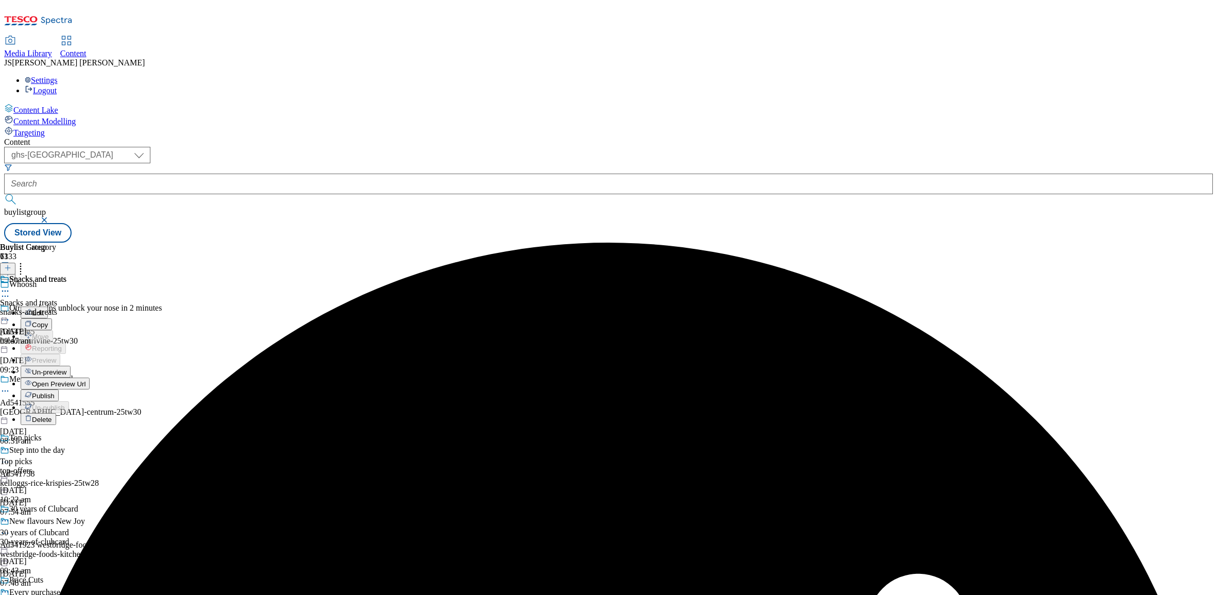
click at [55, 392] on span "Publish" at bounding box center [43, 396] width 23 height 8
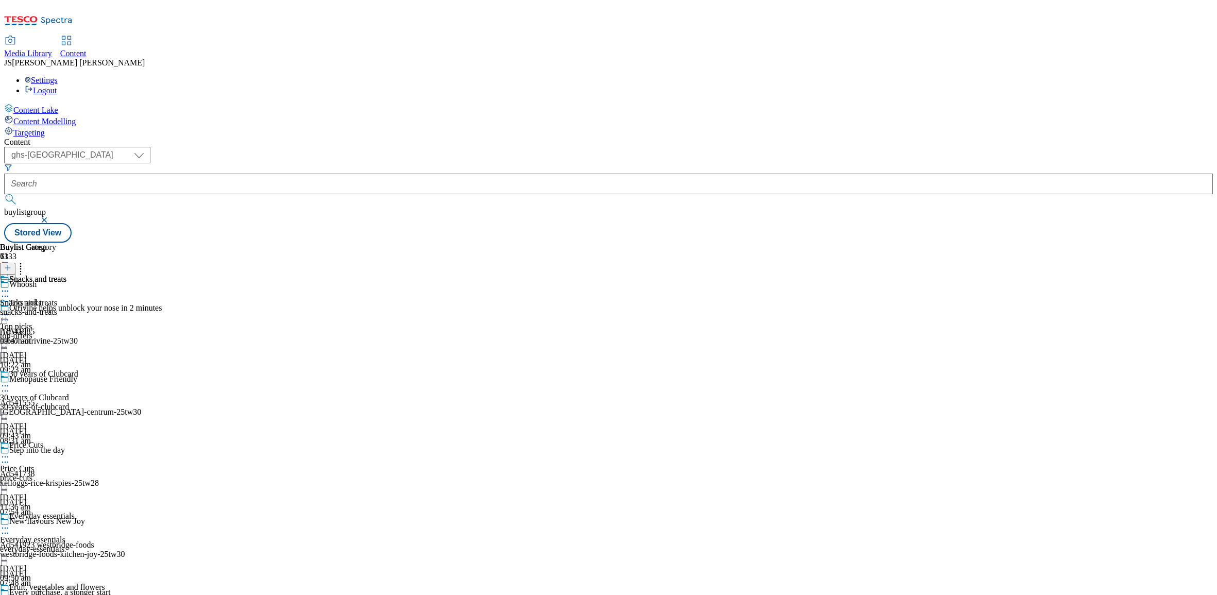
scroll to position [881, 0]
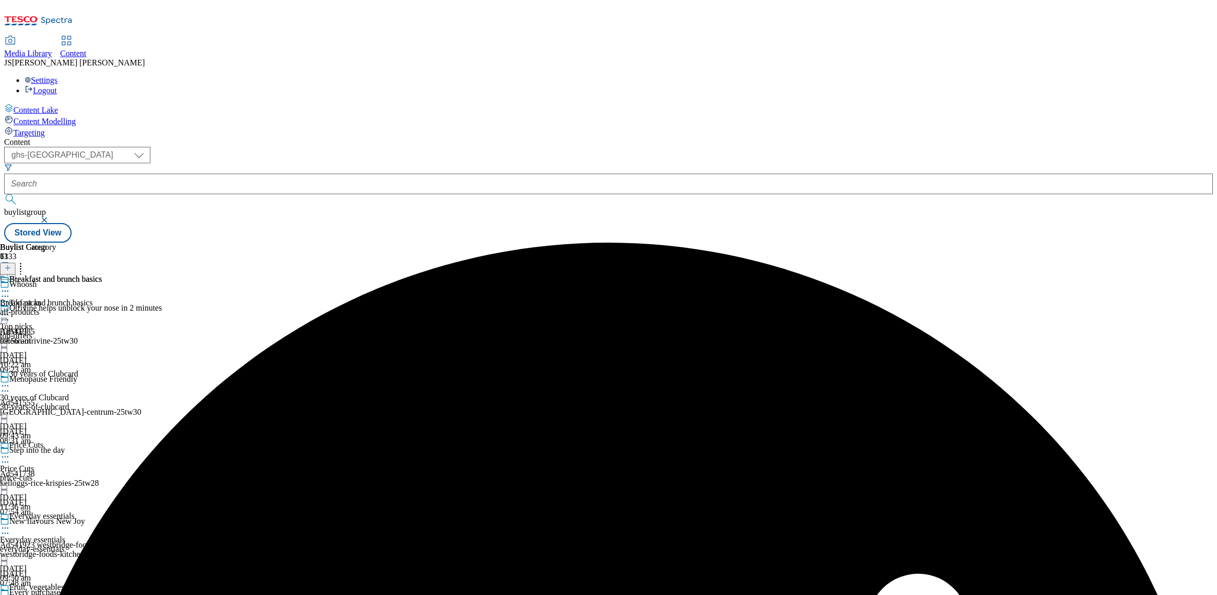
click at [10, 286] on icon at bounding box center [5, 291] width 10 height 10
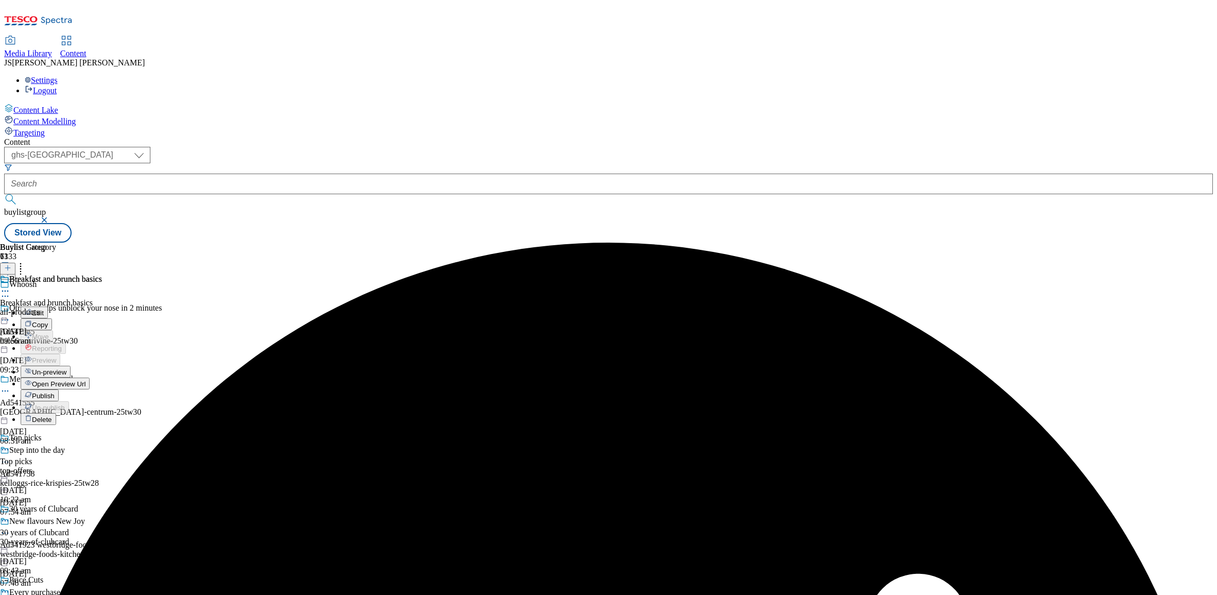
click at [66, 368] on span "Un-preview" at bounding box center [49, 372] width 34 height 8
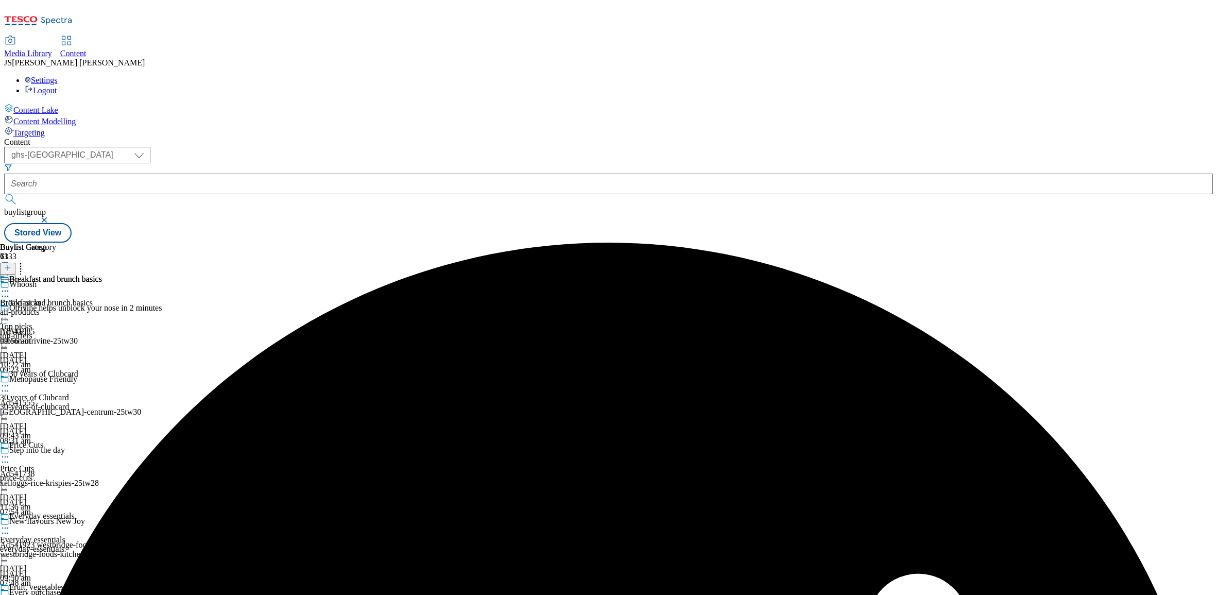
click at [102, 307] on div "all-products" at bounding box center [51, 311] width 102 height 9
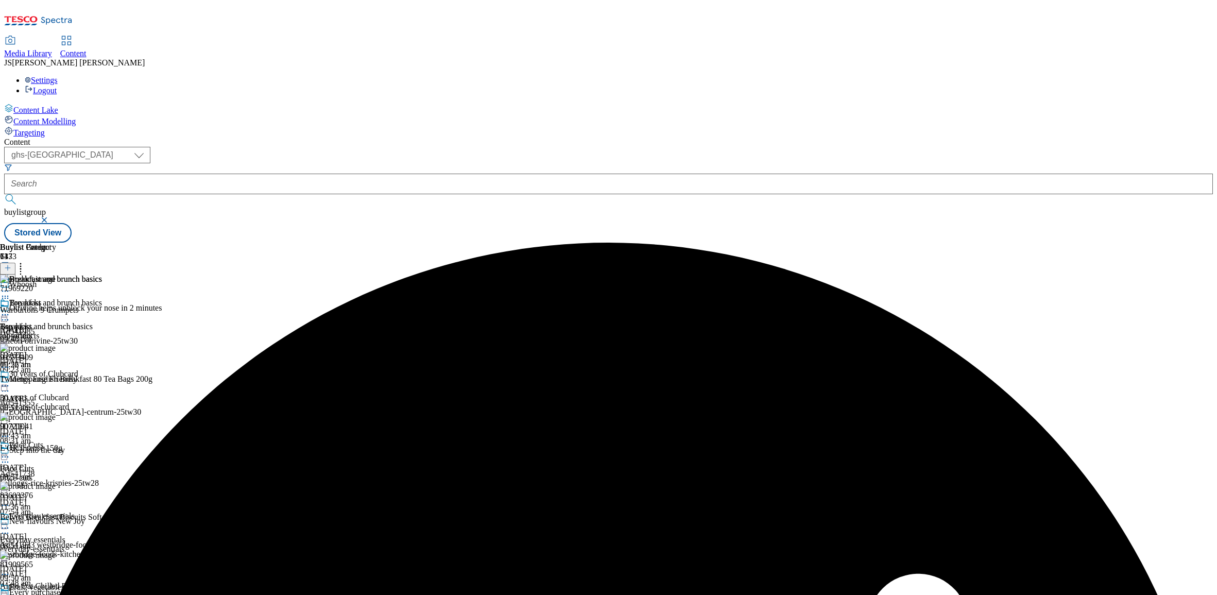
click at [11, 264] on icon at bounding box center [7, 267] width 7 height 7
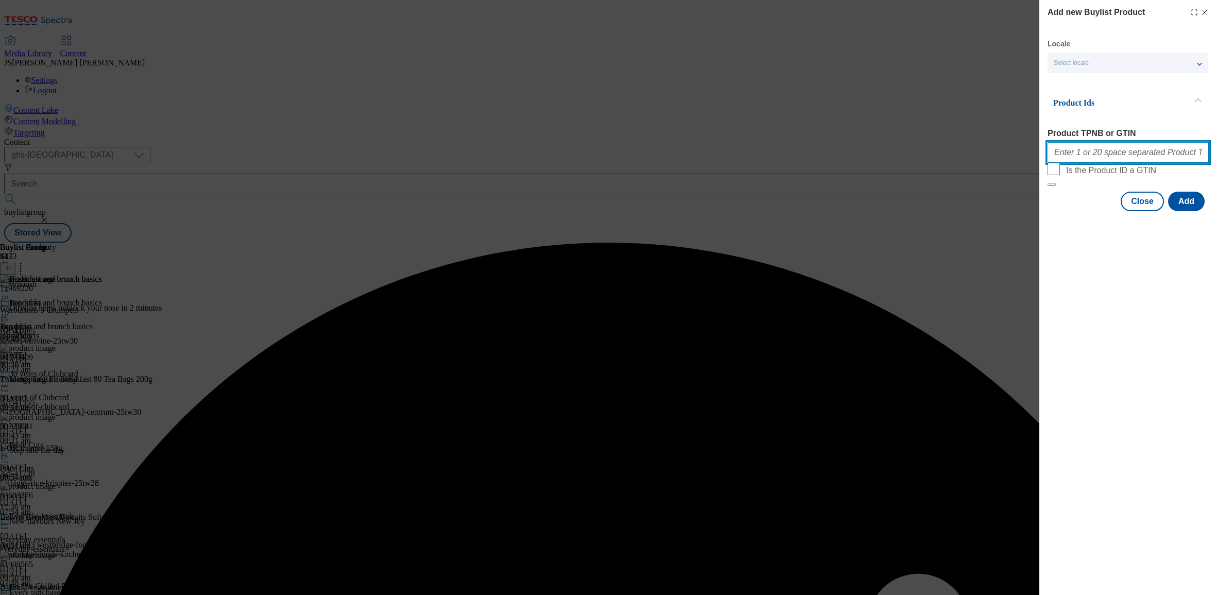
click at [1087, 155] on input "Product TPNB or GTIN" at bounding box center [1127, 152] width 161 height 21
paste input "90721041"
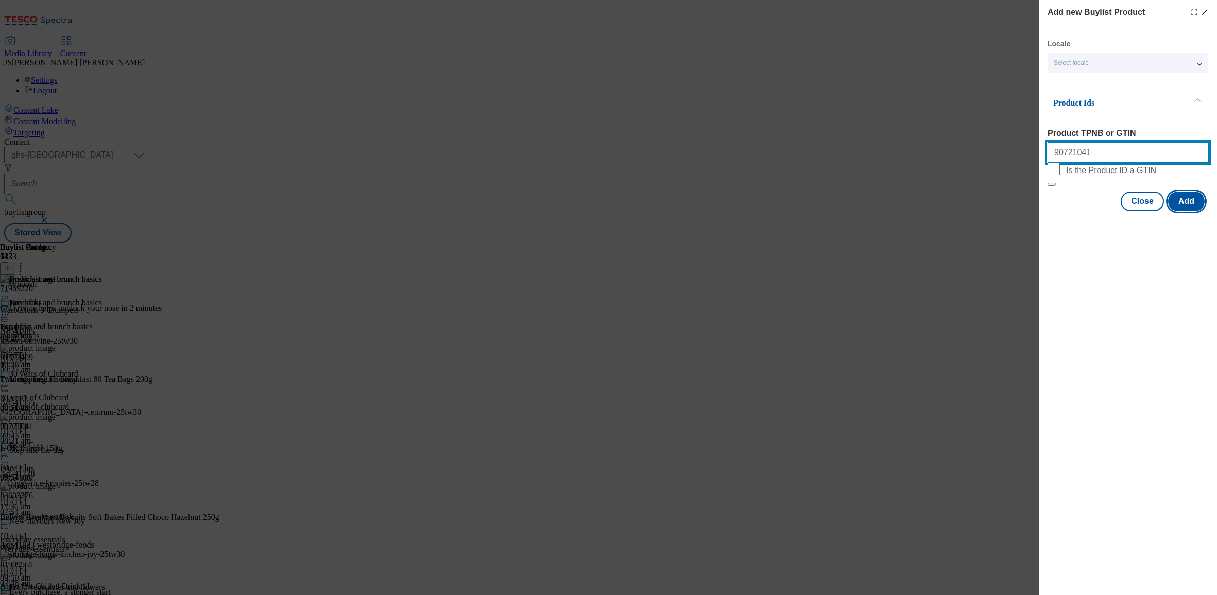
type input "90721041"
click at [1188, 211] on button "Add" at bounding box center [1186, 202] width 37 height 20
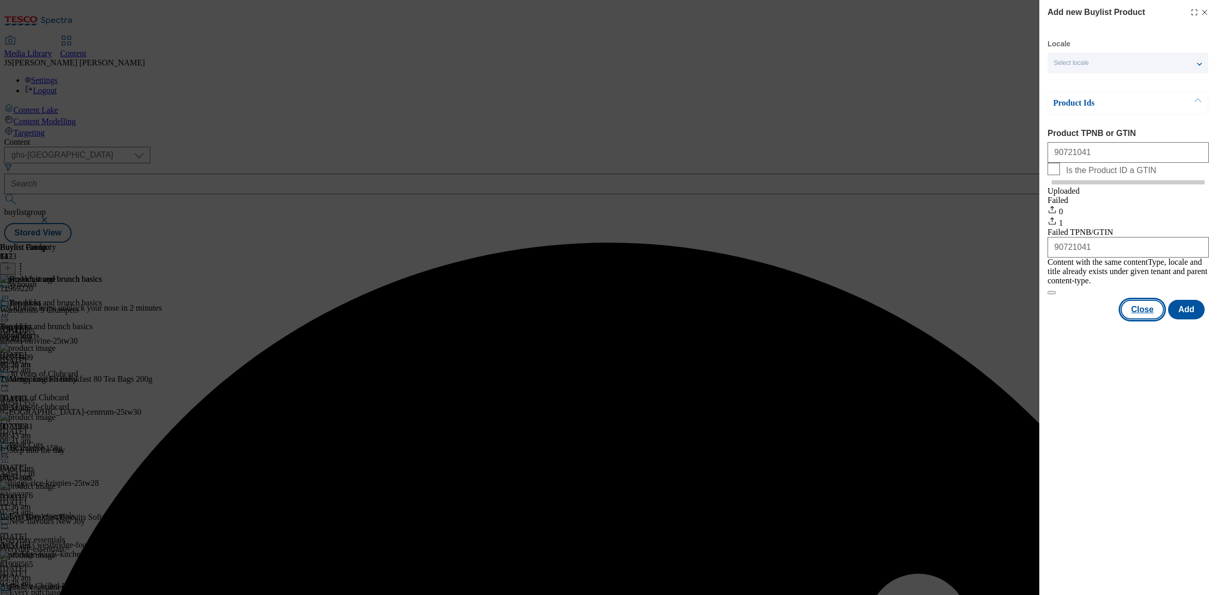
click at [1140, 311] on button "Close" at bounding box center [1141, 310] width 43 height 20
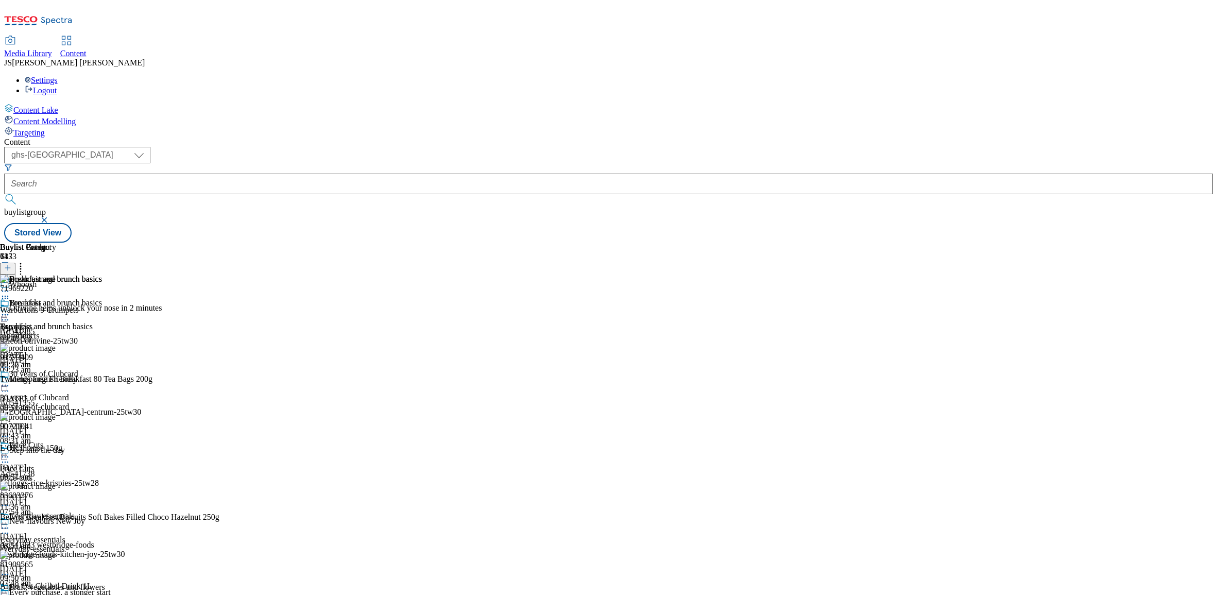
click at [26, 261] on icon at bounding box center [20, 266] width 10 height 10
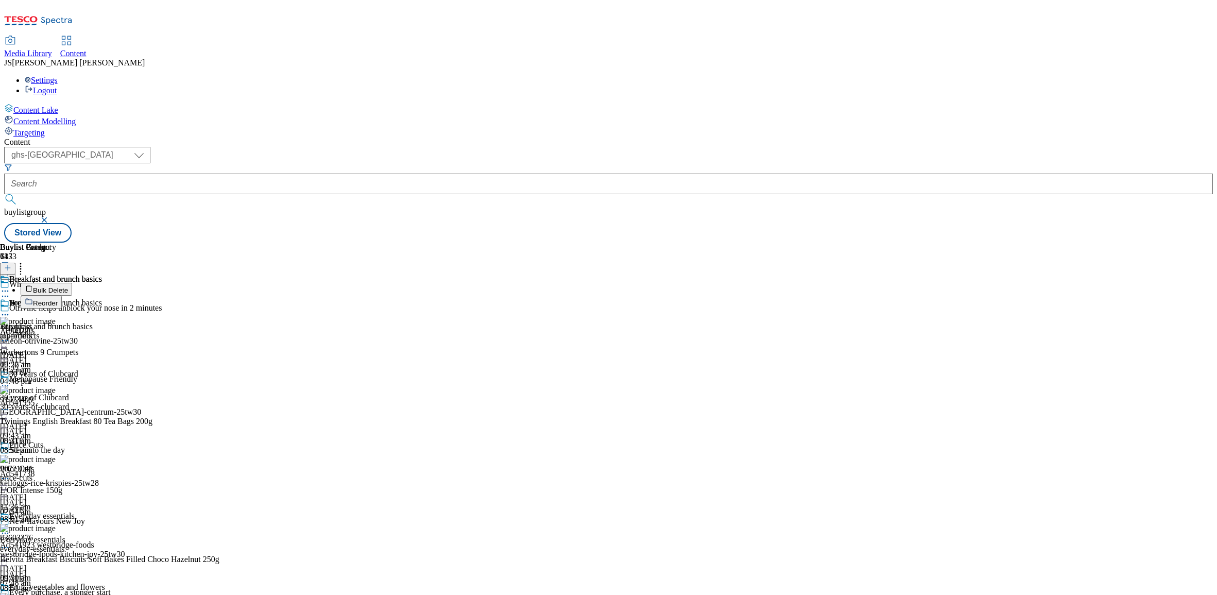
click at [58, 299] on span "Reorder" at bounding box center [45, 303] width 25 height 8
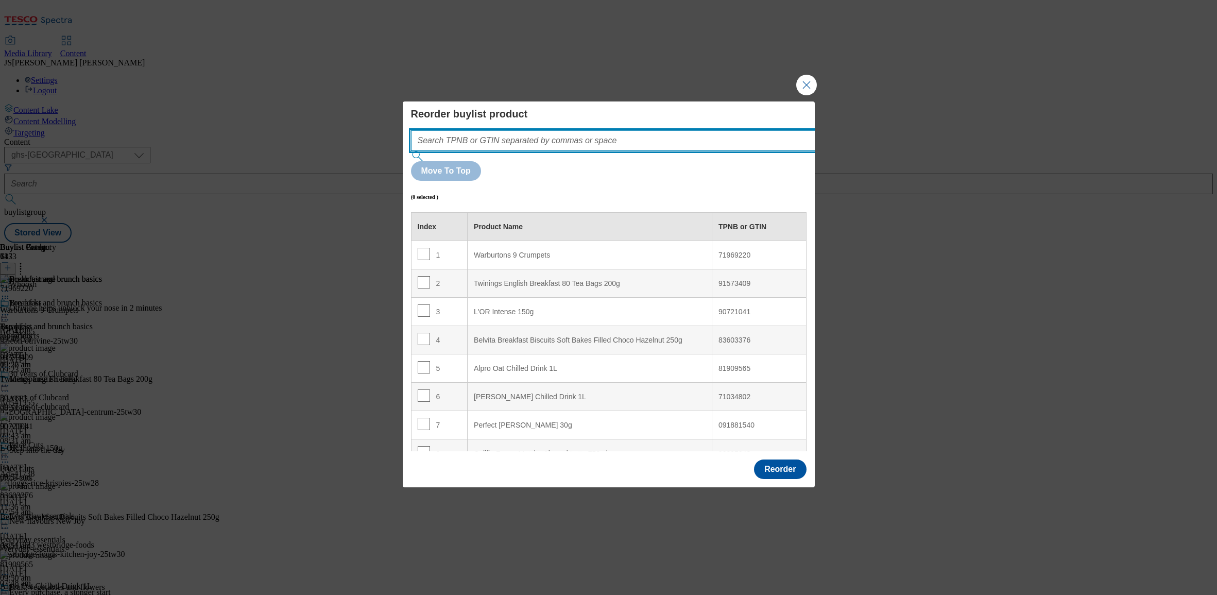
click at [471, 151] on input "Modal" at bounding box center [628, 140] width 435 height 21
paste input "90721041"
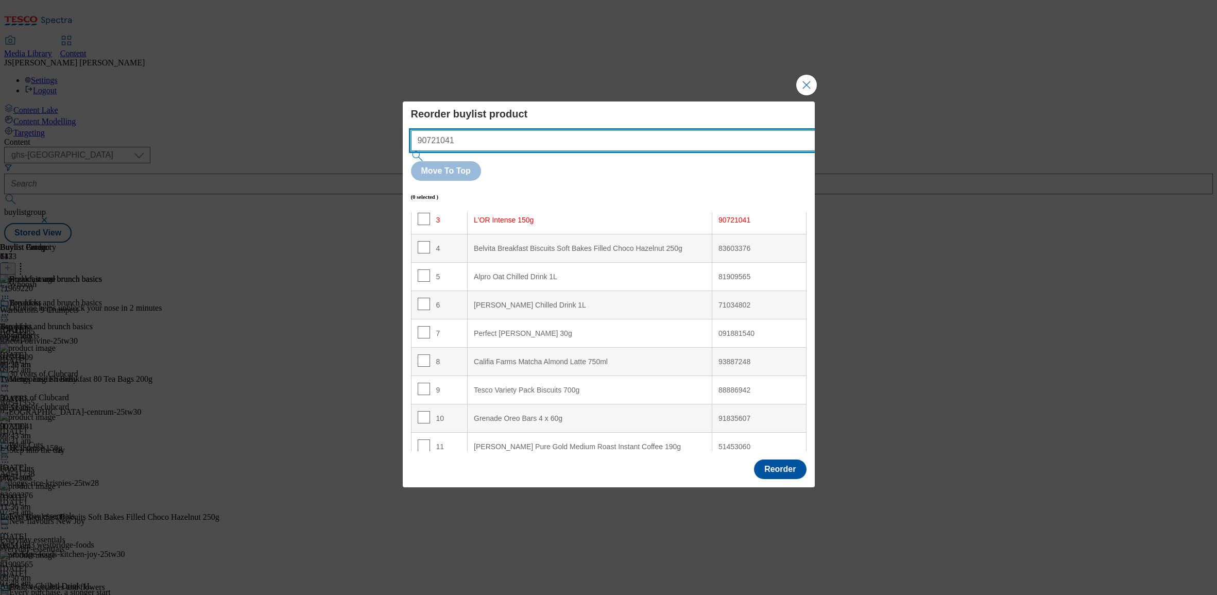
scroll to position [94, 0]
type input "90721041"
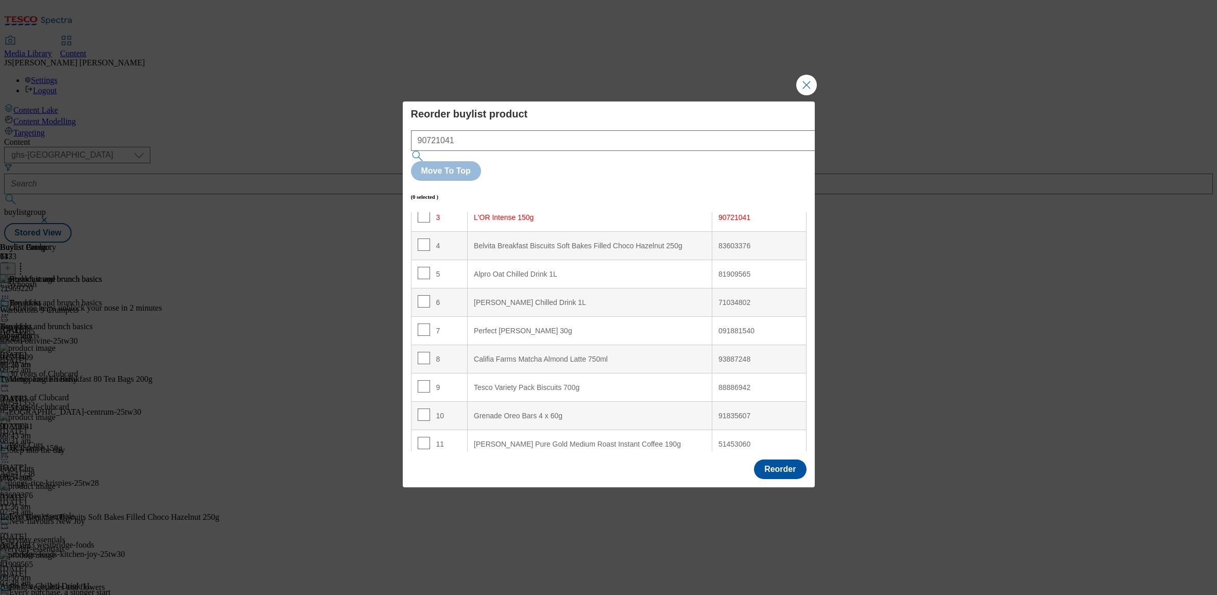
scroll to position [0, 0]
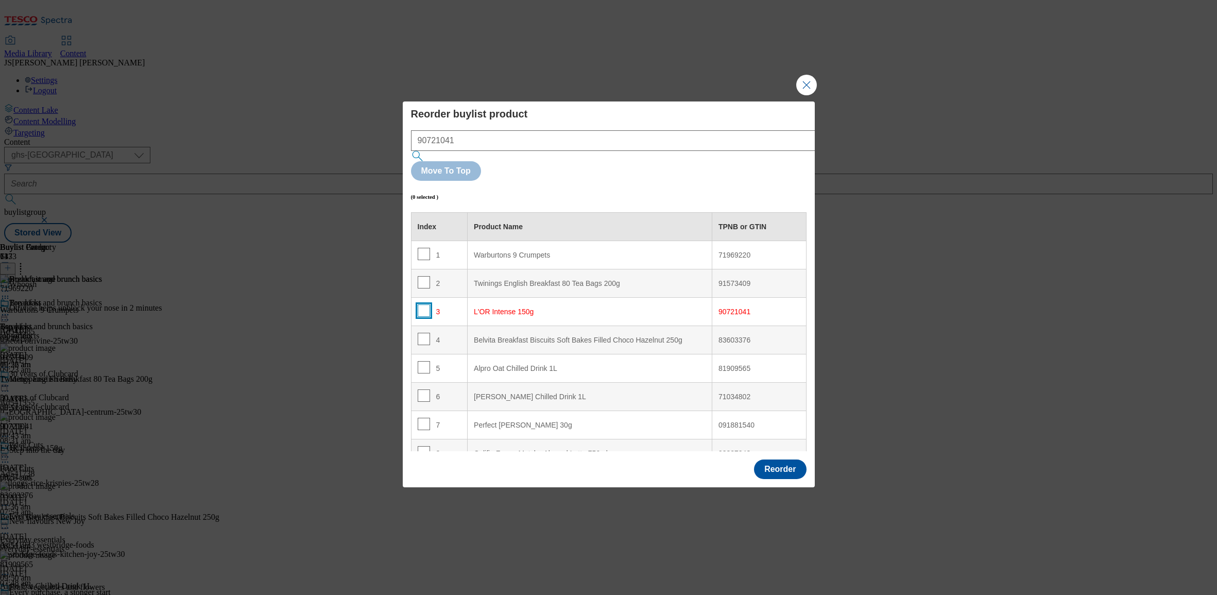
click at [423, 304] on input "Modal" at bounding box center [424, 310] width 12 height 12
checkbox input "true"
click at [525, 241] on Crumpets "Warburtons 9 Crumpets" at bounding box center [589, 255] width 245 height 28
click at [792, 459] on button "Reorder" at bounding box center [780, 469] width 52 height 20
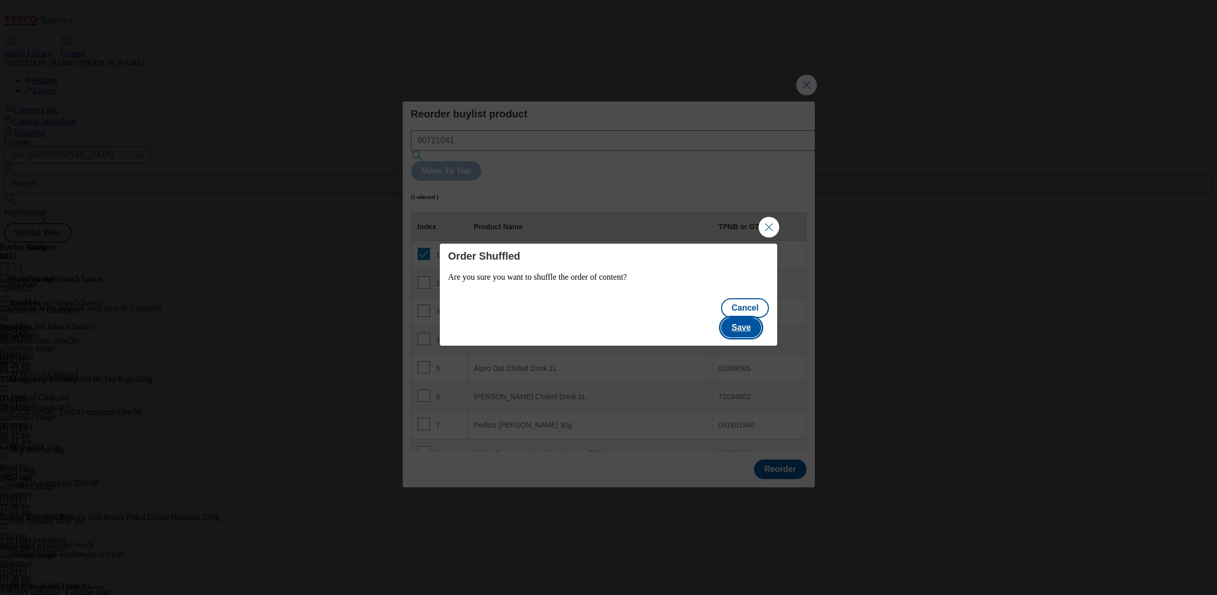
click at [748, 322] on button "Save" at bounding box center [741, 328] width 40 height 20
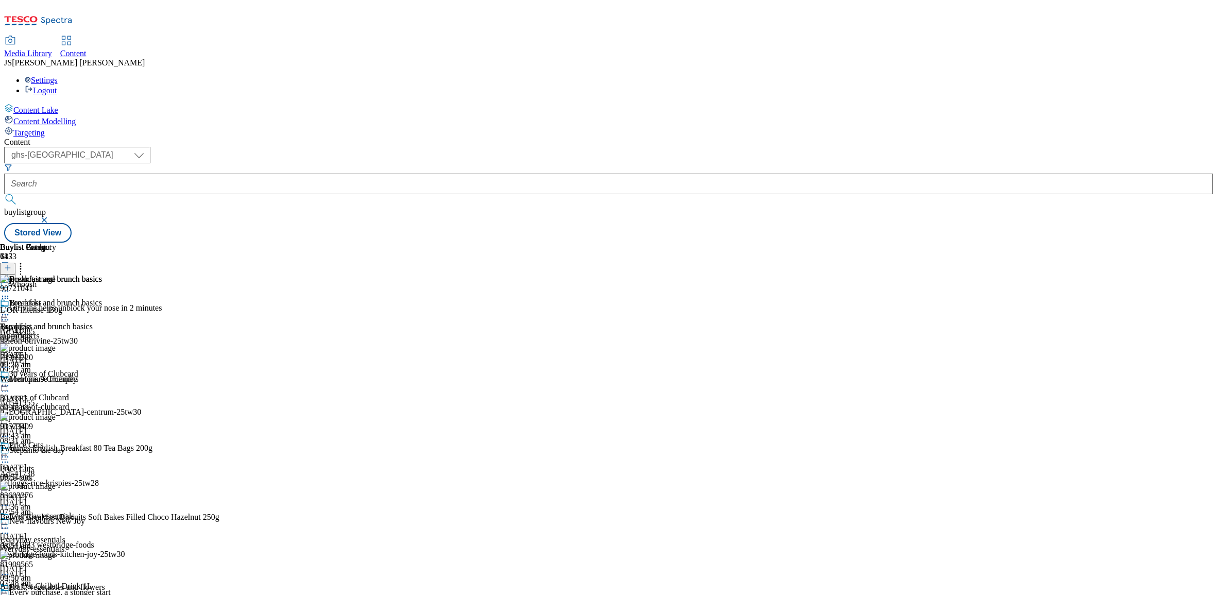
click at [10, 286] on icon at bounding box center [5, 291] width 10 height 10
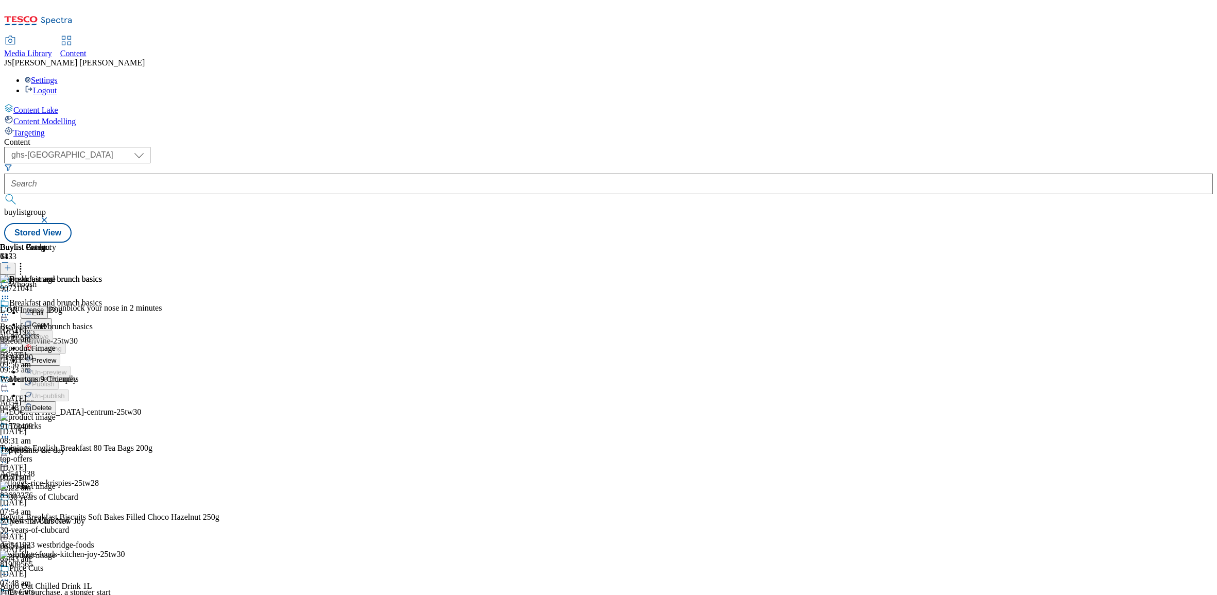
click at [56, 356] on span "Preview" at bounding box center [44, 360] width 24 height 8
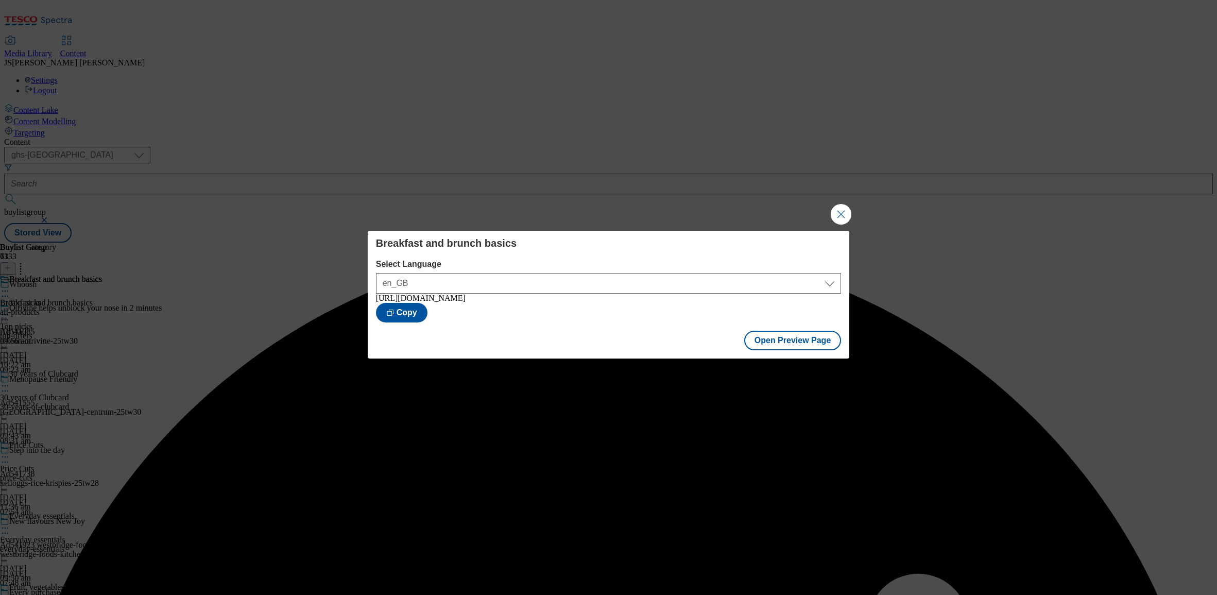
drag, startPoint x: 845, startPoint y: 213, endPoint x: 719, endPoint y: 200, distance: 126.3
click at [845, 213] on button "Close Modal" at bounding box center [840, 214] width 21 height 21
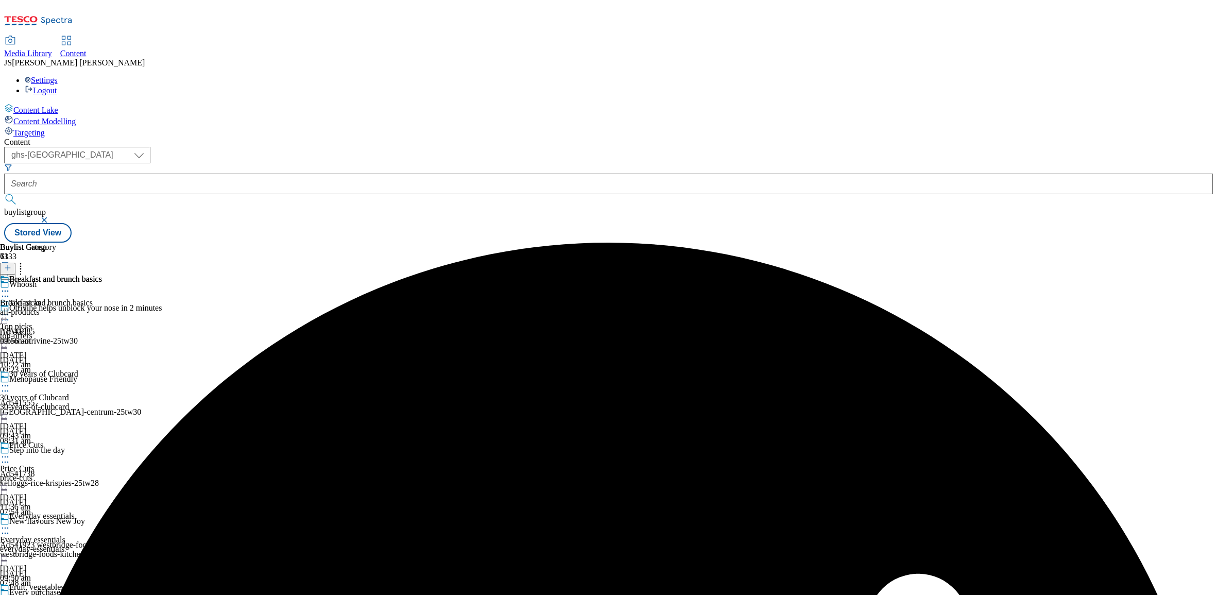
click at [4, 290] on circle at bounding box center [3, 291] width 2 height 2
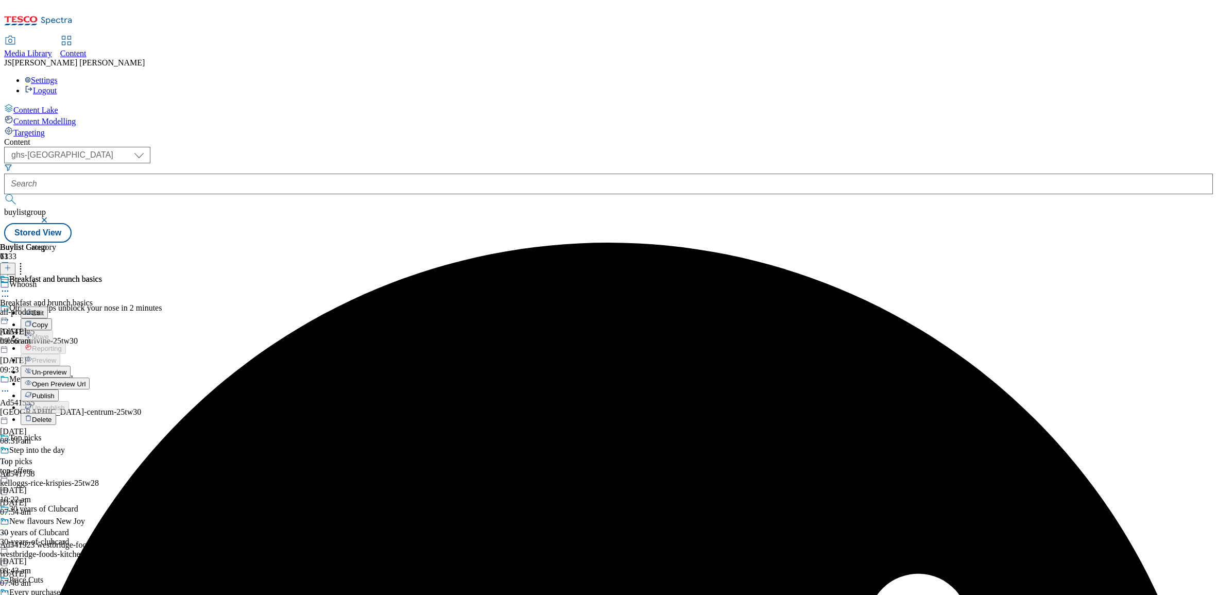
click at [55, 392] on span "Publish" at bounding box center [43, 396] width 23 height 8
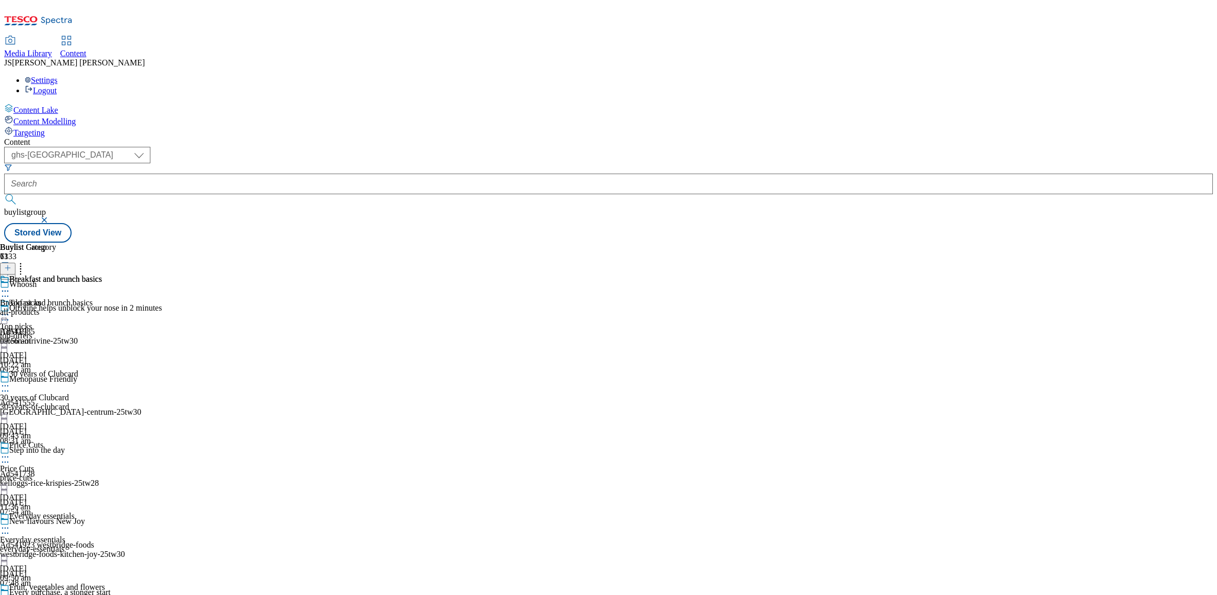
click at [10, 286] on icon at bounding box center [5, 291] width 10 height 10
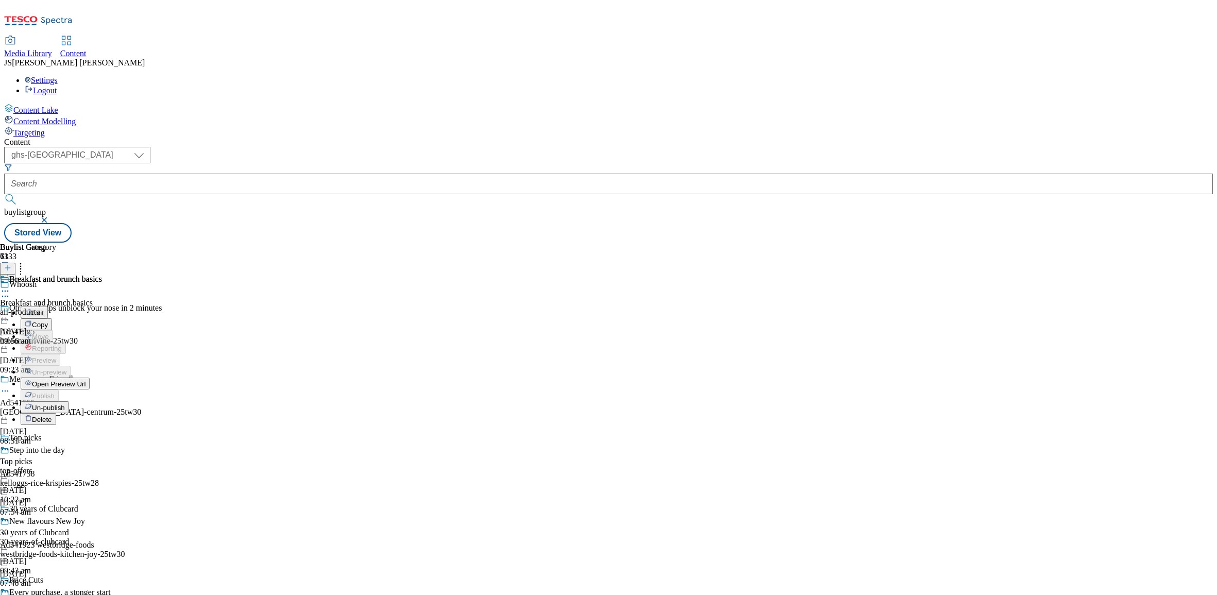
click at [784, 243] on div "Buylist Group 6133 Whoosh Otrivine helps unblock your nose in 2 minutes Ad54198…" at bounding box center [608, 243] width 1208 height 0
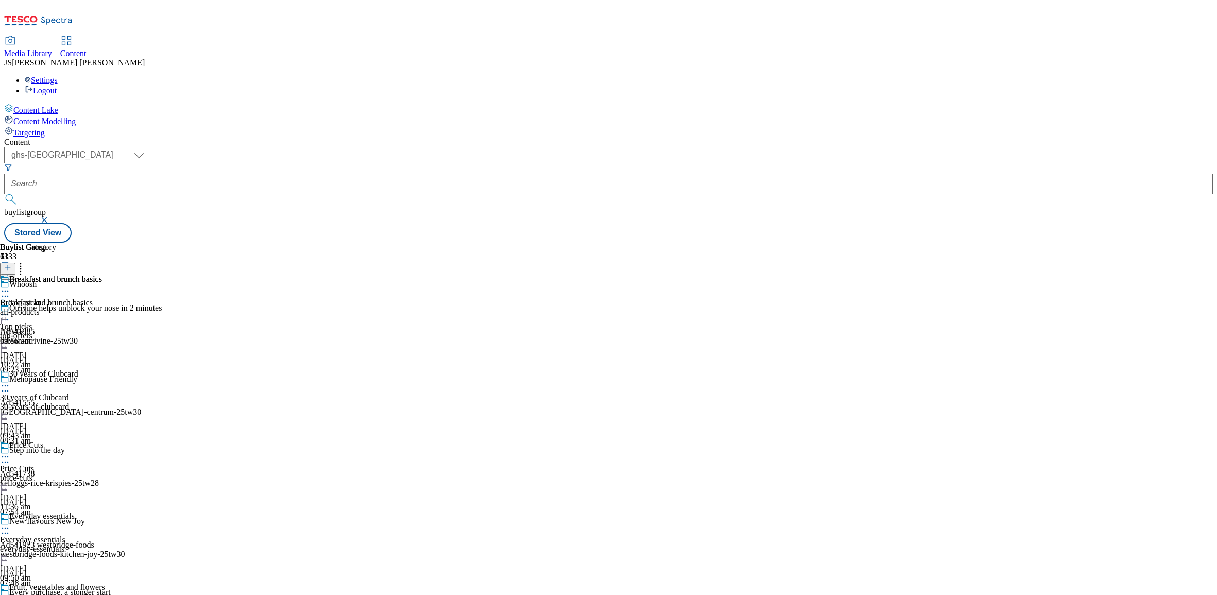
scroll to position [321, 0]
click at [10, 594] on icon at bounding box center [5, 599] width 10 height 10
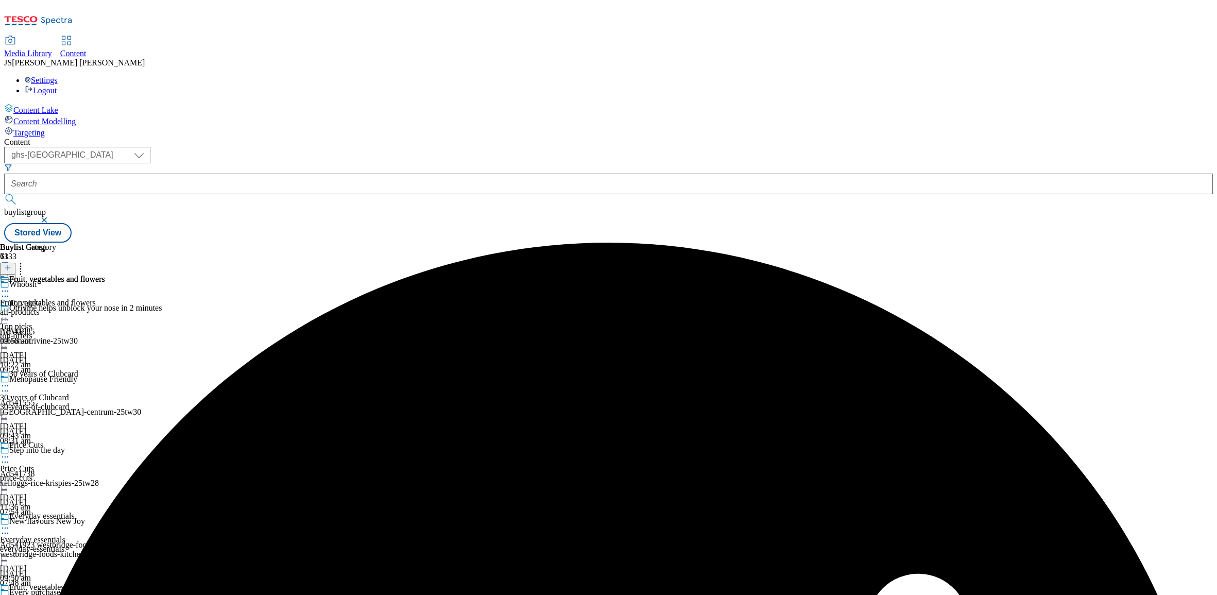
click at [10, 286] on icon at bounding box center [5, 291] width 10 height 10
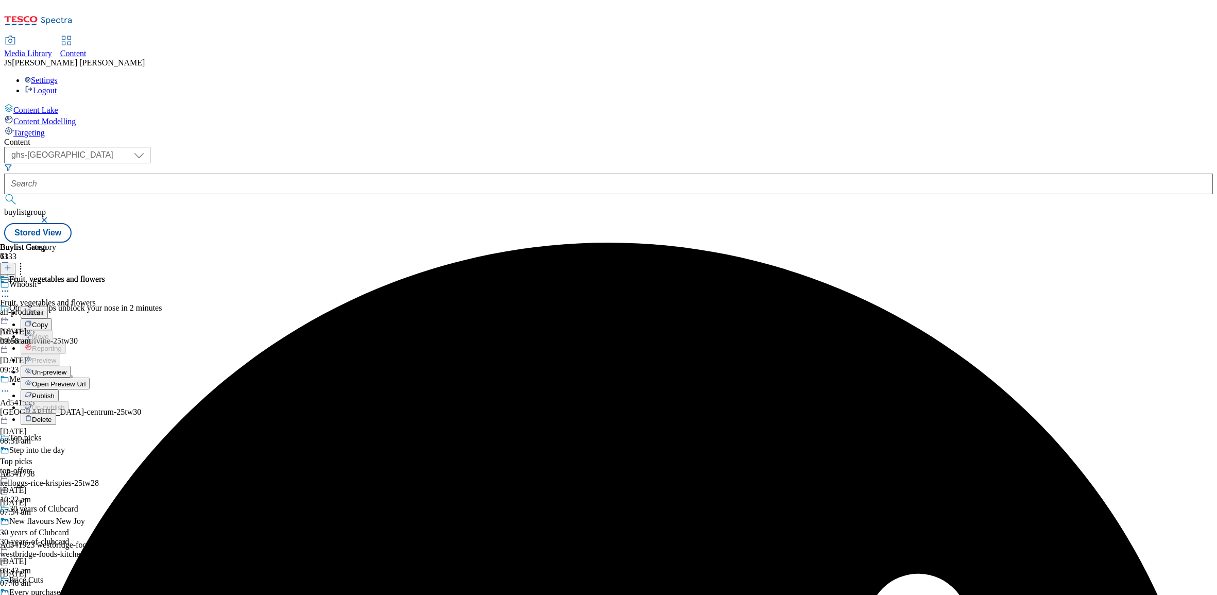
click at [66, 368] on span "Un-preview" at bounding box center [49, 372] width 34 height 8
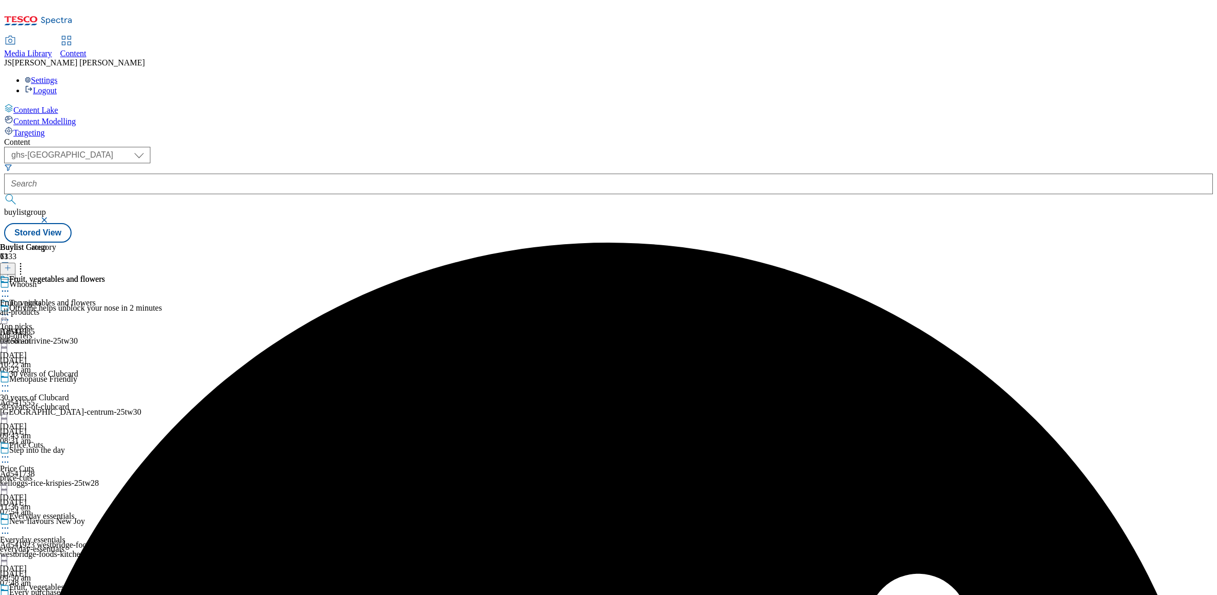
click at [105, 307] on div "all-products" at bounding box center [52, 311] width 105 height 9
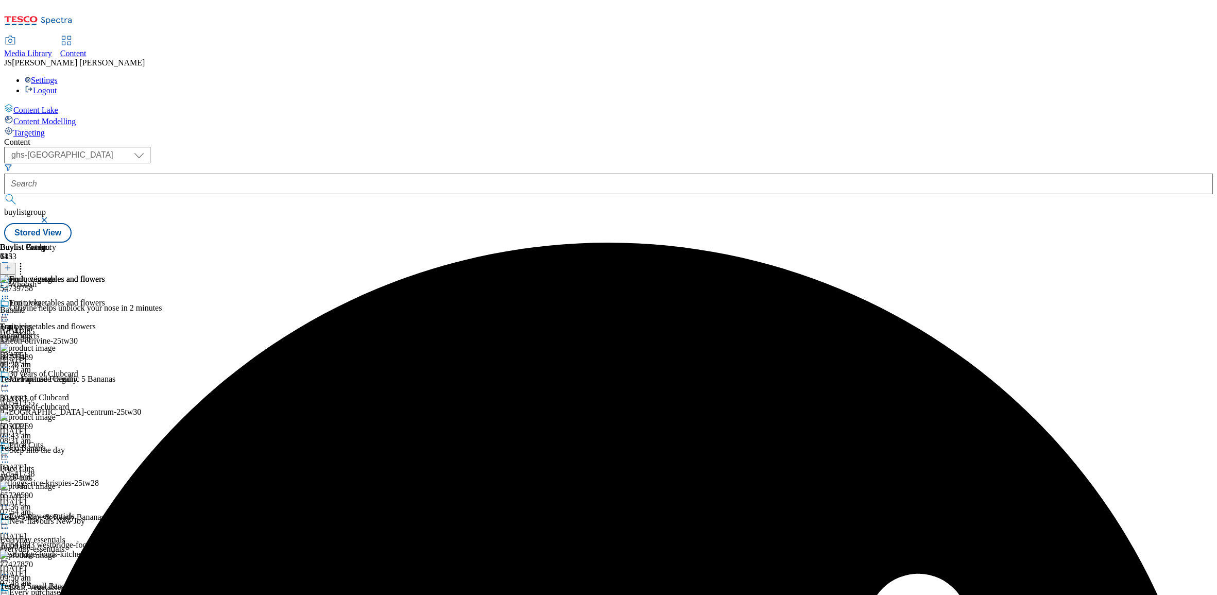
click at [11, 264] on icon at bounding box center [7, 267] width 7 height 7
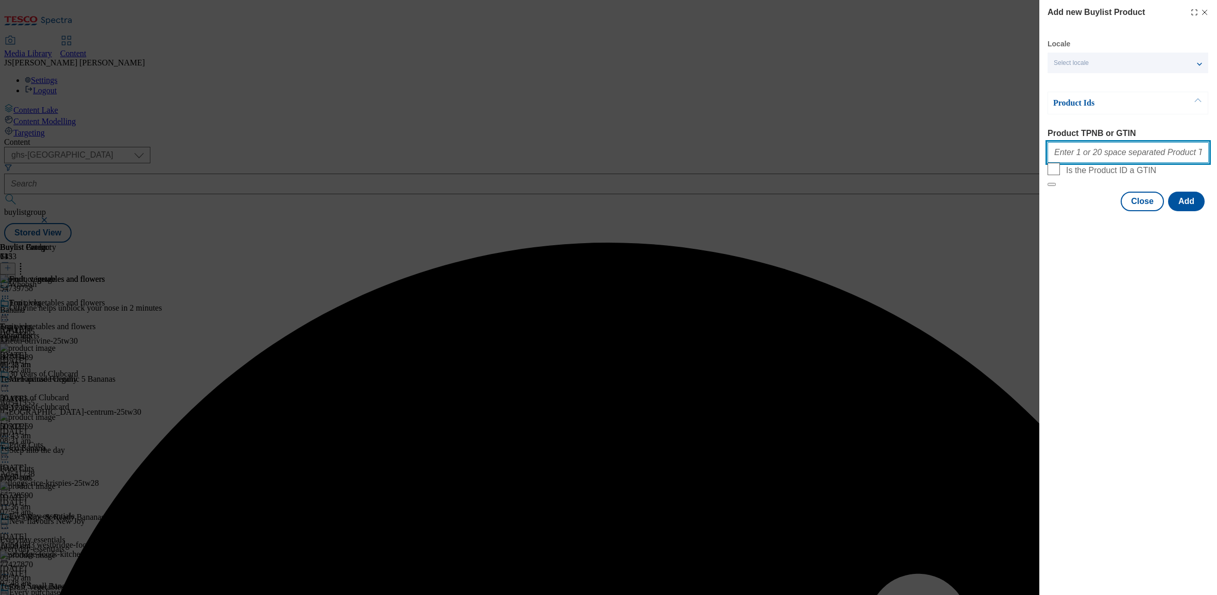
click at [1098, 152] on input "Product TPNB or GTIN" at bounding box center [1127, 152] width 161 height 21
paste input "65729767 77427870 86775489 54739758 77090840 78362477 52714038 90786424 8863166…"
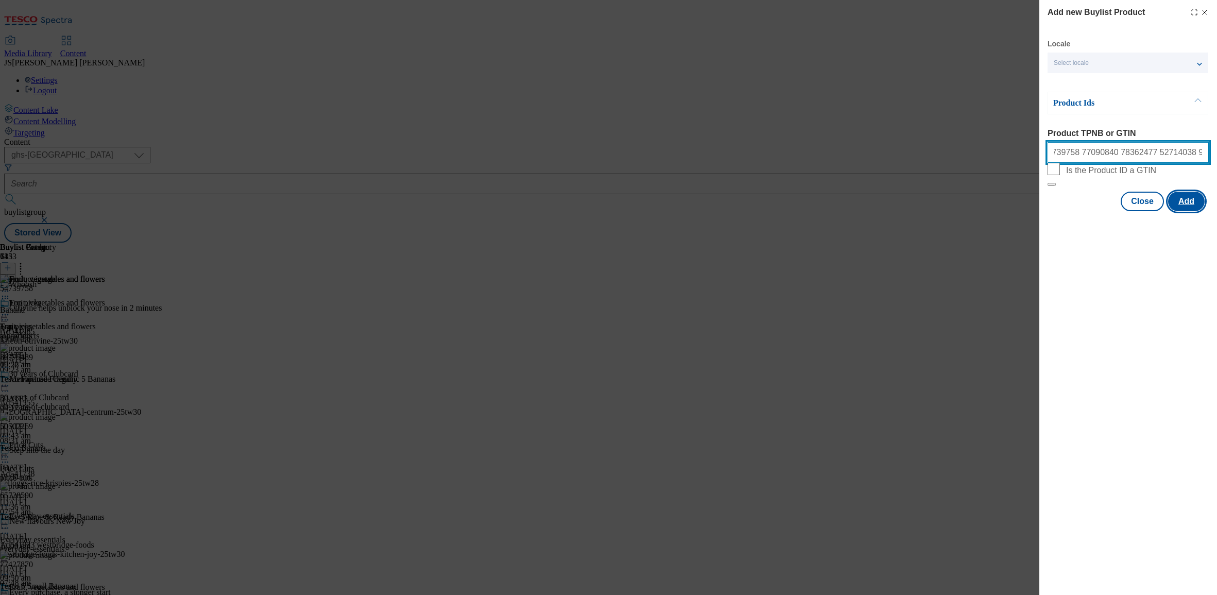
type input "65729767 77427870 86775489 54739758 77090840 78362477 52714038 90786424 8863166…"
click at [1189, 211] on button "Add" at bounding box center [1186, 202] width 37 height 20
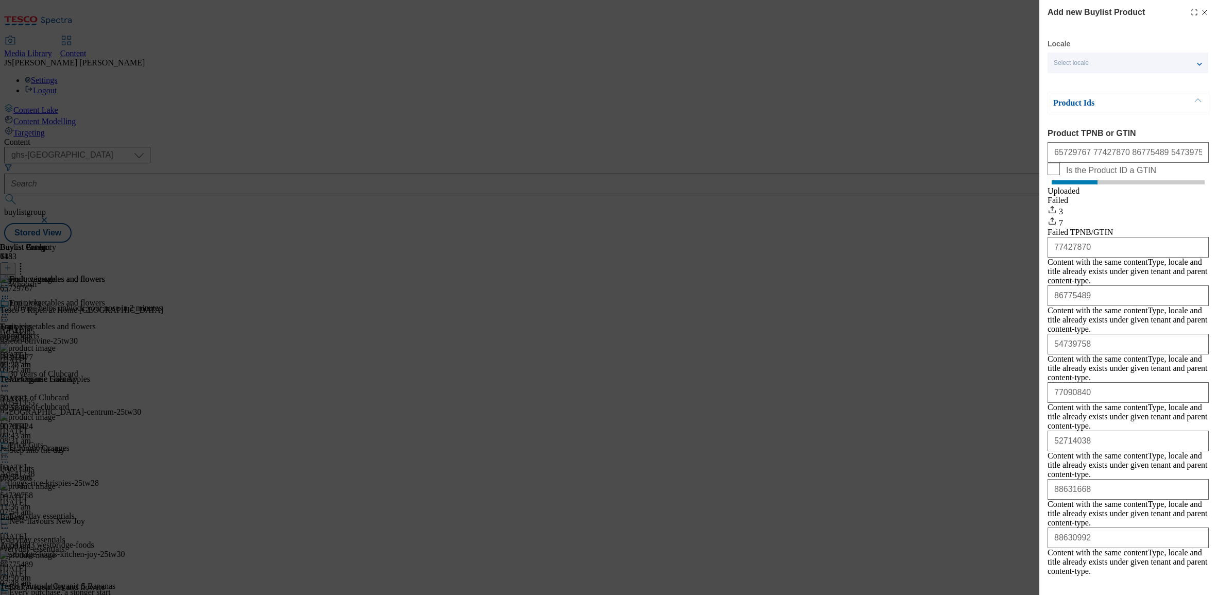
click at [1151, 590] on button "Close" at bounding box center [1141, 600] width 43 height 20
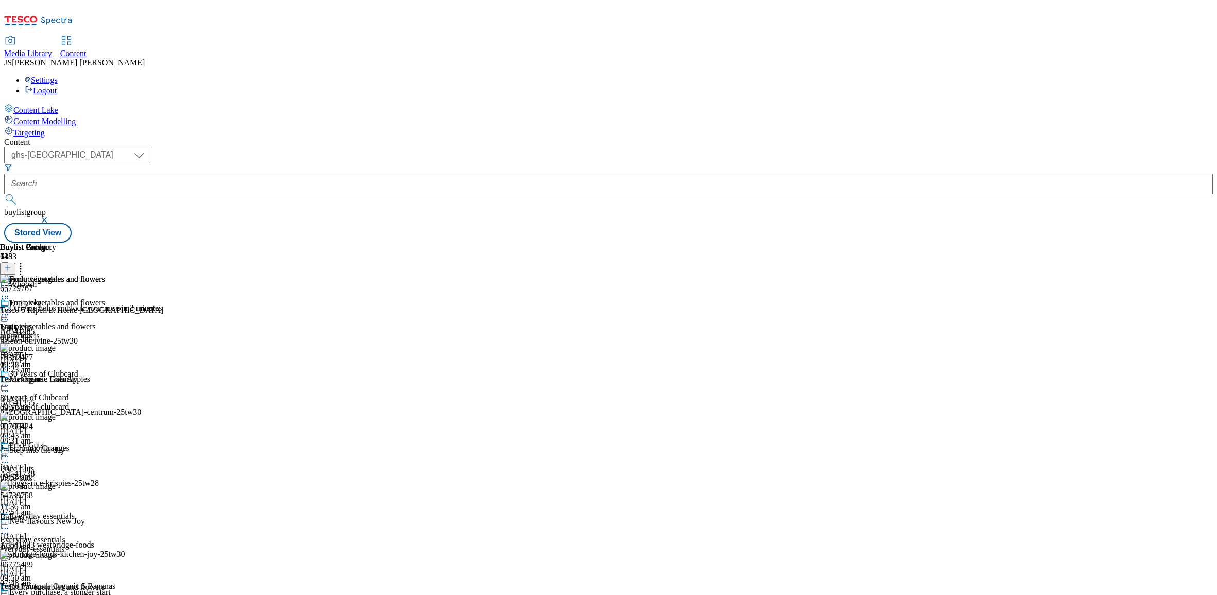
click at [26, 261] on icon at bounding box center [20, 266] width 10 height 10
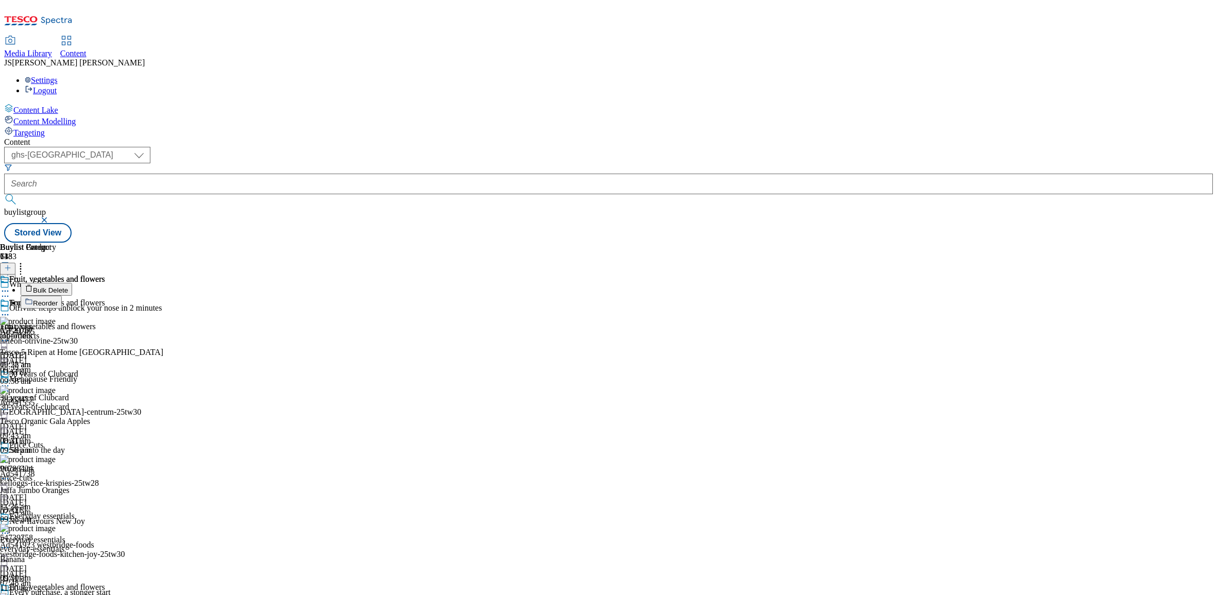
click at [58, 299] on span "Reorder" at bounding box center [45, 303] width 25 height 8
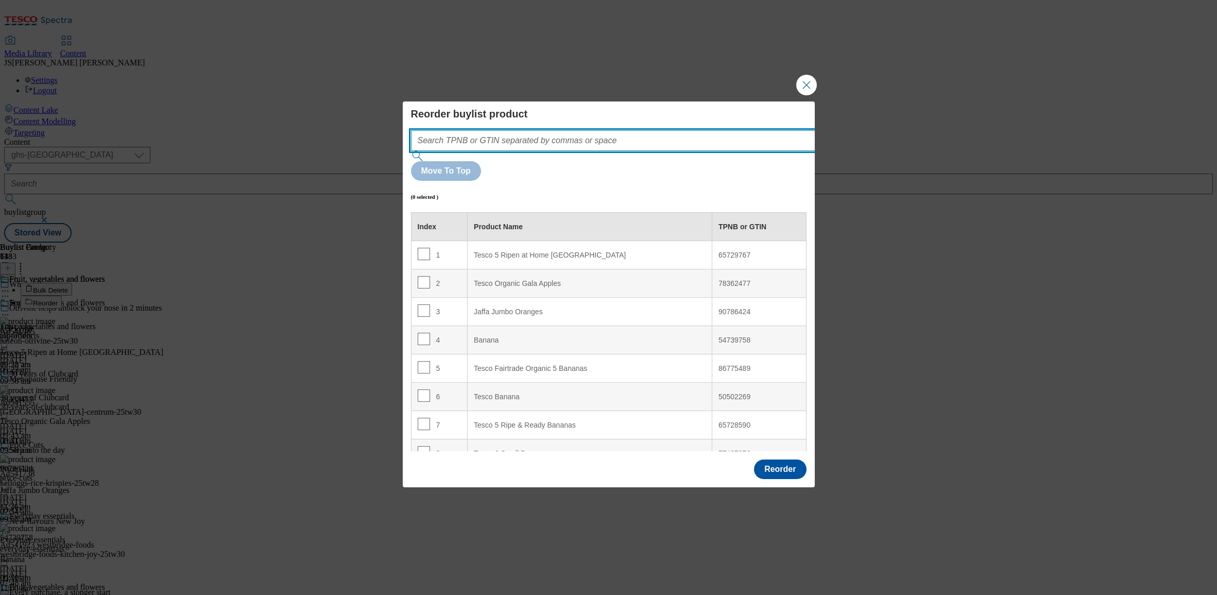
click at [485, 151] on input "Modal" at bounding box center [628, 140] width 435 height 21
paste input "65729767 77427870 86775489 54739758 77090840 78362477 52714038 90786424 8863166…"
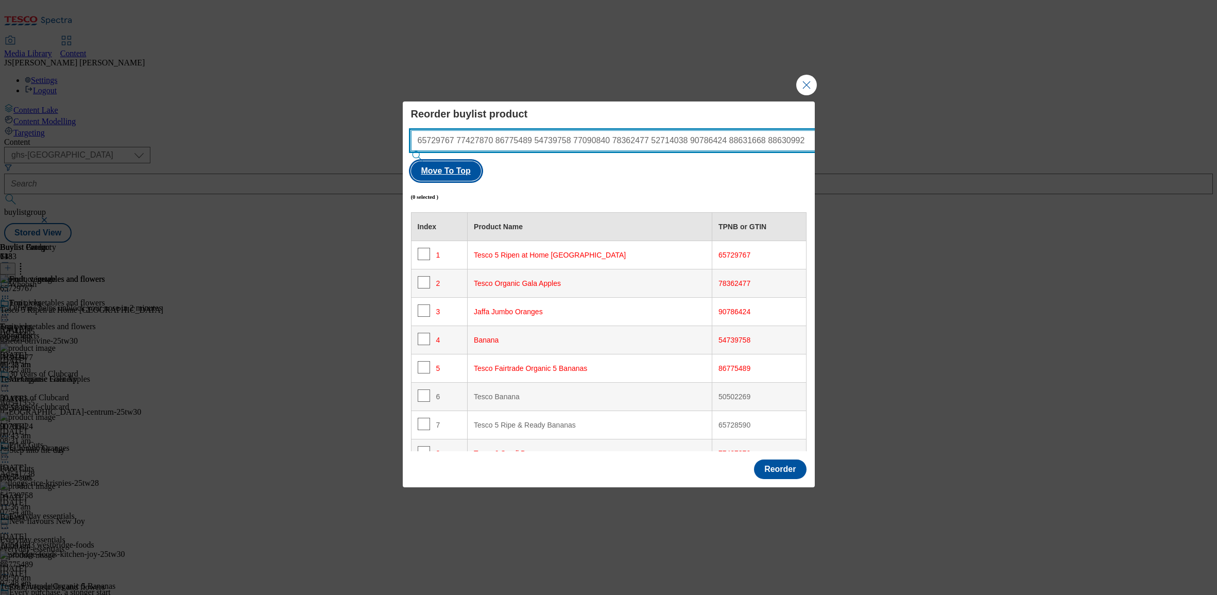
type input "65729767 77427870 86775489 54739758 77090840 78362477 52714038 90786424 8863166…"
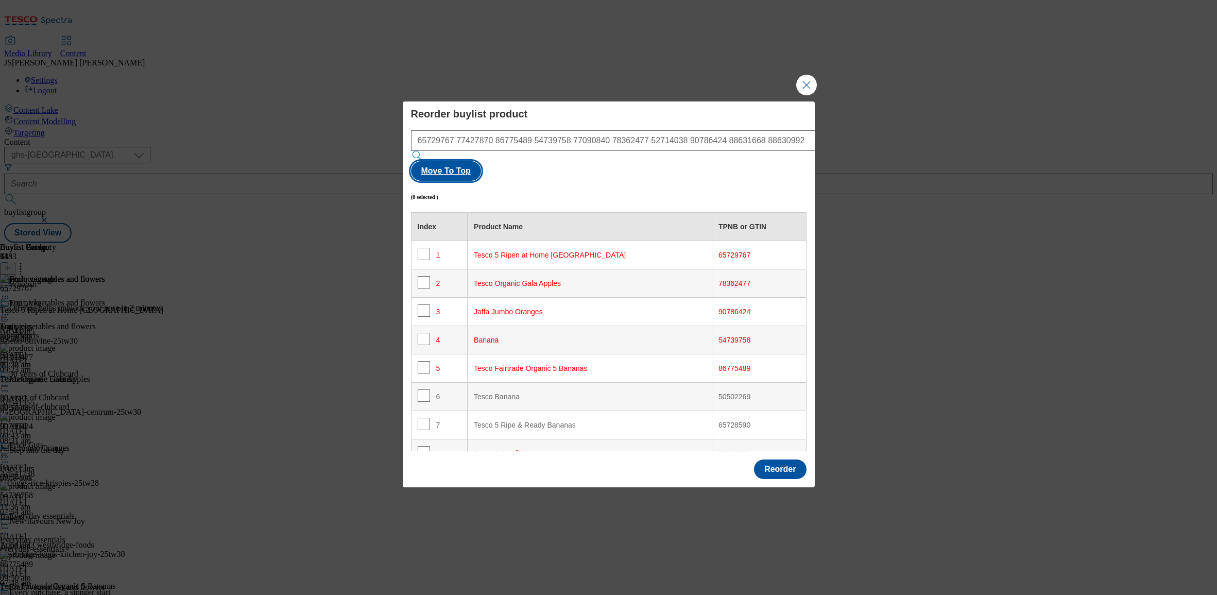
scroll to position [0, 0]
click at [481, 163] on button "Move To Top" at bounding box center [446, 171] width 70 height 20
checkbox input "true"
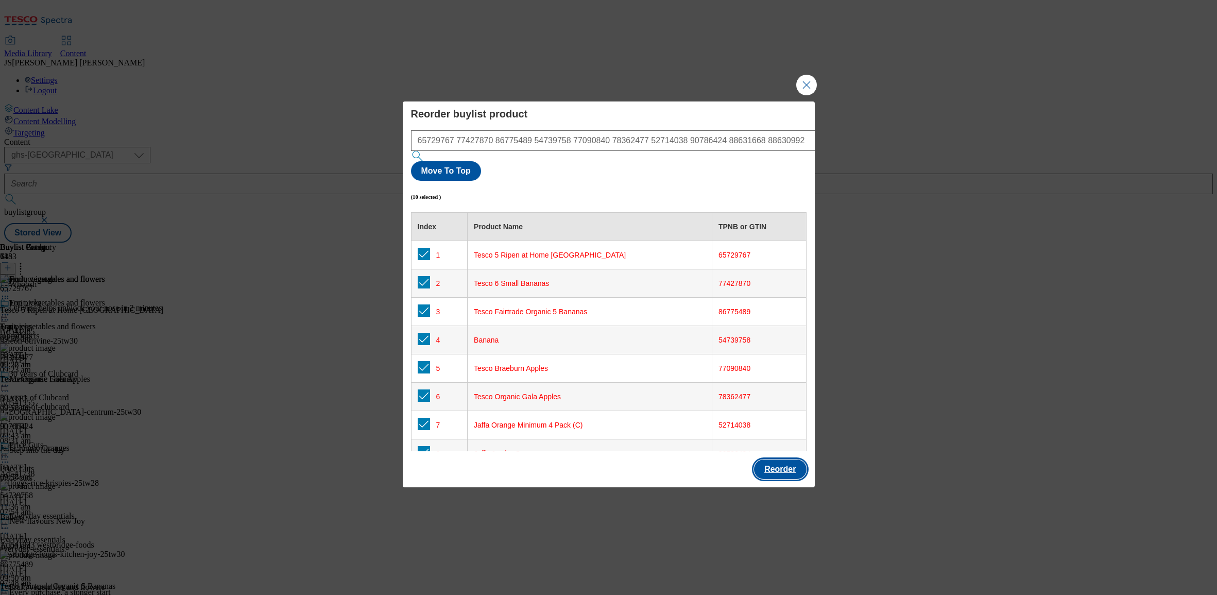
click at [783, 459] on button "Reorder" at bounding box center [780, 469] width 52 height 20
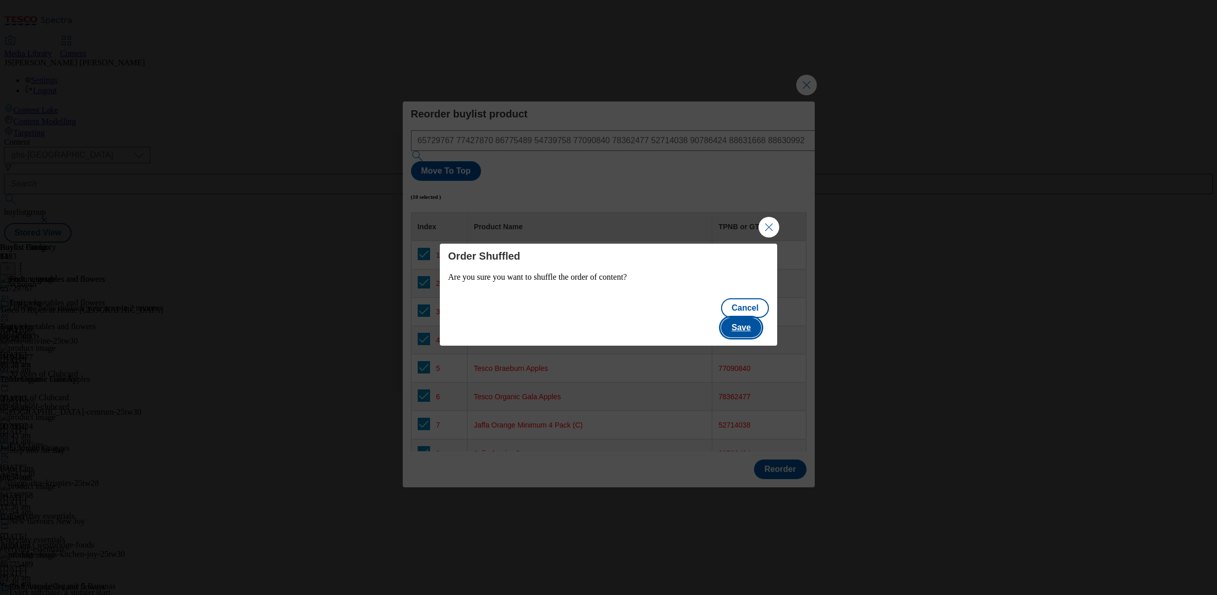
click at [760, 318] on button "Save" at bounding box center [741, 328] width 40 height 20
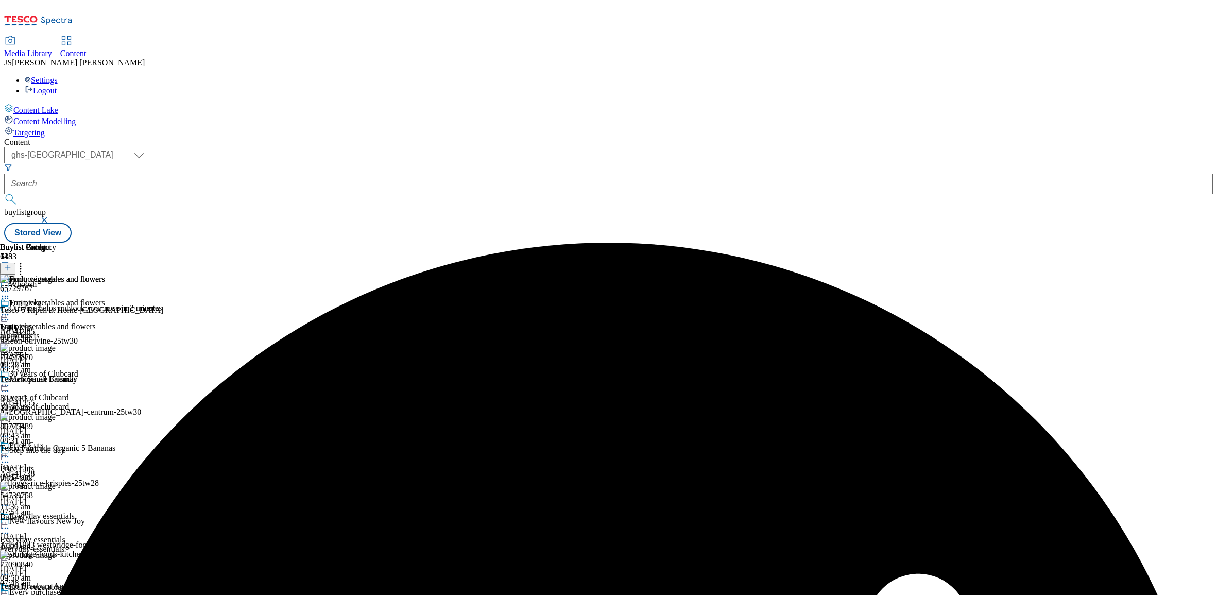
click at [10, 286] on icon at bounding box center [5, 291] width 10 height 10
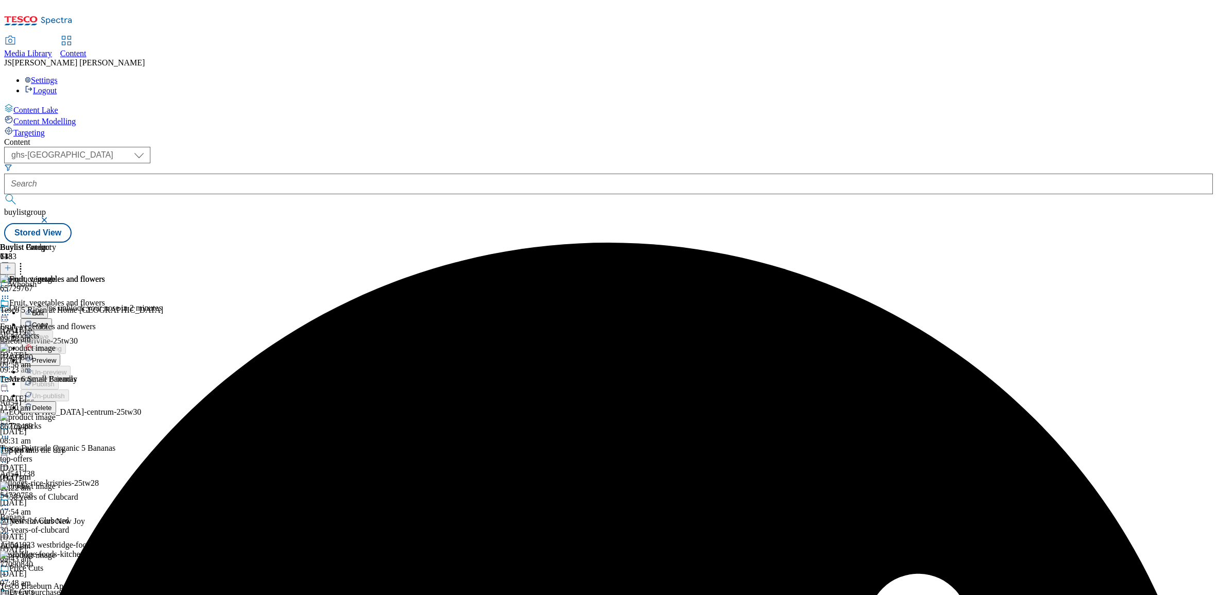
click at [56, 356] on span "Preview" at bounding box center [44, 360] width 24 height 8
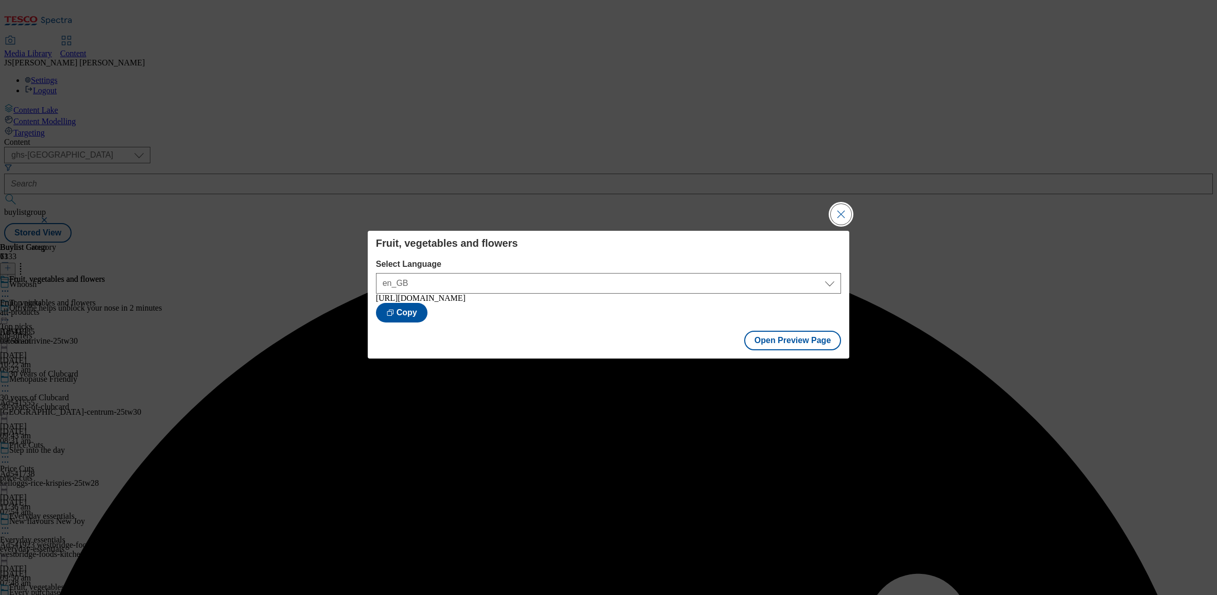
click at [841, 210] on button "Close Modal" at bounding box center [840, 214] width 21 height 21
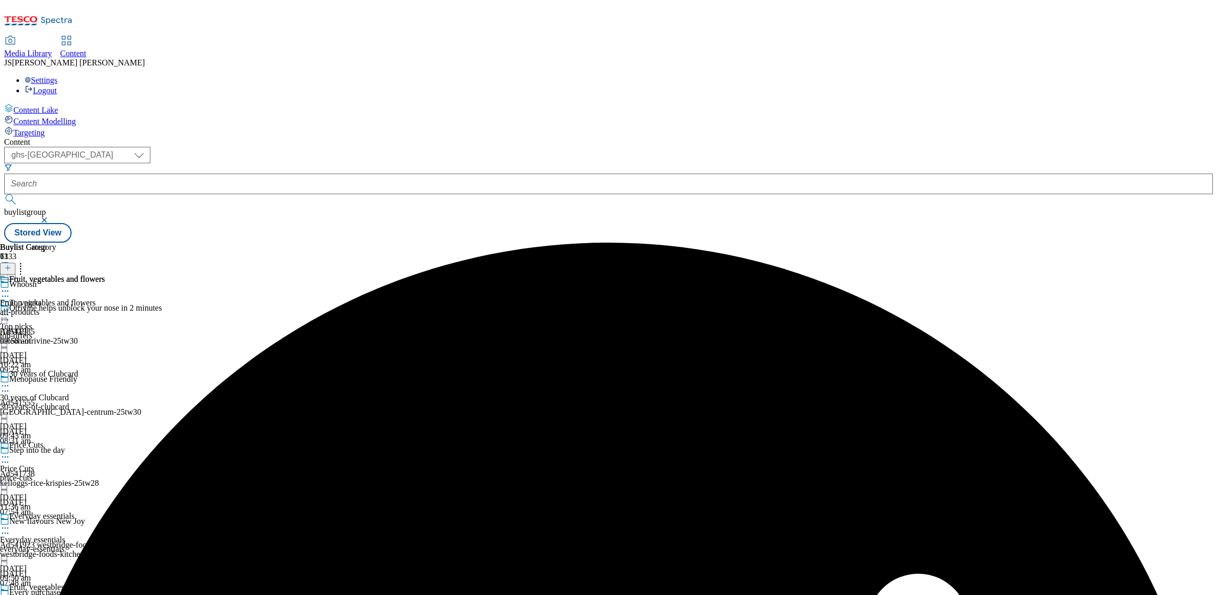
click at [10, 286] on icon at bounding box center [5, 291] width 10 height 10
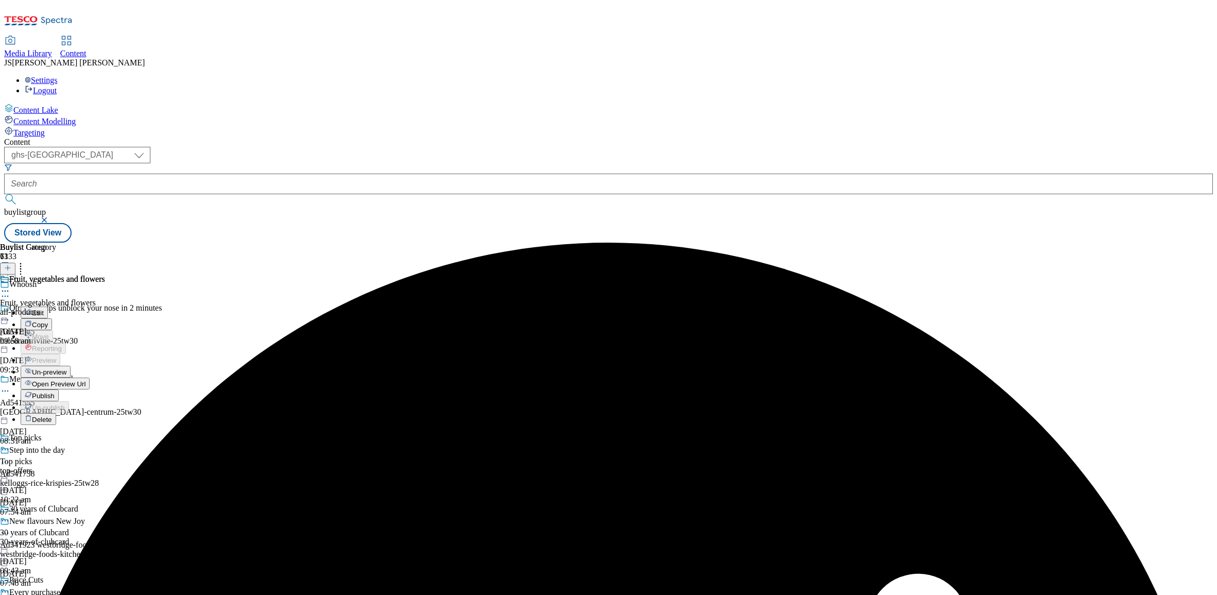
click at [55, 392] on span "Publish" at bounding box center [43, 396] width 23 height 8
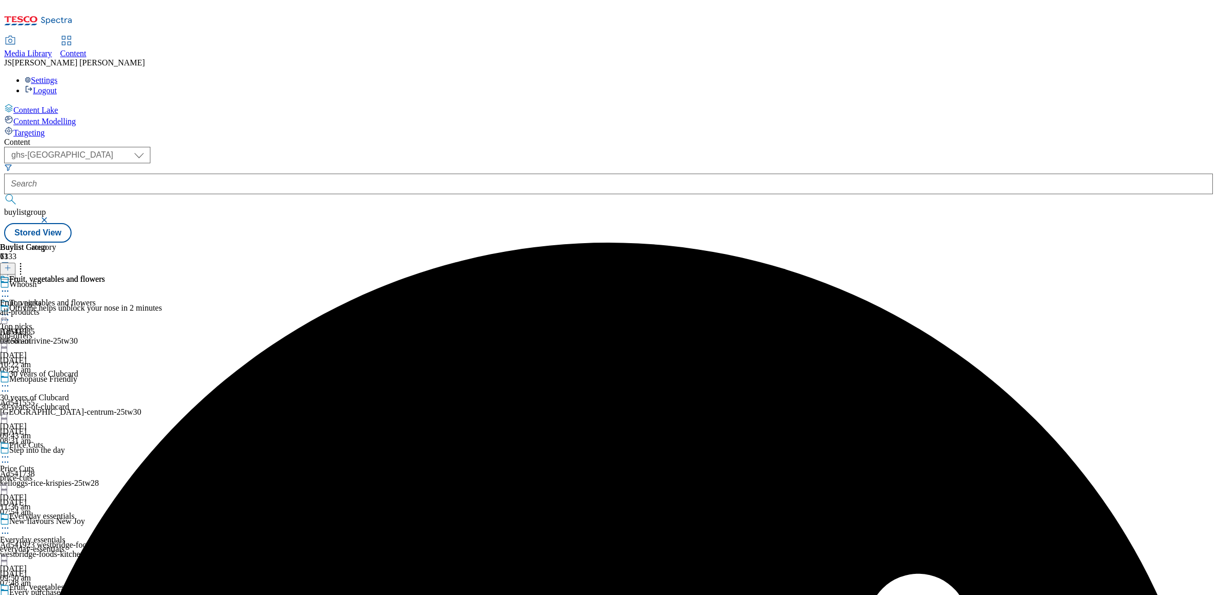
scroll to position [5, 0]
click at [105, 369] on div "30 years of Clubcard" at bounding box center [52, 381] width 105 height 24
click at [10, 380] on icon at bounding box center [5, 385] width 10 height 10
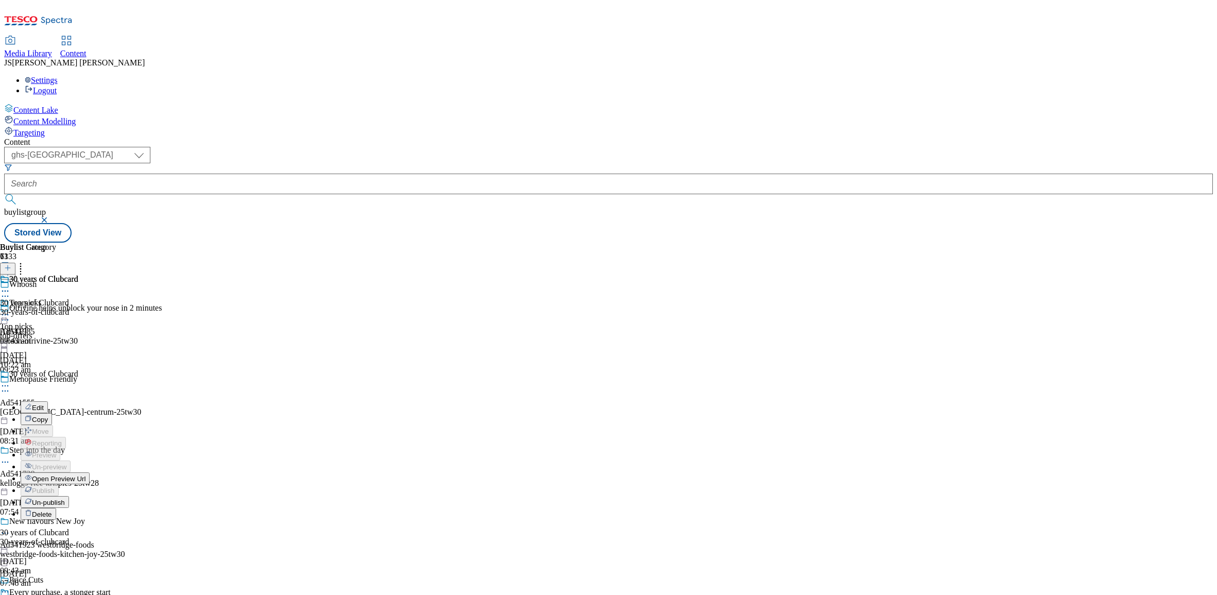
click at [65, 498] on span "Un-publish" at bounding box center [48, 502] width 33 height 8
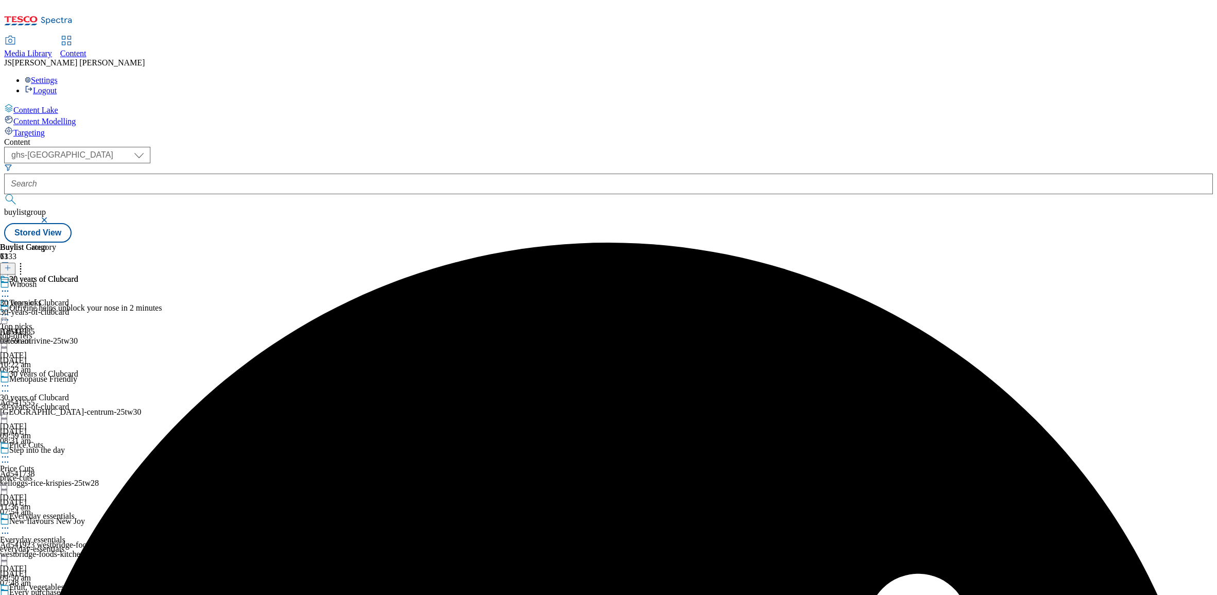
click at [10, 380] on icon at bounding box center [5, 385] width 10 height 10
click at [66, 463] on span "Un-preview" at bounding box center [49, 467] width 34 height 8
click at [78, 307] on div "30-years-of-clubcard" at bounding box center [39, 311] width 78 height 9
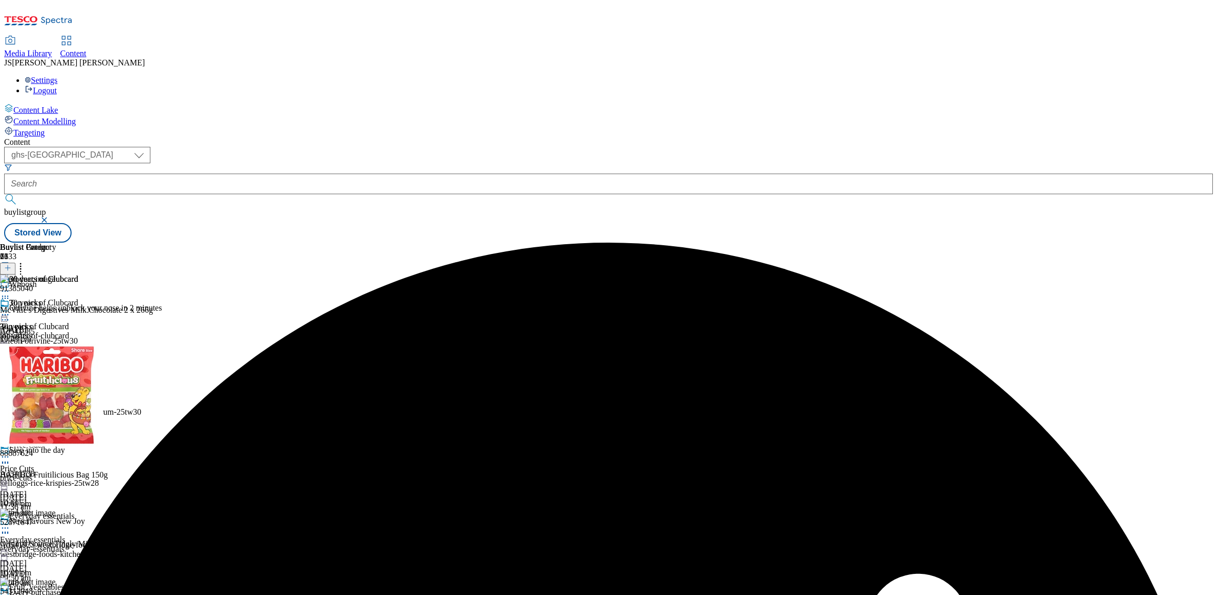
click at [11, 264] on icon at bounding box center [7, 267] width 7 height 7
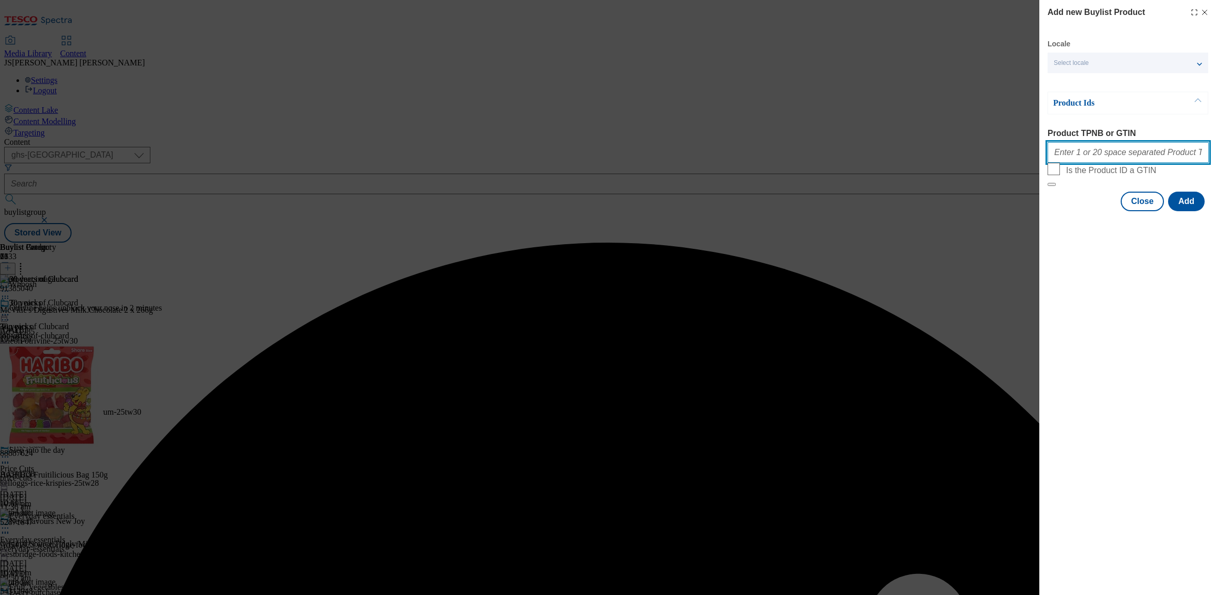
click at [1078, 154] on input "Product TPNB or GTIN" at bounding box center [1127, 152] width 161 height 21
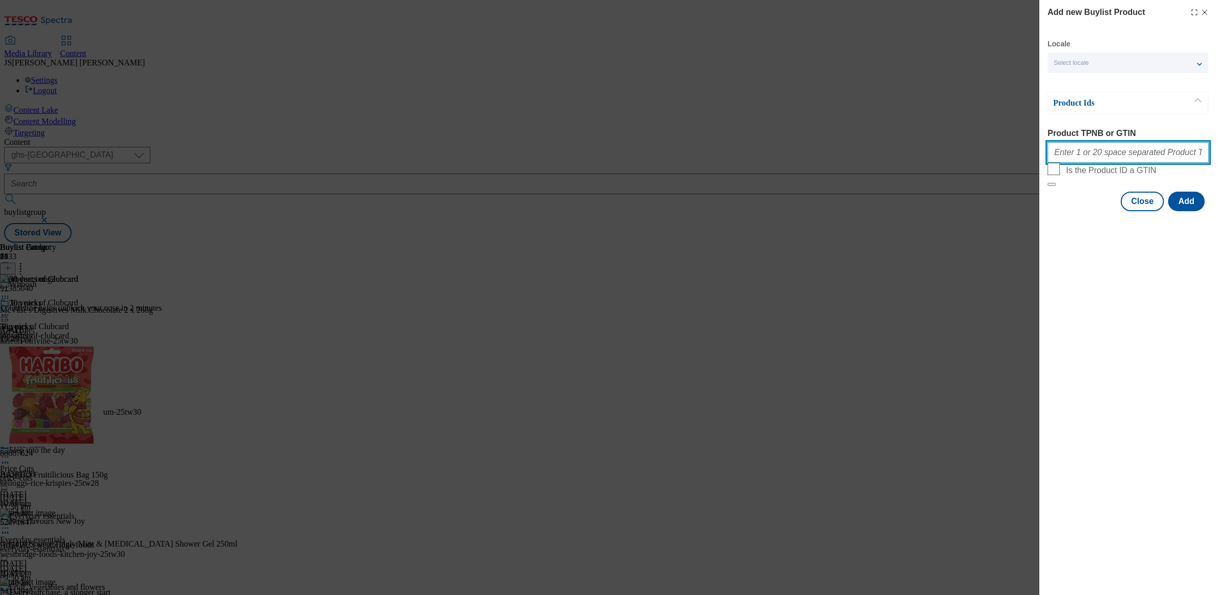
paste input "89945704 78382758 87228785 54109838 92753541 93880463 78589756 62857896 7523750…"
type input "89945704 78382758 87228785 54109838 92753541 93880463 78589756 62857896 7523750…"
click at [1179, 211] on button "Add" at bounding box center [1186, 202] width 37 height 20
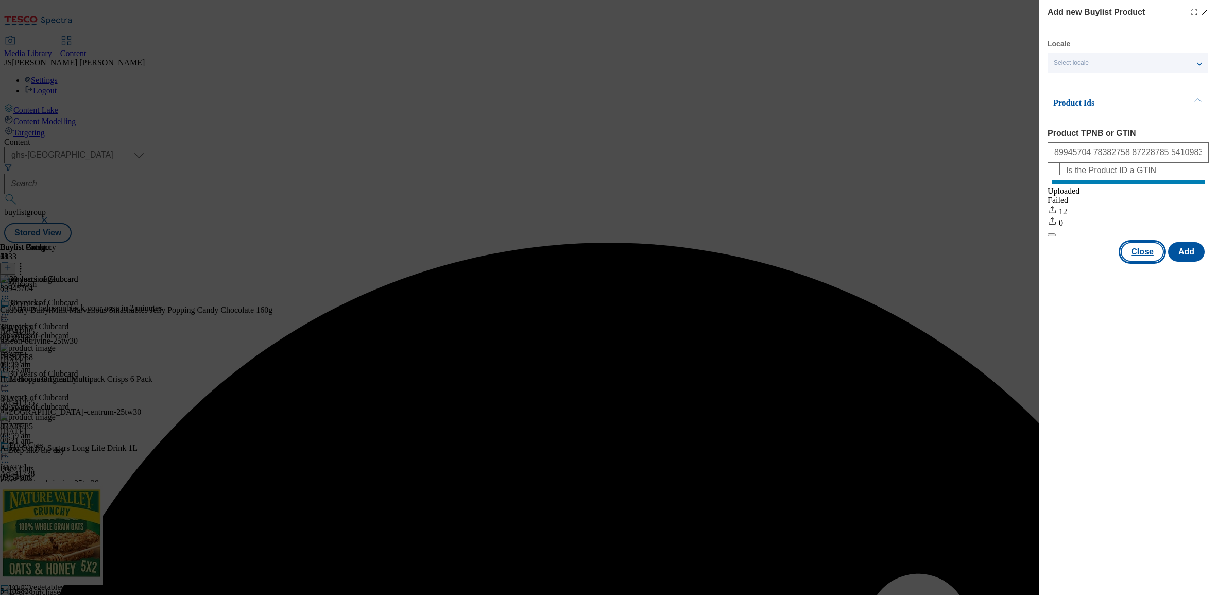
click at [1139, 261] on button "Close" at bounding box center [1141, 252] width 43 height 20
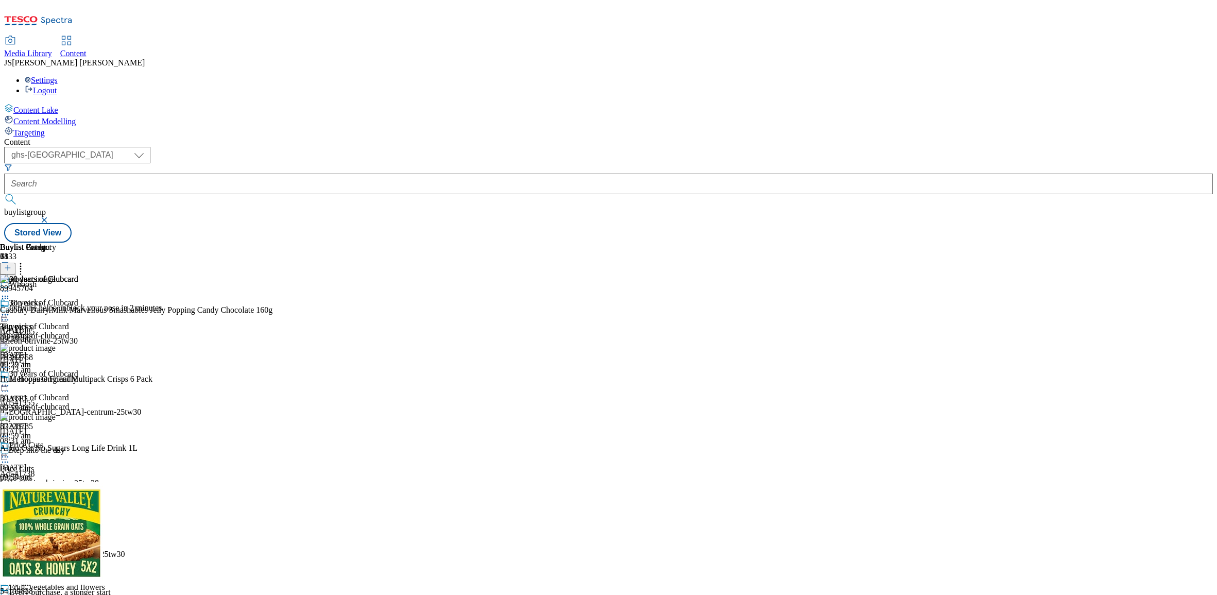
click at [26, 261] on icon at bounding box center [20, 266] width 10 height 10
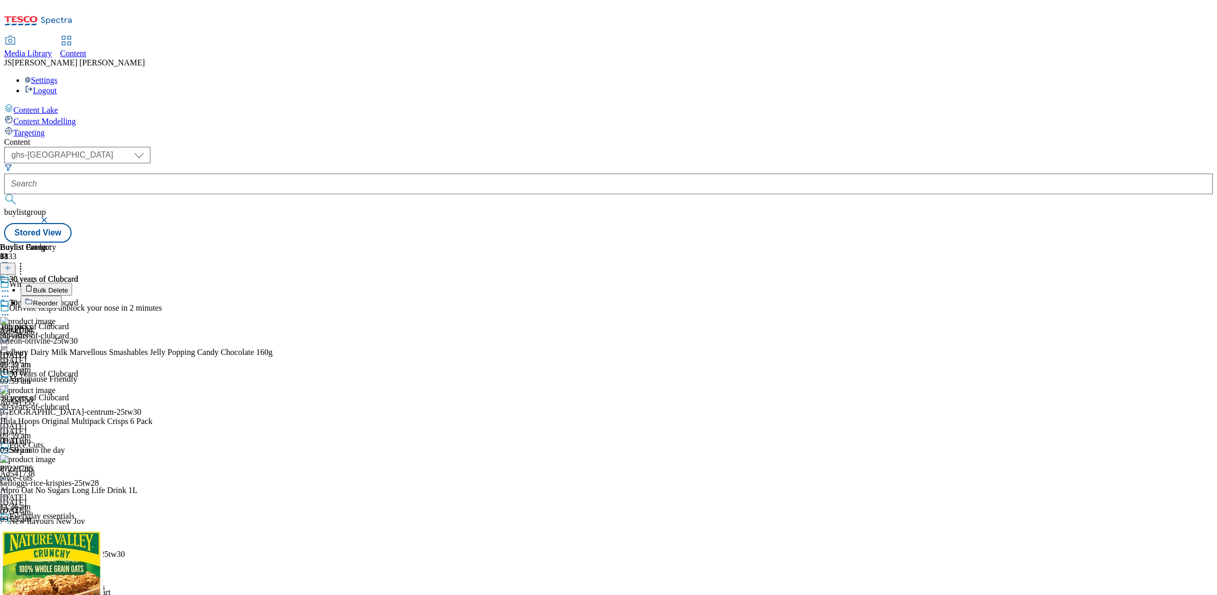
click at [58, 299] on span "Reorder" at bounding box center [45, 303] width 25 height 8
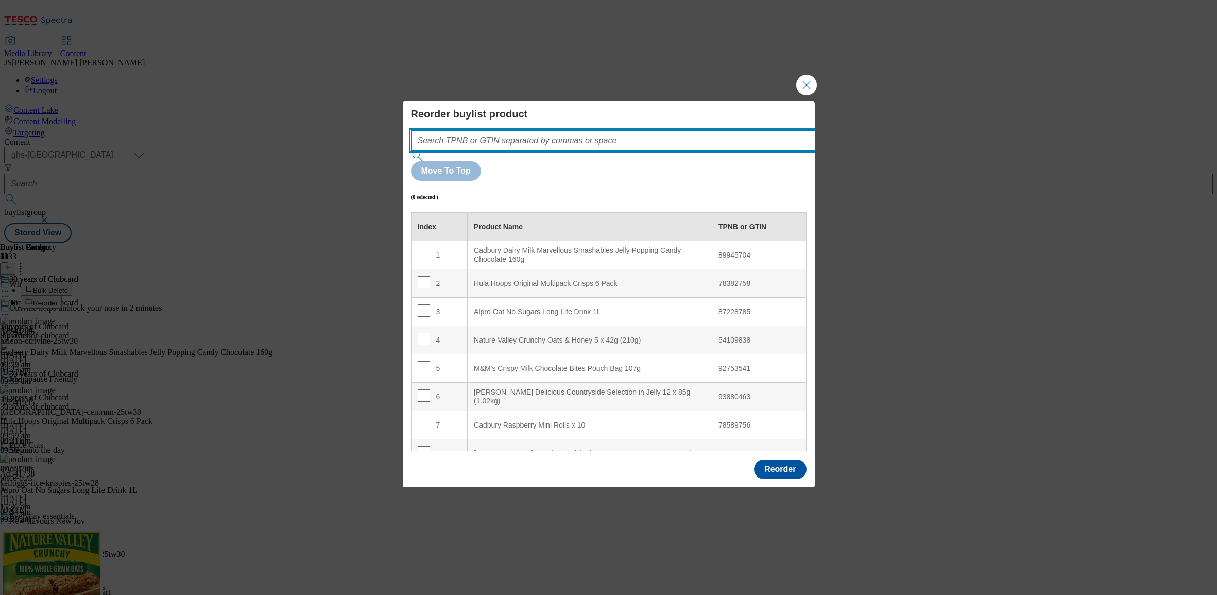
click at [466, 151] on input "Modal" at bounding box center [628, 140] width 435 height 21
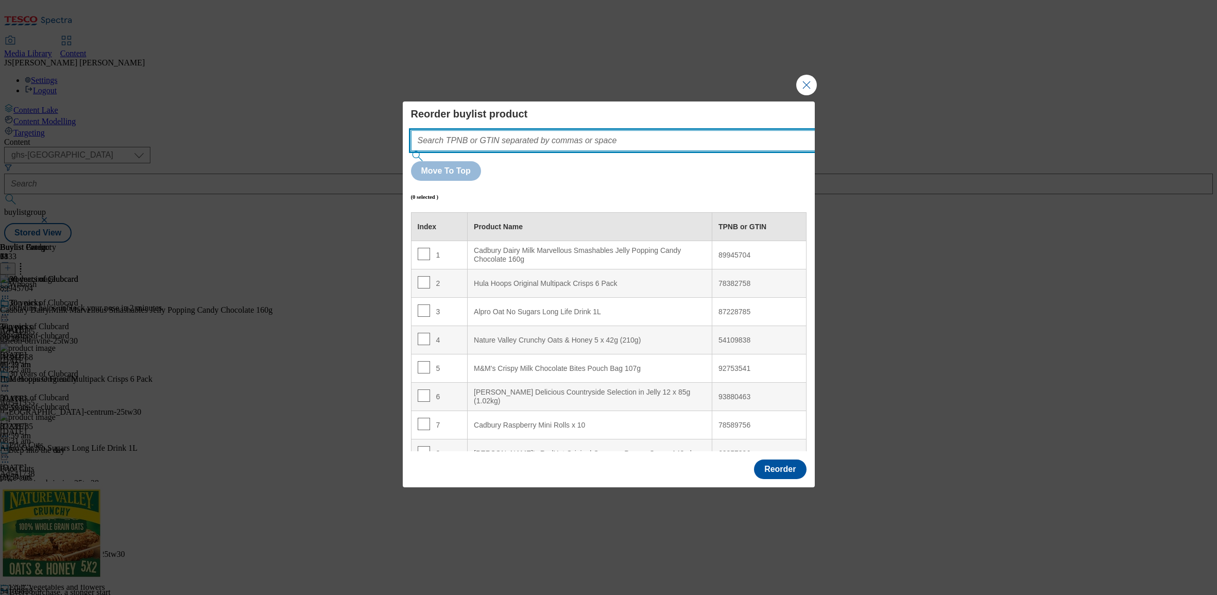
paste input "89945704 78382758 87228785 54109838 92753541 93880463 78589756 62857896 7523750…"
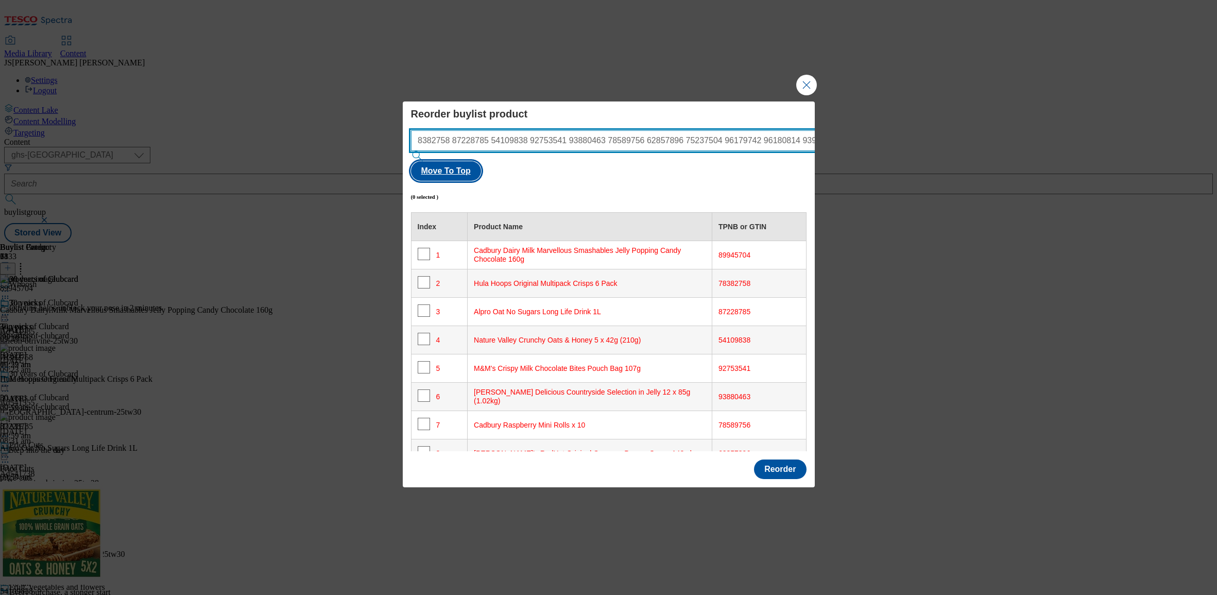
type input "89945704 78382758 87228785 54109838 92753541 93880463 78589756 62857896 7523750…"
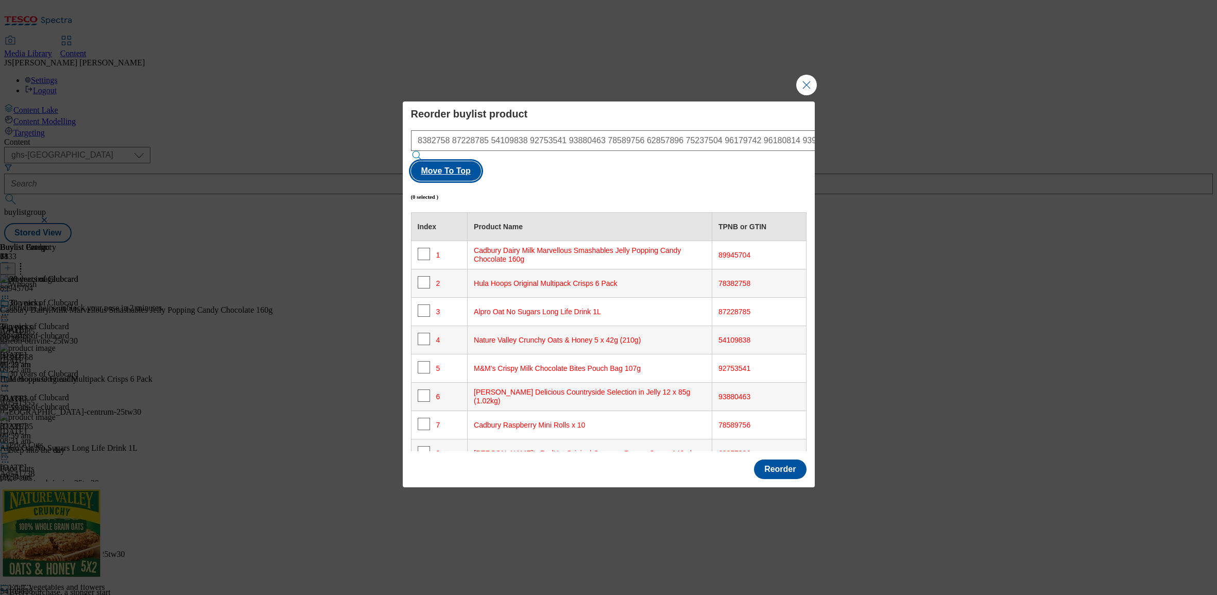
click at [481, 161] on button "Move To Top" at bounding box center [446, 171] width 70 height 20
checkbox input "true"
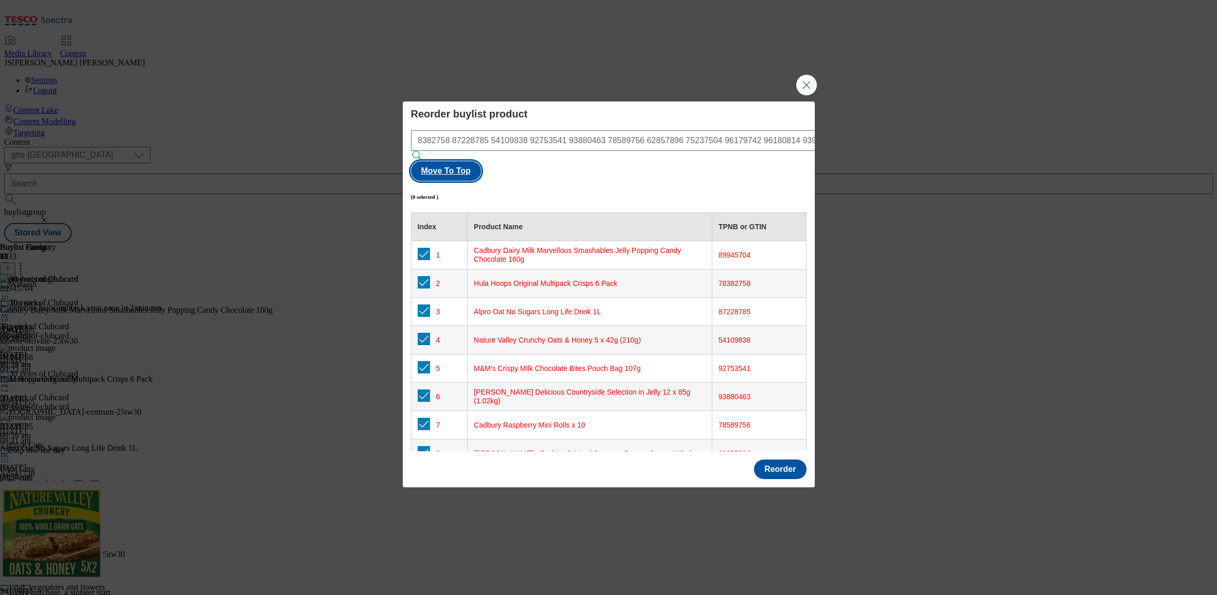
checkbox input "true"
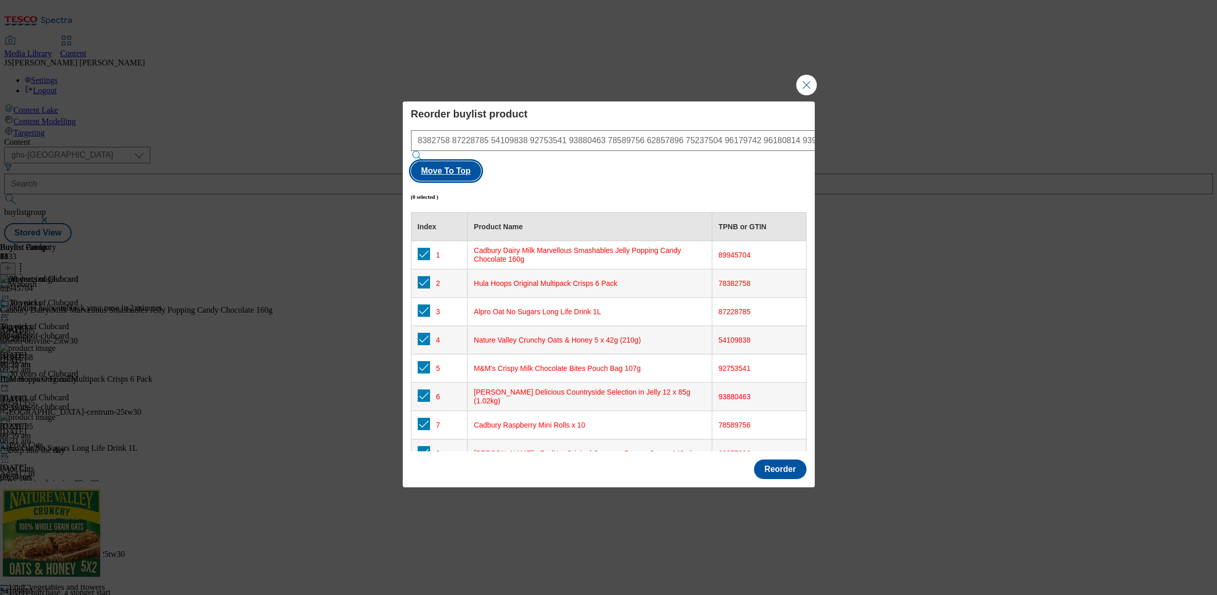
checkbox input "true"
click at [782, 459] on button "Reorder" at bounding box center [780, 469] width 52 height 20
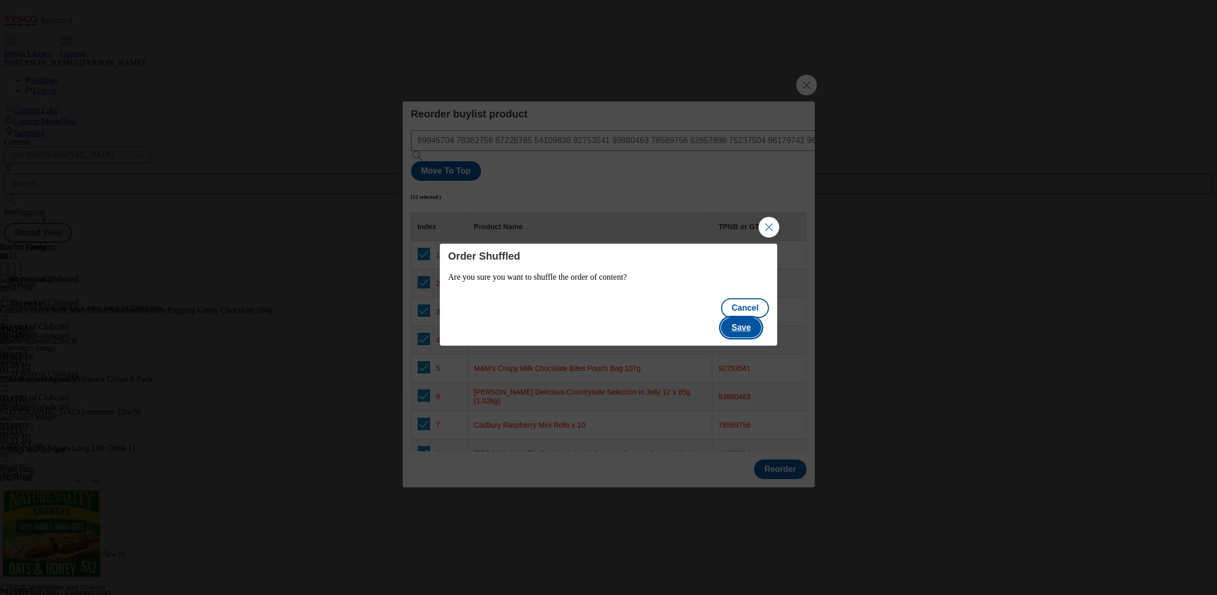
click at [760, 318] on button "Save" at bounding box center [741, 328] width 40 height 20
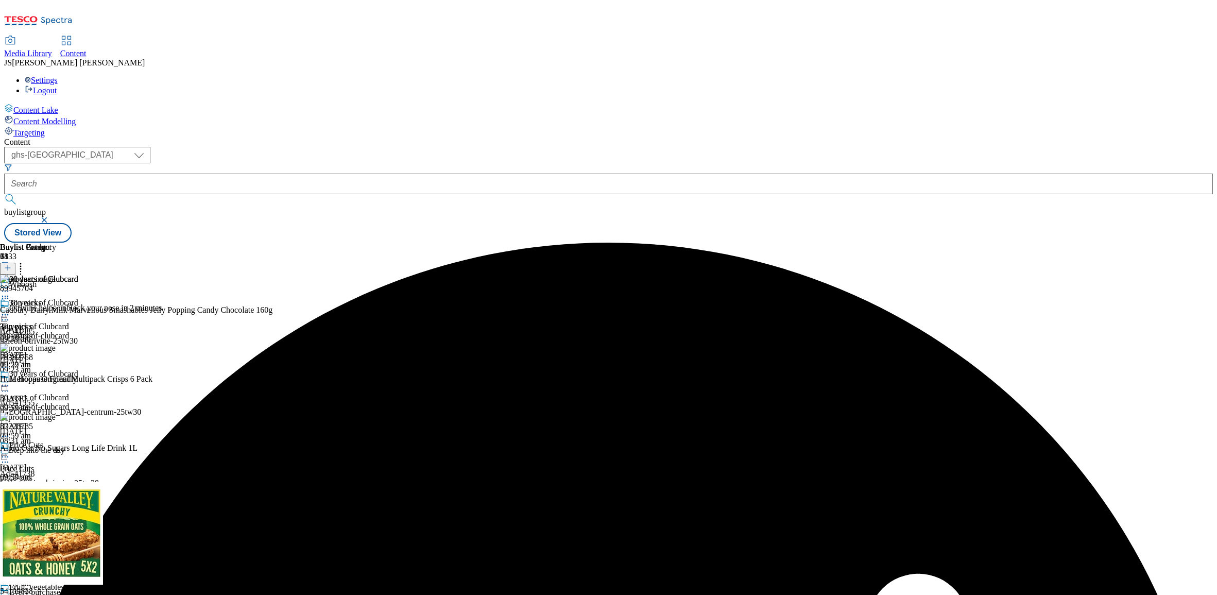
click at [10, 380] on icon at bounding box center [5, 385] width 10 height 10
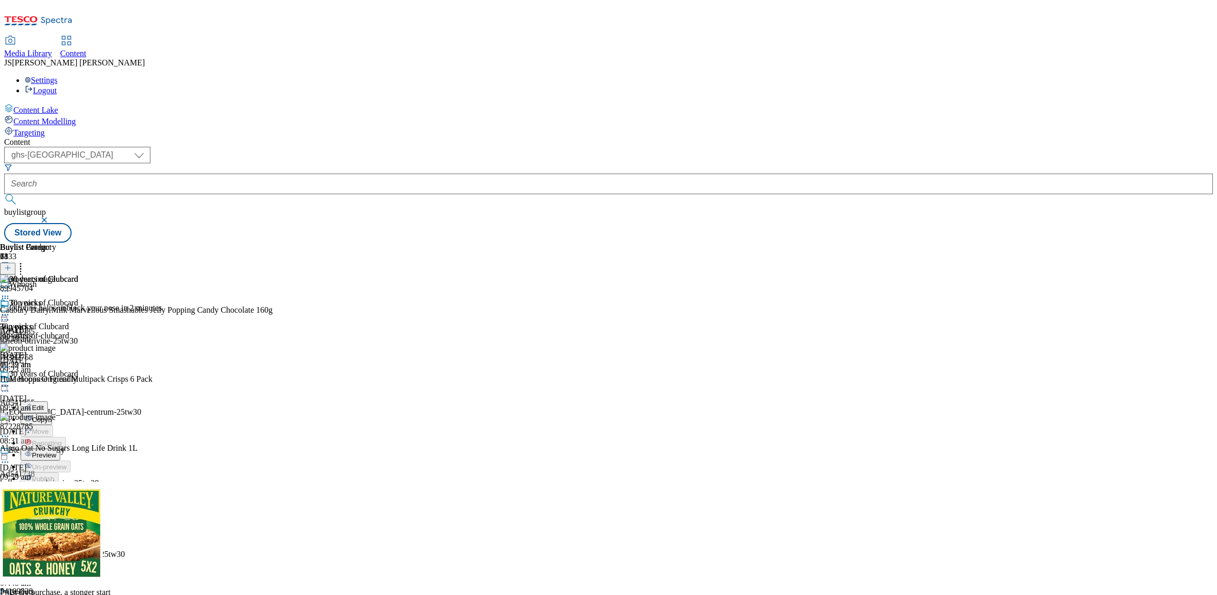
click at [56, 451] on span "Preview" at bounding box center [44, 455] width 24 height 8
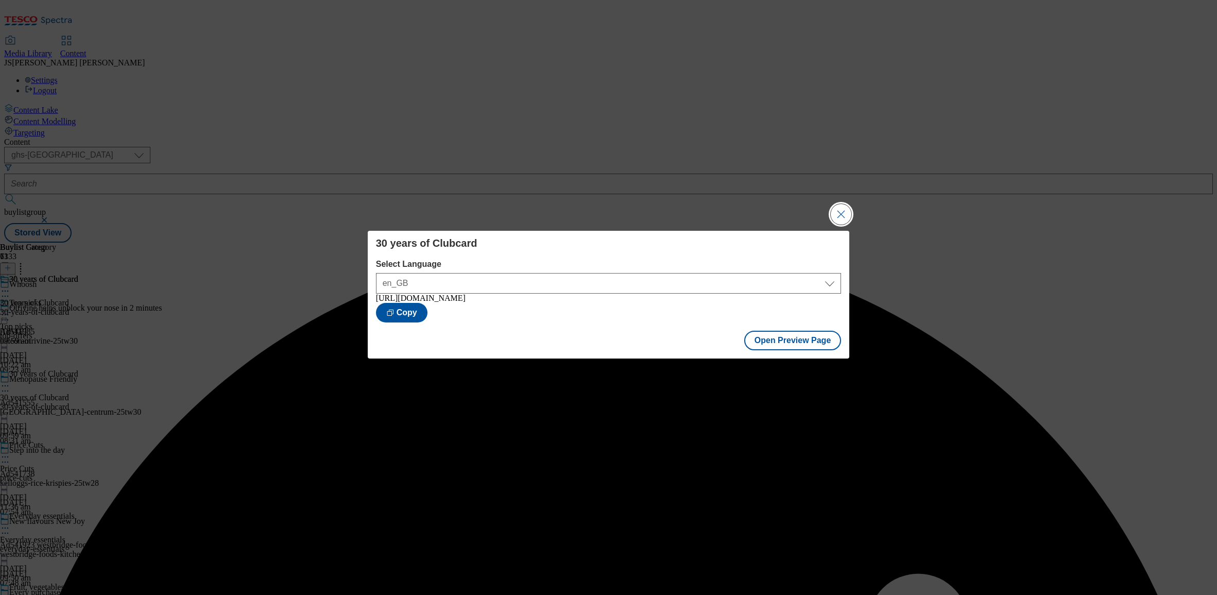
click at [847, 207] on button "Close Modal" at bounding box center [840, 214] width 21 height 21
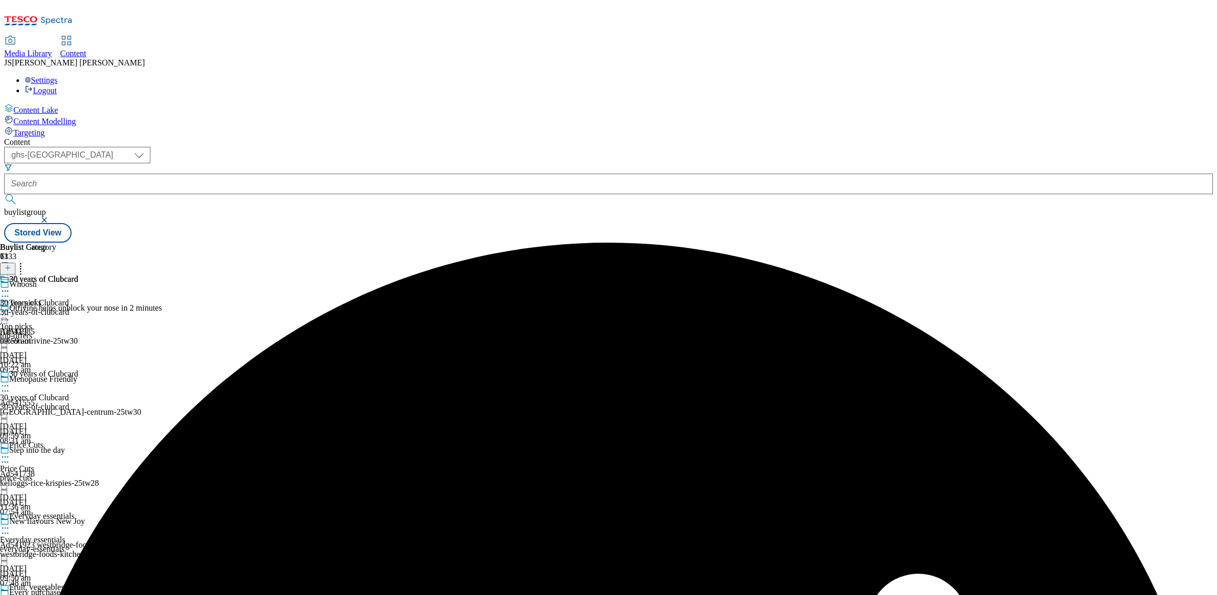
click at [10, 380] on icon at bounding box center [5, 385] width 10 height 10
click at [55, 487] on span "Publish" at bounding box center [43, 491] width 23 height 8
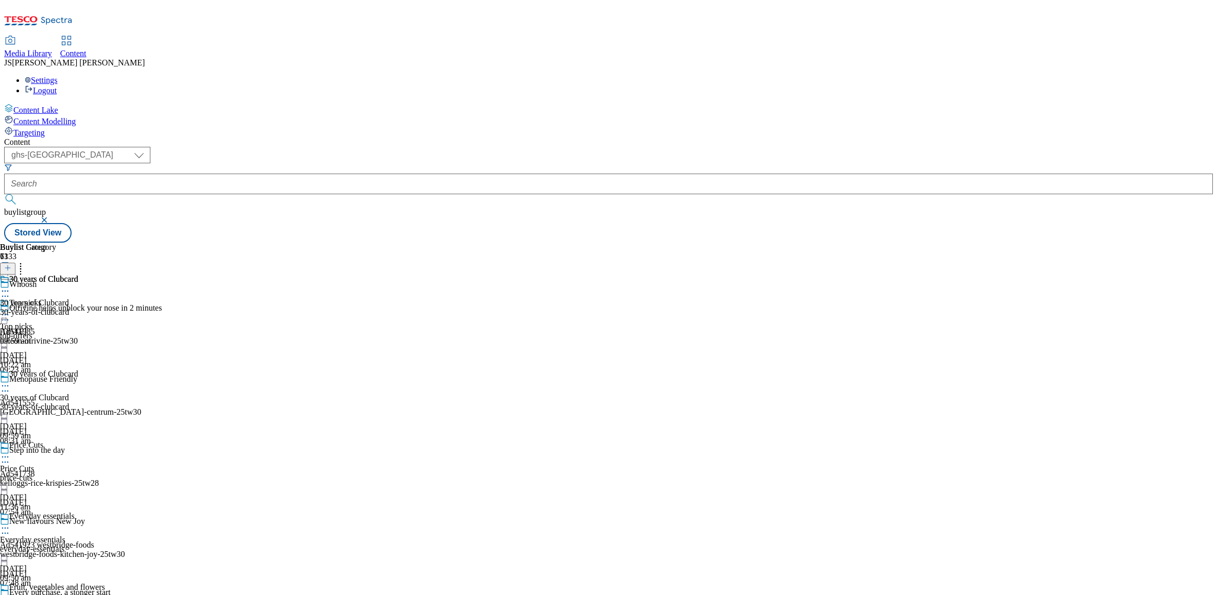
scroll to position [2151, 0]
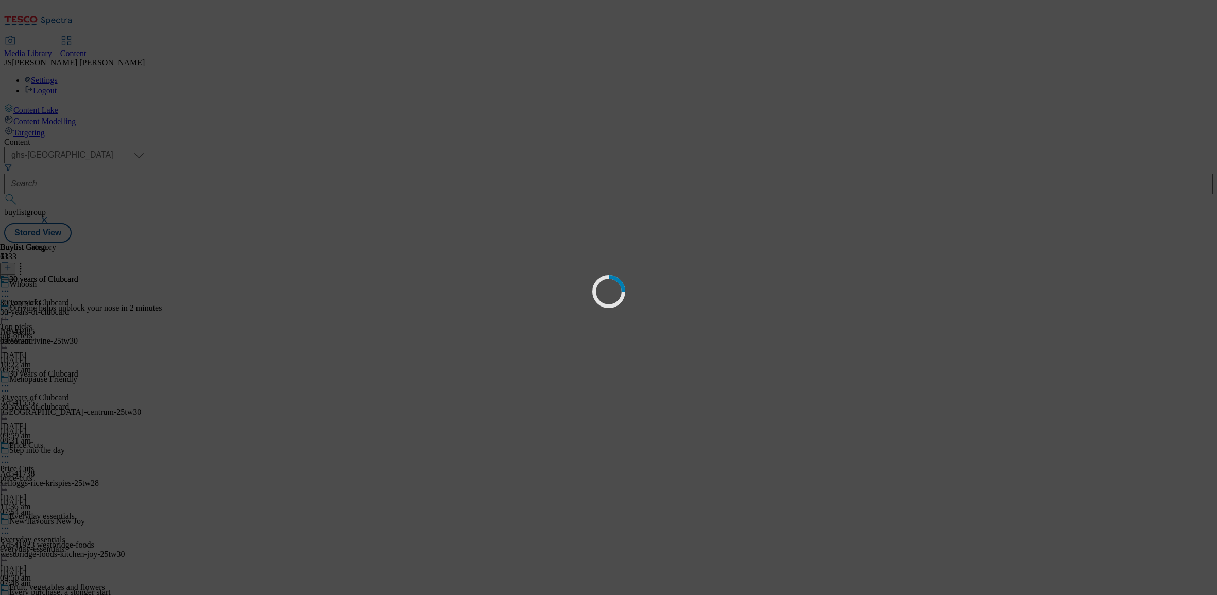
scroll to position [0, 0]
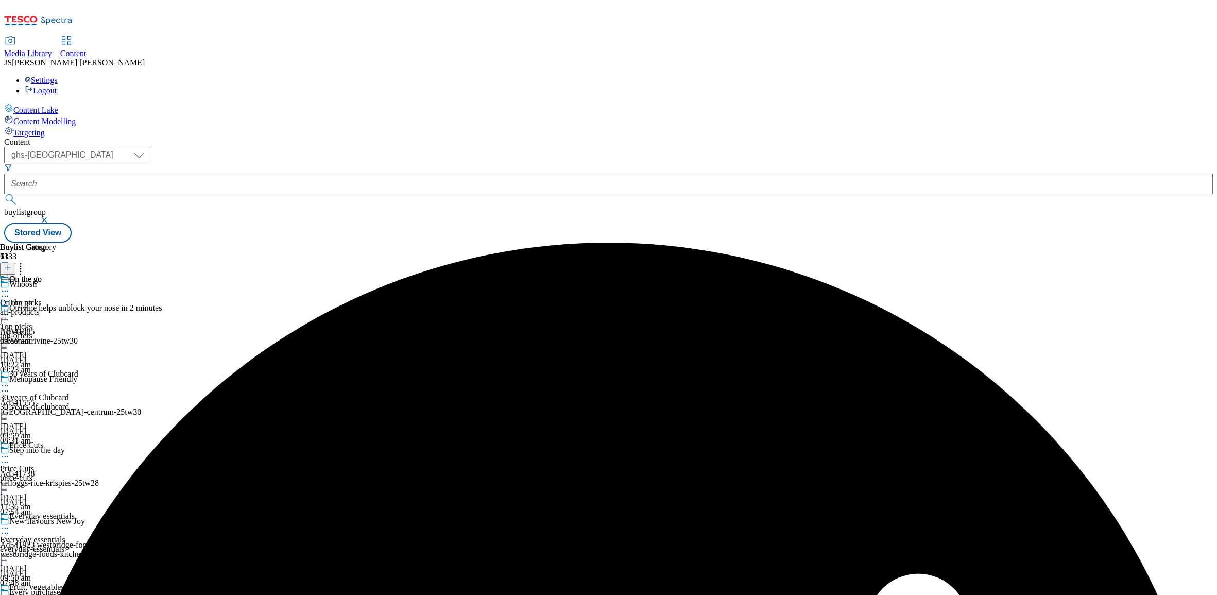
click at [10, 286] on icon at bounding box center [5, 291] width 10 height 10
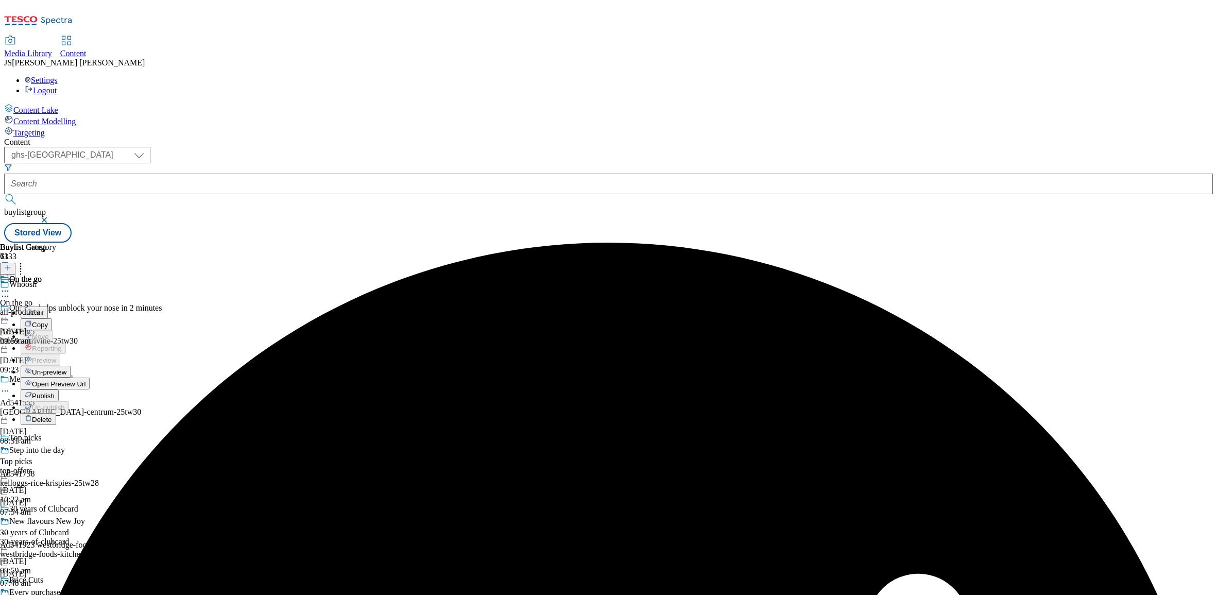
click at [66, 368] on span "Un-preview" at bounding box center [49, 372] width 34 height 8
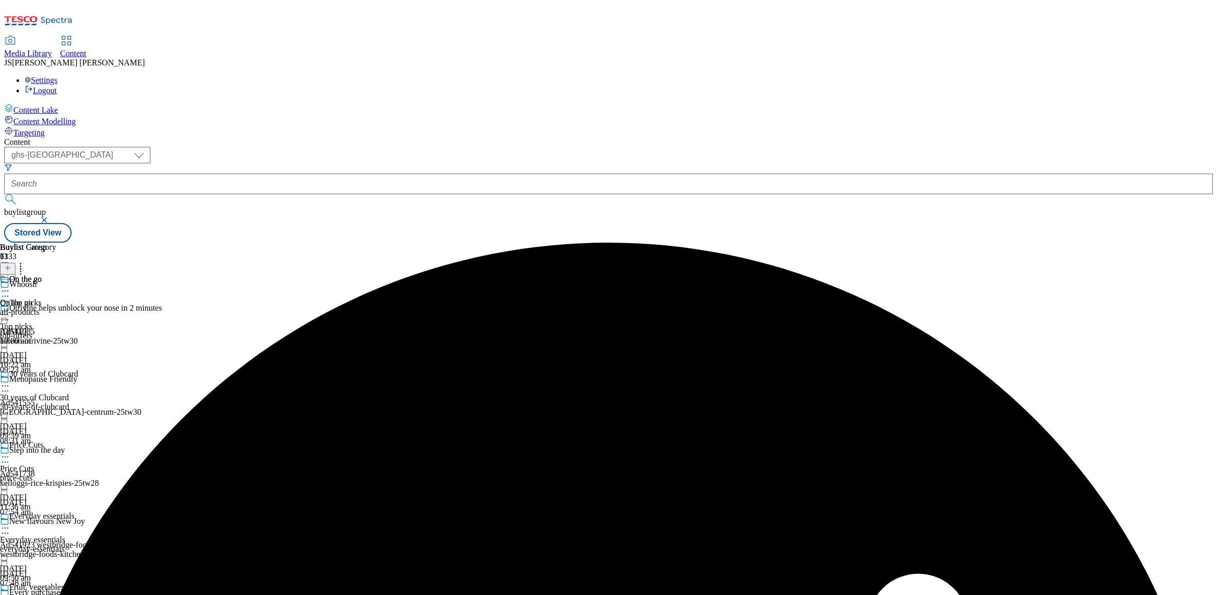
click at [56, 307] on div "all-products" at bounding box center [28, 311] width 56 height 9
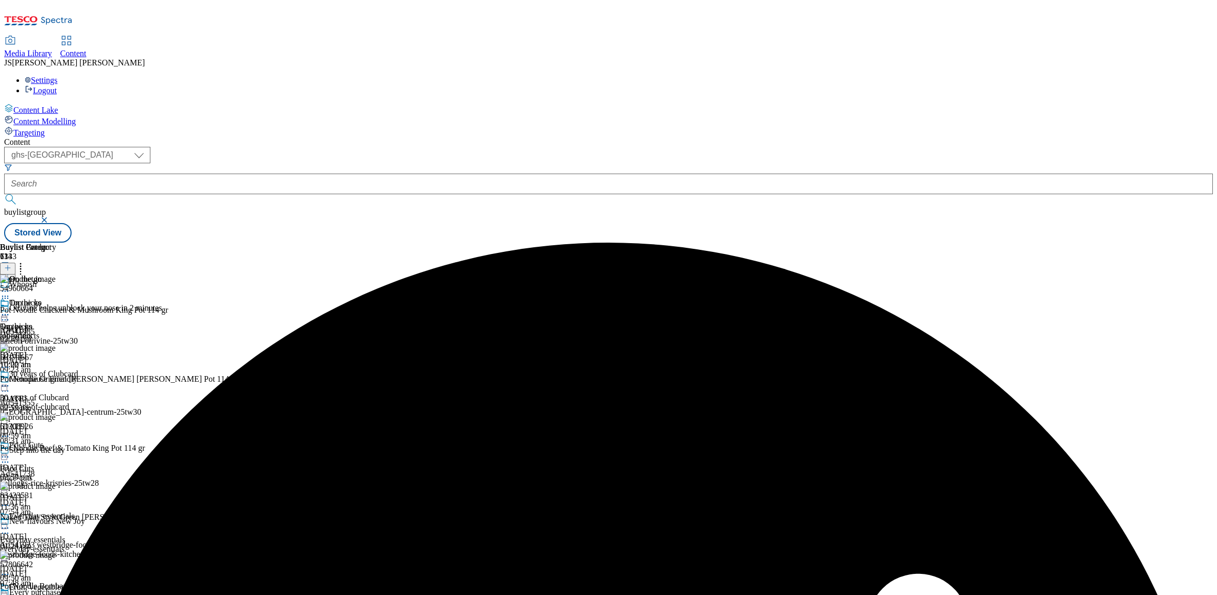
click at [11, 264] on icon at bounding box center [7, 267] width 7 height 7
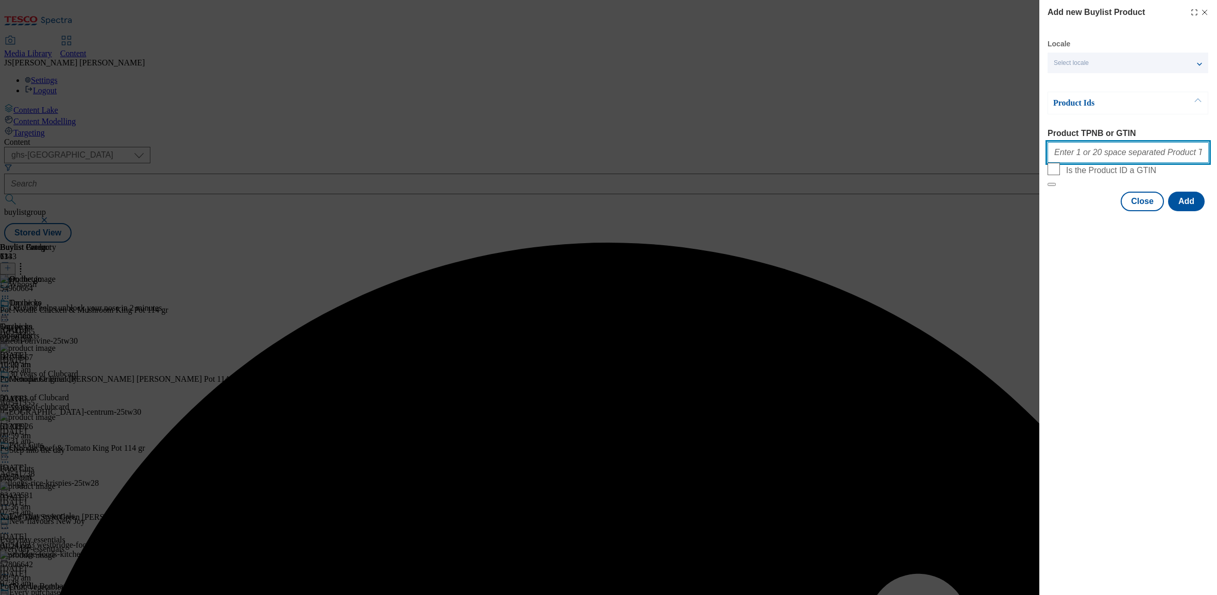
click at [1081, 158] on input "Product TPNB or GTIN" at bounding box center [1127, 152] width 161 height 21
paste input "50014680 50282902 50293837 50014766 96181243 96233344 53718885 93151071 9322257…"
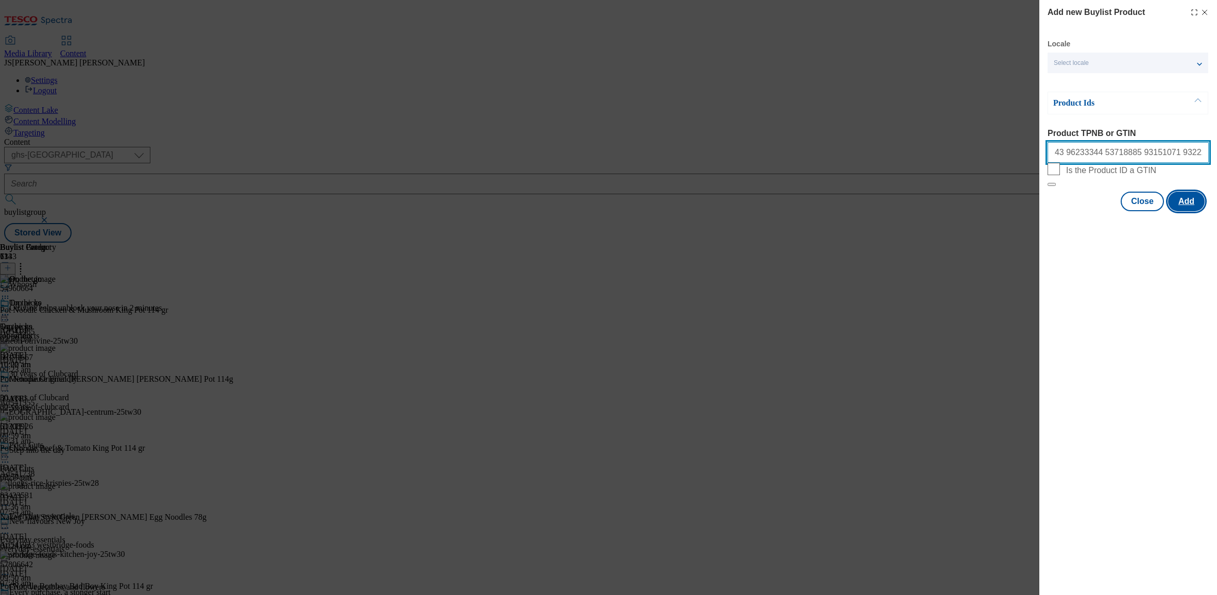
type input "50014680 50282902 50293837 50014766 96181243 96233344 53718885 93151071 9322257…"
click at [1198, 211] on button "Add" at bounding box center [1186, 202] width 37 height 20
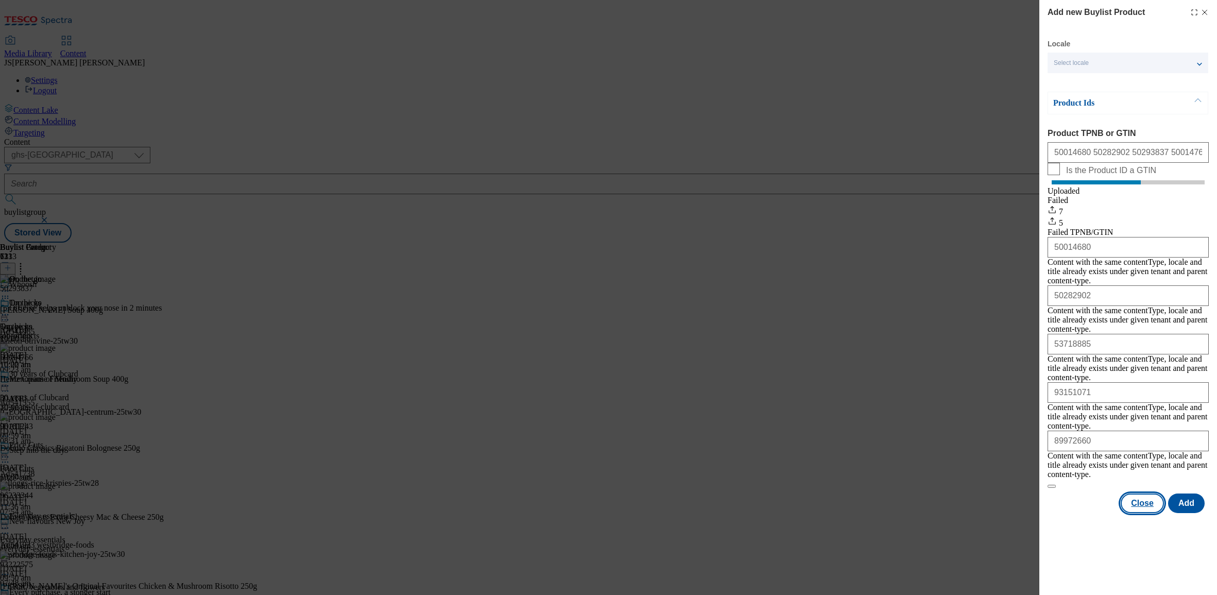
click at [1142, 493] on button "Close" at bounding box center [1141, 503] width 43 height 20
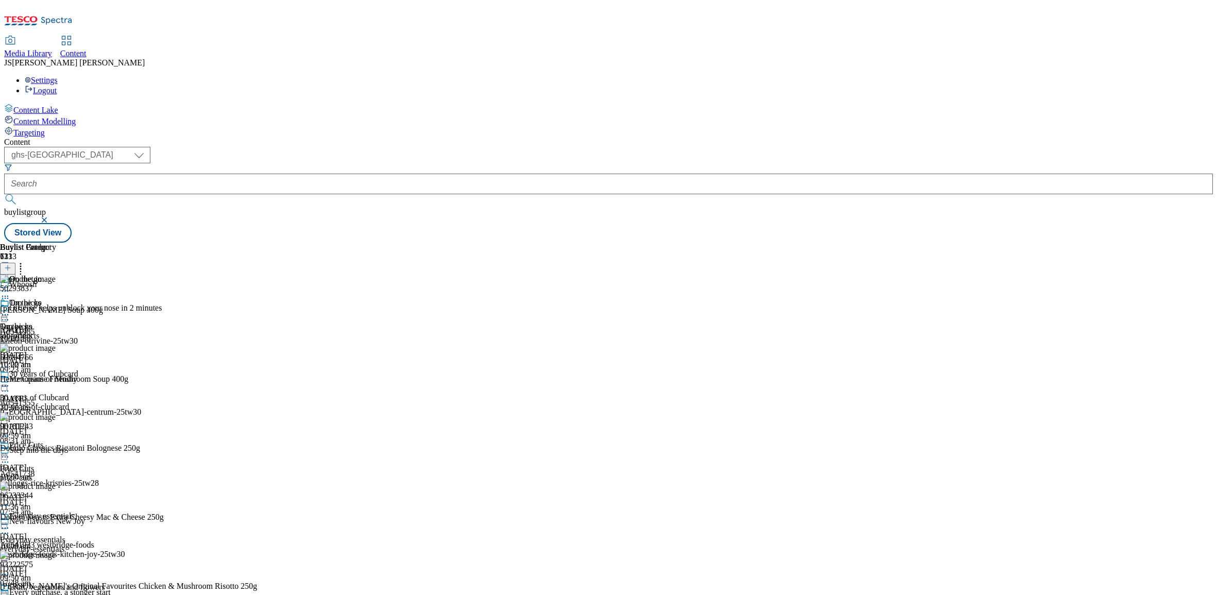
click at [26, 261] on icon at bounding box center [20, 266] width 10 height 10
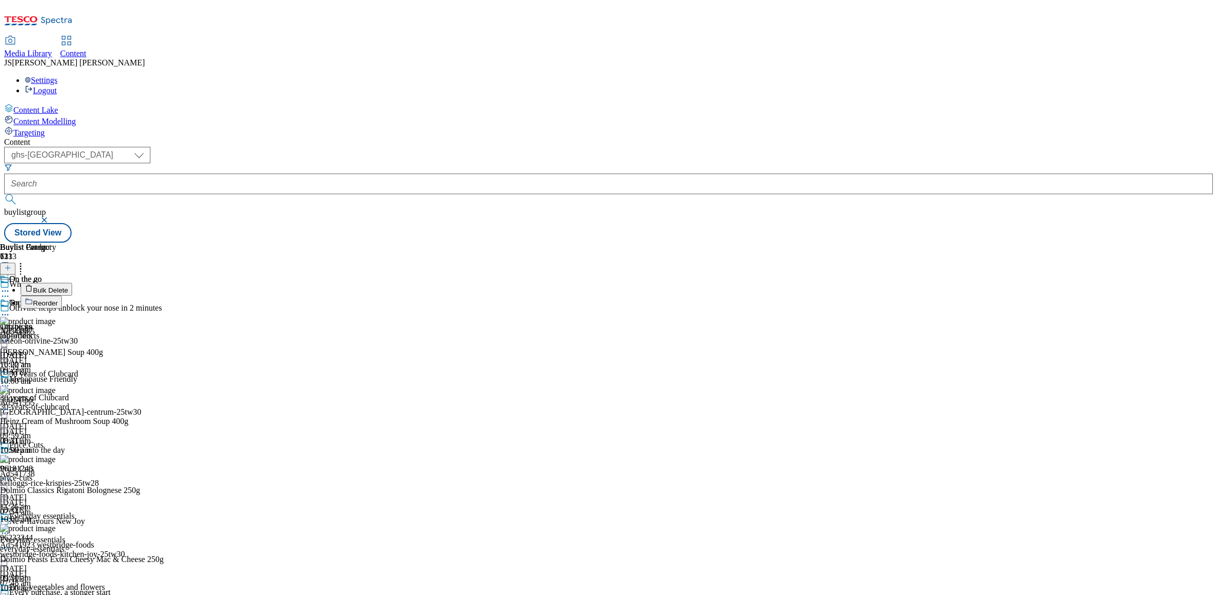
click at [62, 296] on button "Reorder" at bounding box center [41, 302] width 41 height 13
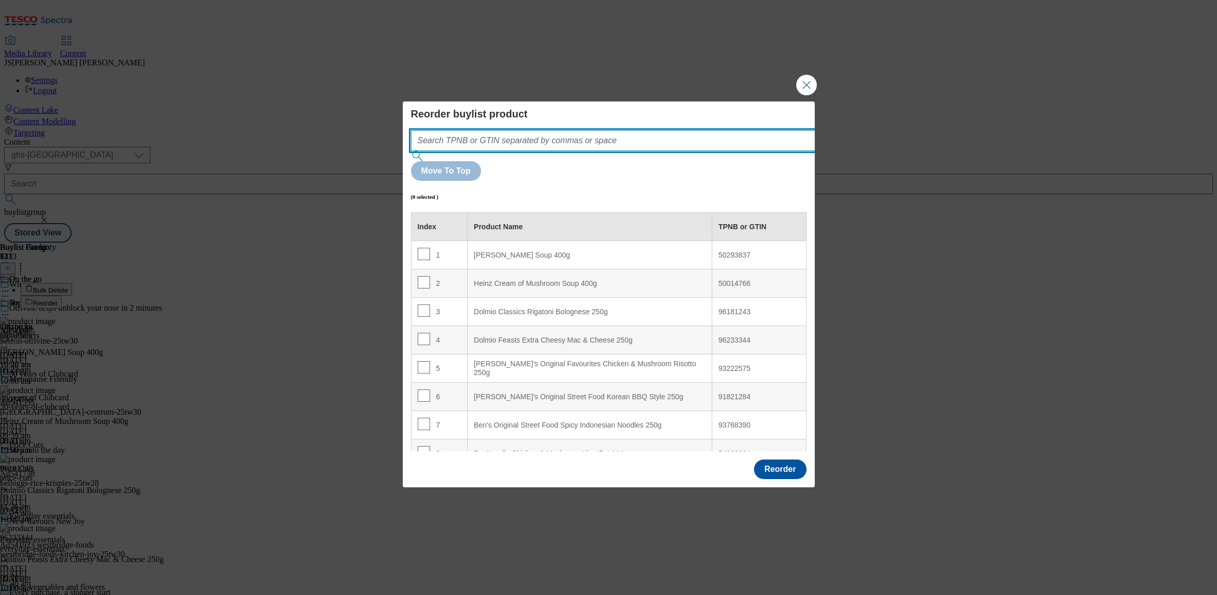
click at [507, 151] on input "Modal" at bounding box center [628, 140] width 435 height 21
paste input "50014680 50282902 50293837 50014766 96181243 96233344 53718885 93151071 9322257…"
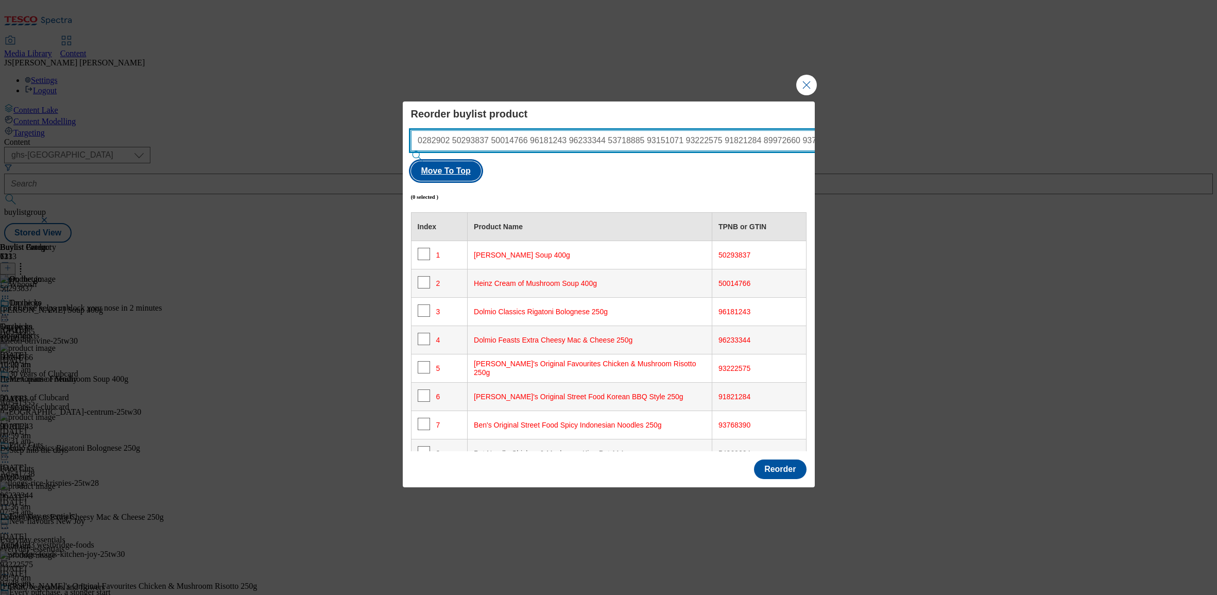
type input "50014680 50282902 50293837 50014766 96181243 96233344 53718885 93151071 9322257…"
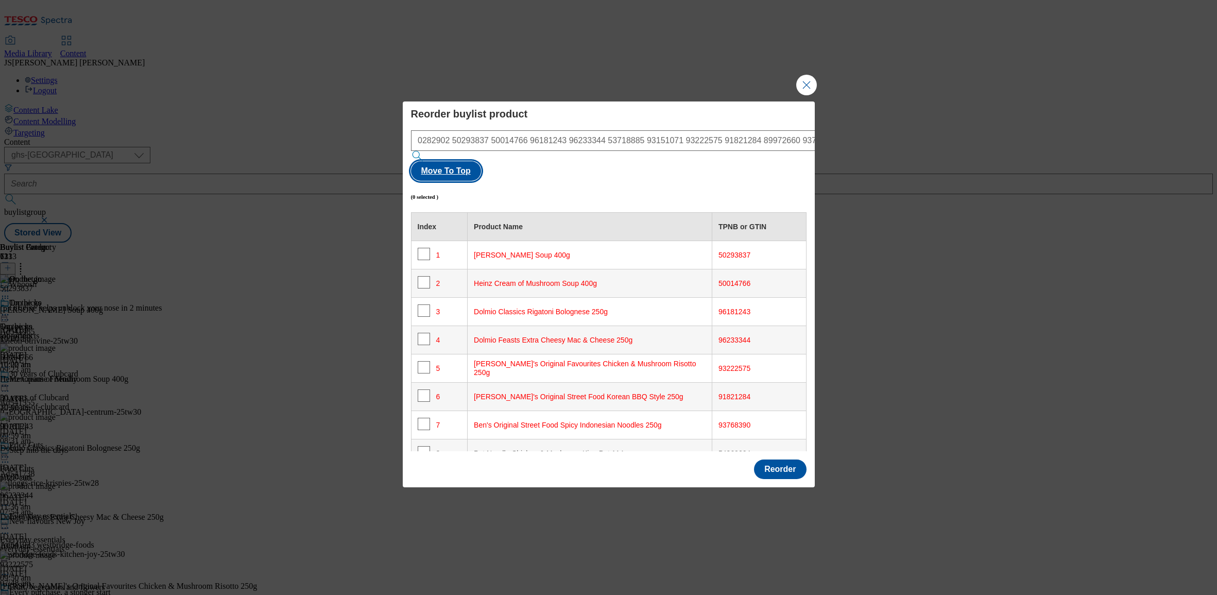
click at [481, 161] on button "Move To Top" at bounding box center [446, 171] width 70 height 20
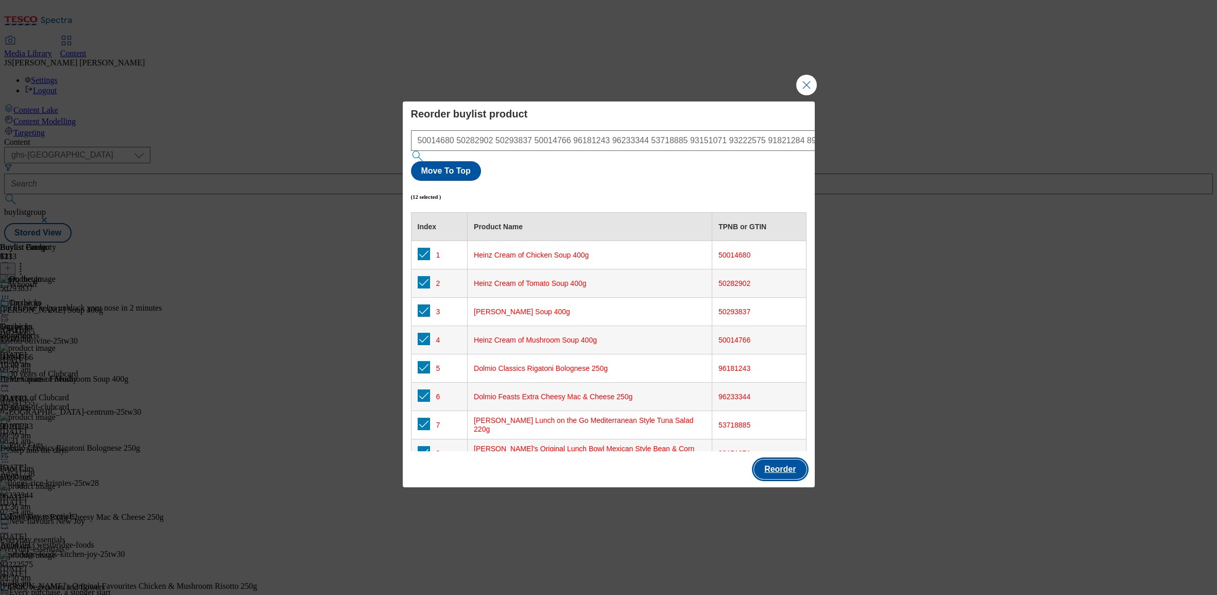
click at [779, 459] on button "Reorder" at bounding box center [780, 469] width 52 height 20
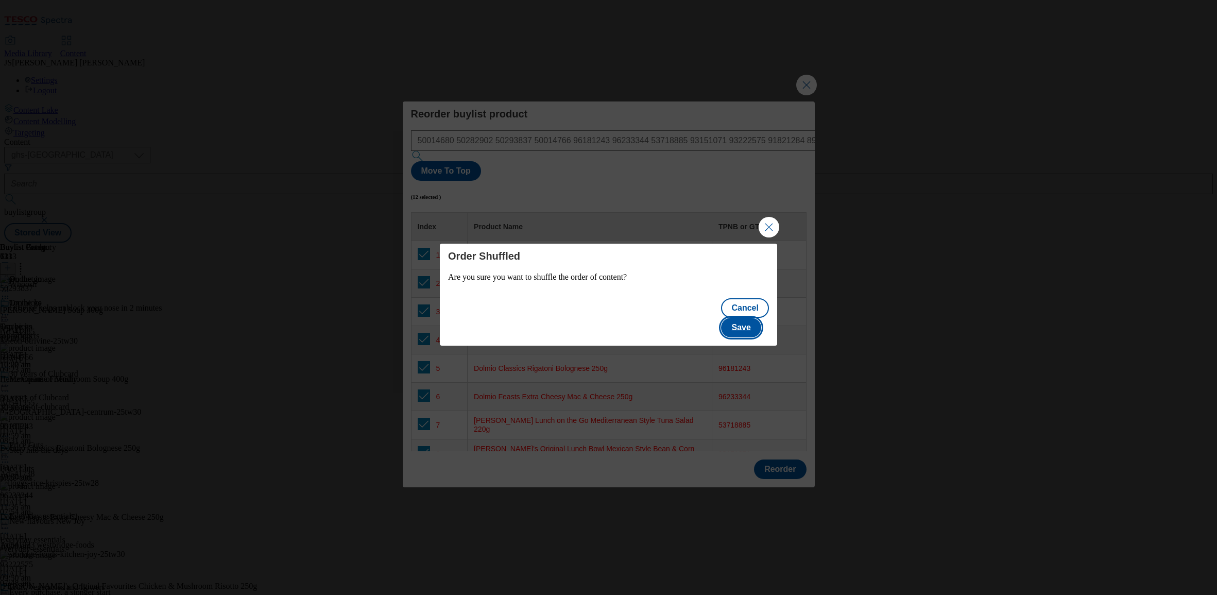
click at [752, 321] on button "Save" at bounding box center [741, 328] width 40 height 20
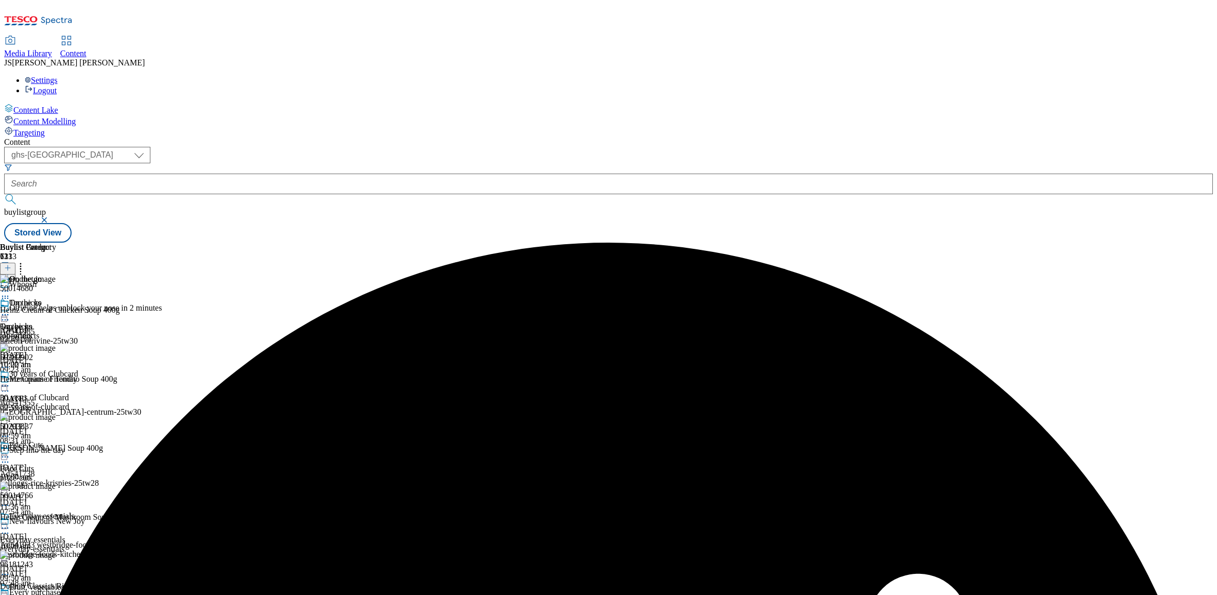
click at [10, 286] on icon at bounding box center [5, 291] width 10 height 10
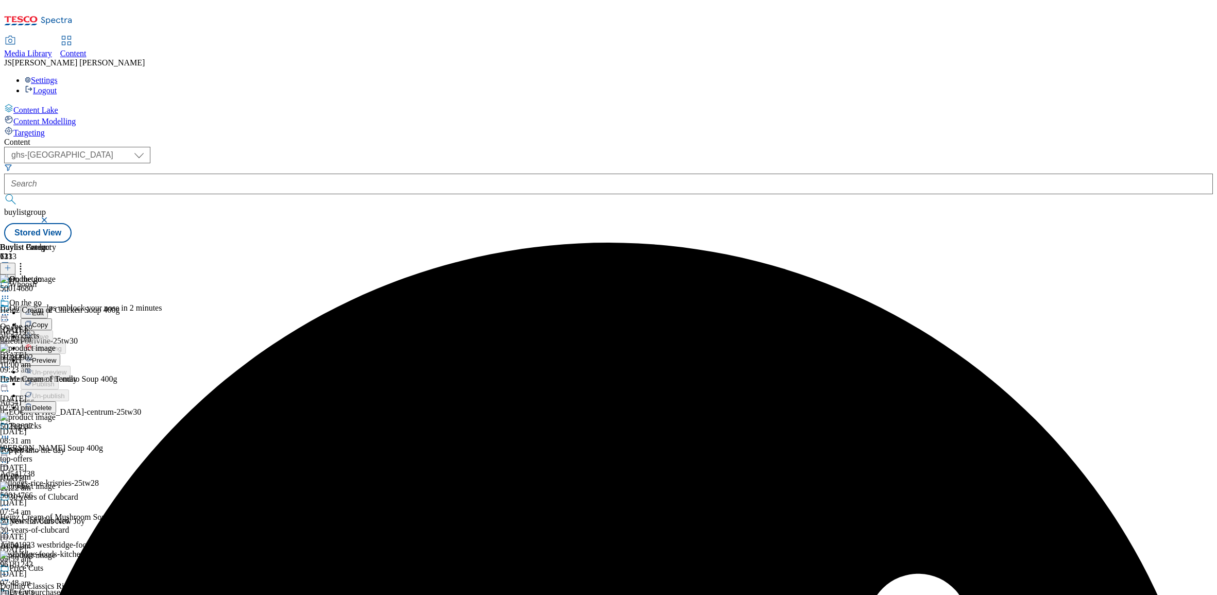
click at [56, 356] on span "Preview" at bounding box center [44, 360] width 24 height 8
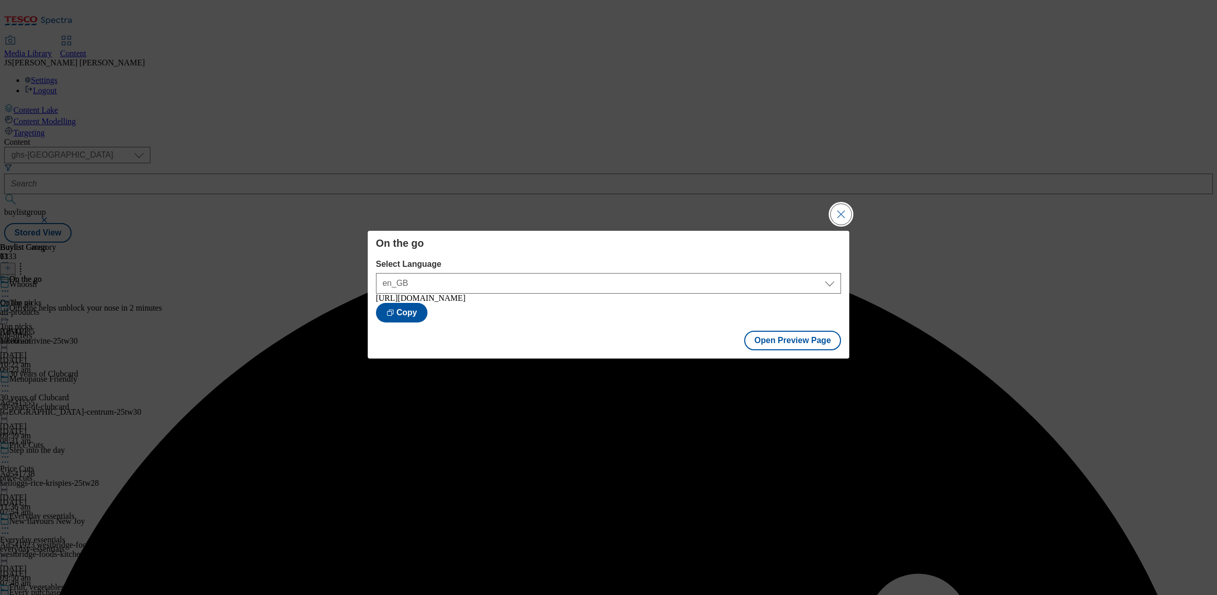
click at [845, 213] on button "Close Modal" at bounding box center [840, 214] width 21 height 21
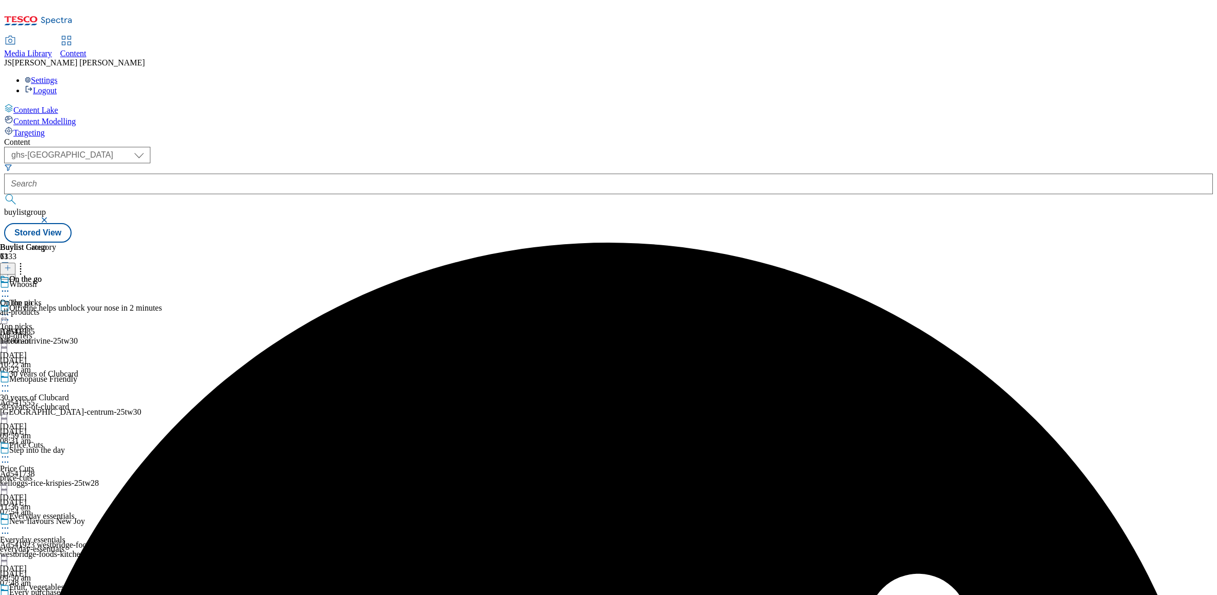
click at [10, 286] on icon at bounding box center [5, 291] width 10 height 10
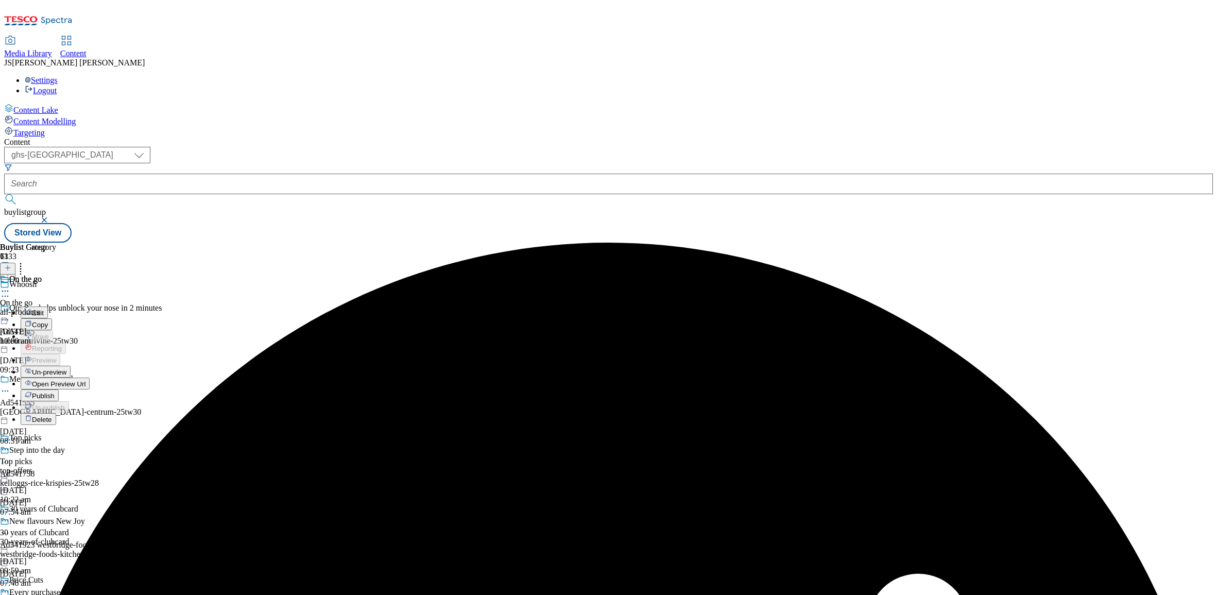
click at [55, 392] on span "Publish" at bounding box center [43, 396] width 23 height 8
